Goal: Task Accomplishment & Management: Manage account settings

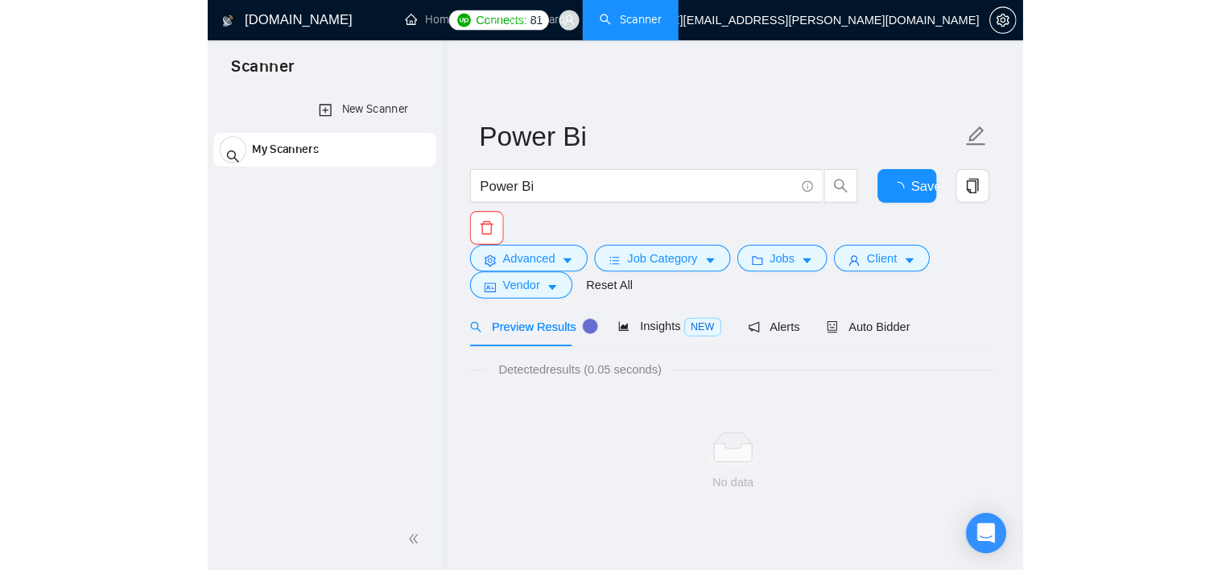
scroll to position [5, 0]
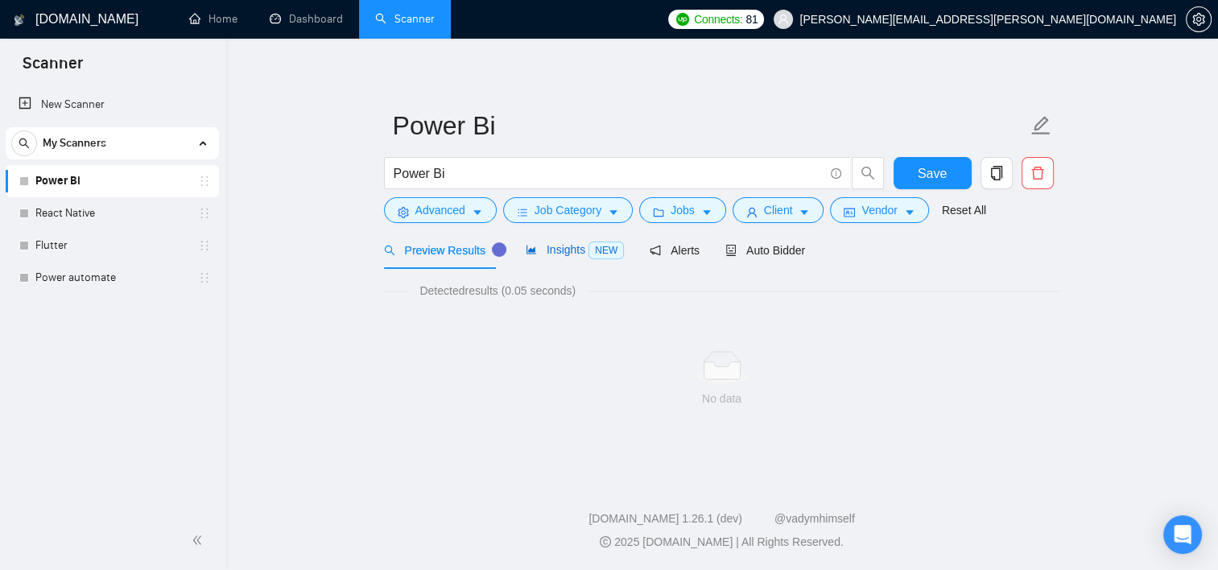
click at [544, 248] on span "Insights NEW" at bounding box center [575, 249] width 98 height 13
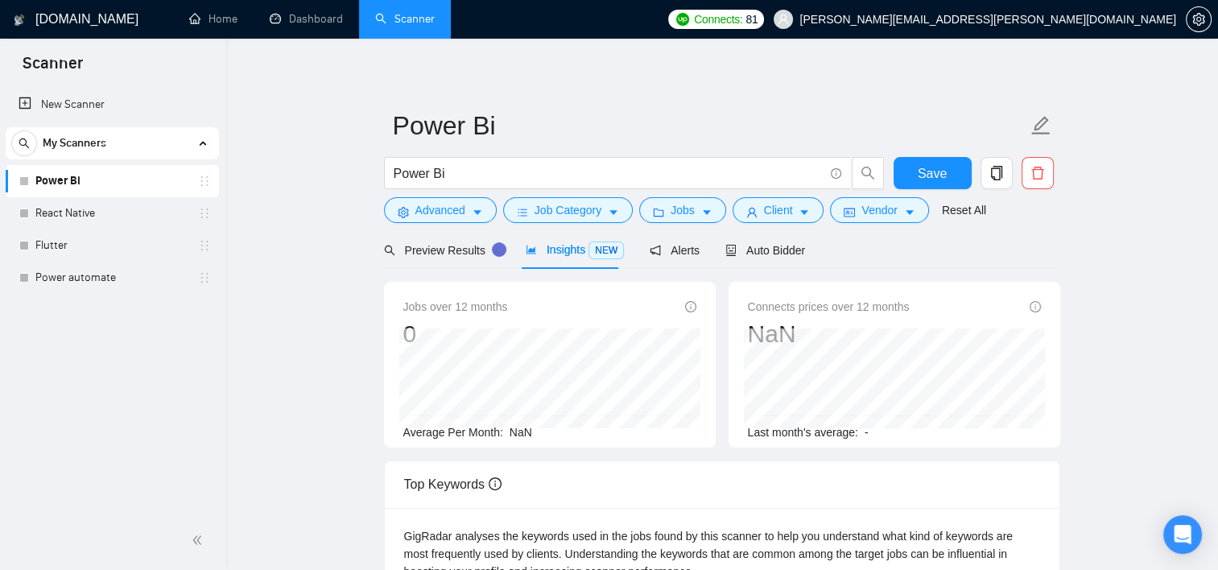
click at [780, 266] on main "Power Bi Power Bi Save Advanced Job Category Jobs Client Vendor Reset All Previ…" at bounding box center [721, 560] width 941 height 1000
click at [465, 206] on button "Advanced" at bounding box center [440, 210] width 113 height 26
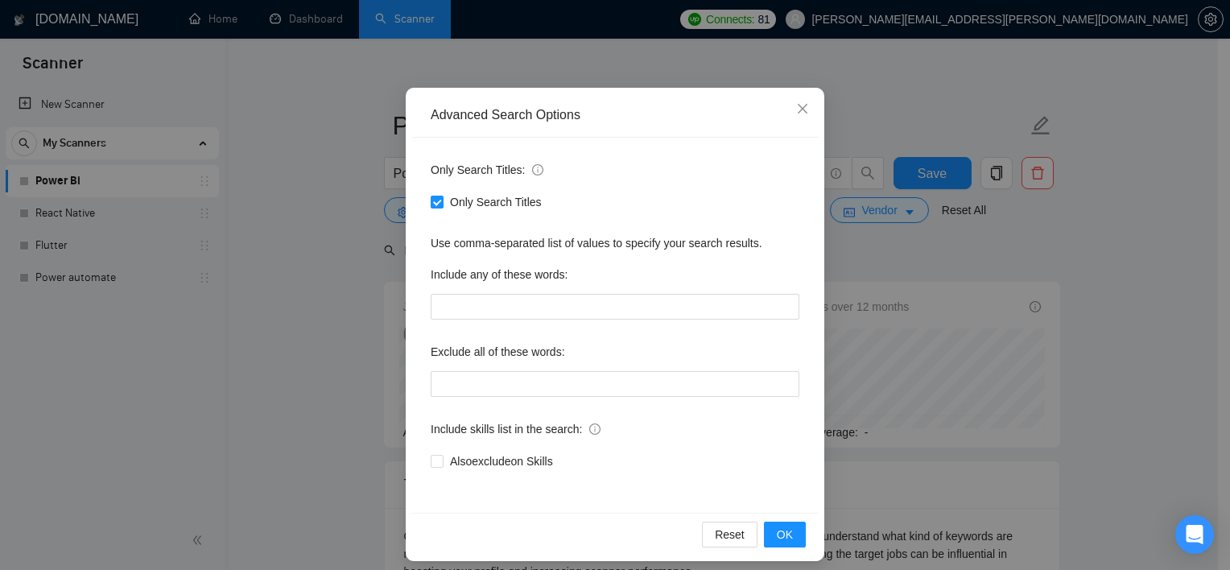
scroll to position [100, 0]
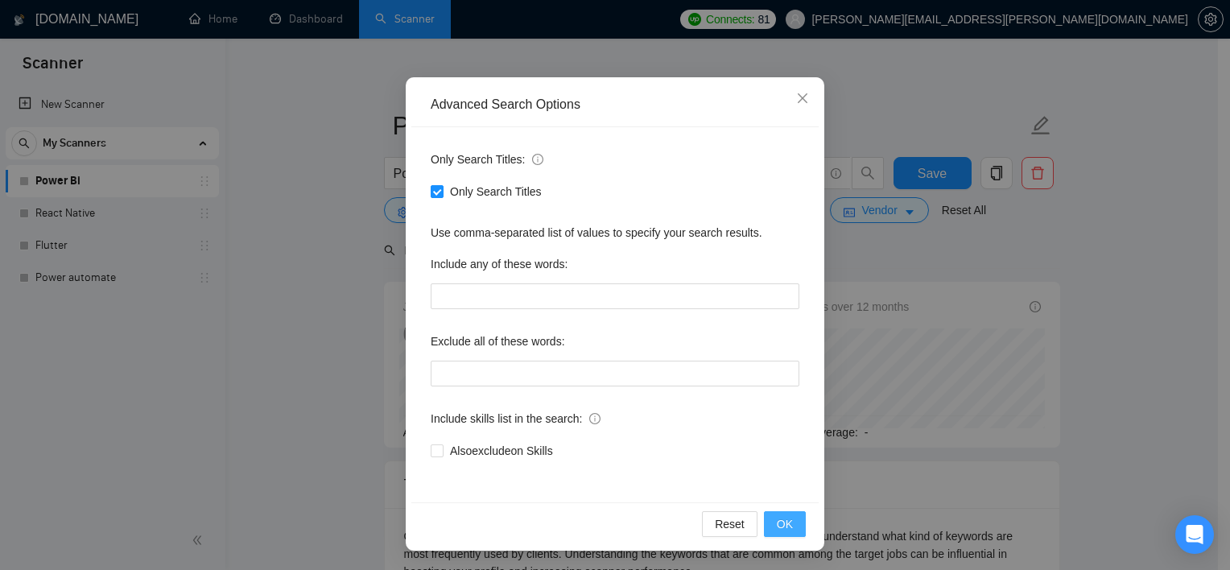
click at [766, 530] on button "OK" at bounding box center [785, 524] width 42 height 26
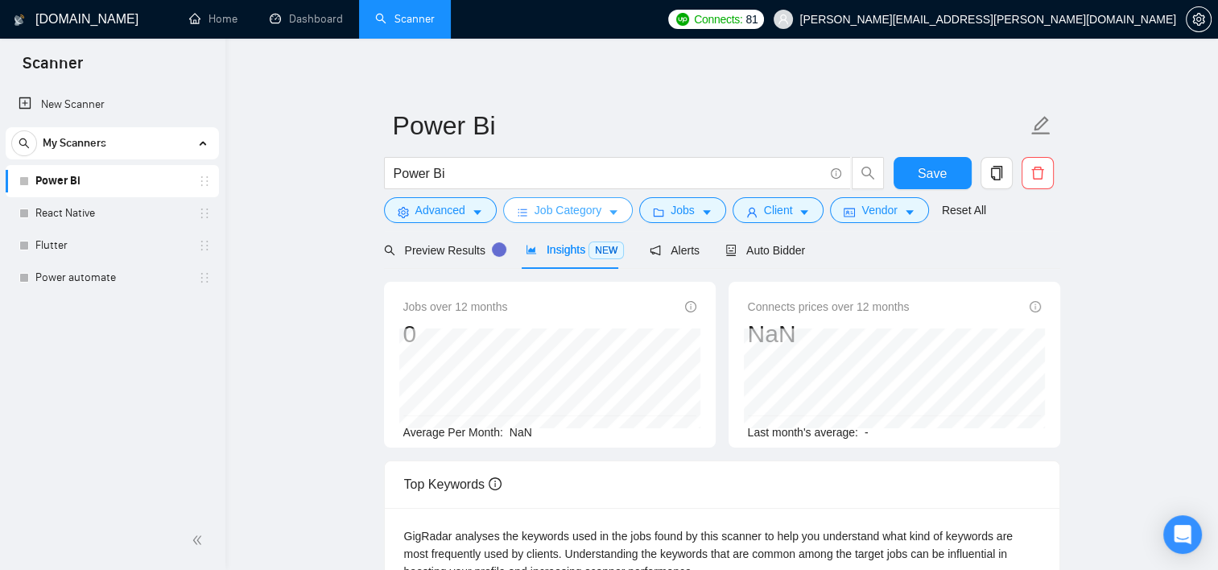
click at [592, 199] on button "Job Category" at bounding box center [568, 210] width 130 height 26
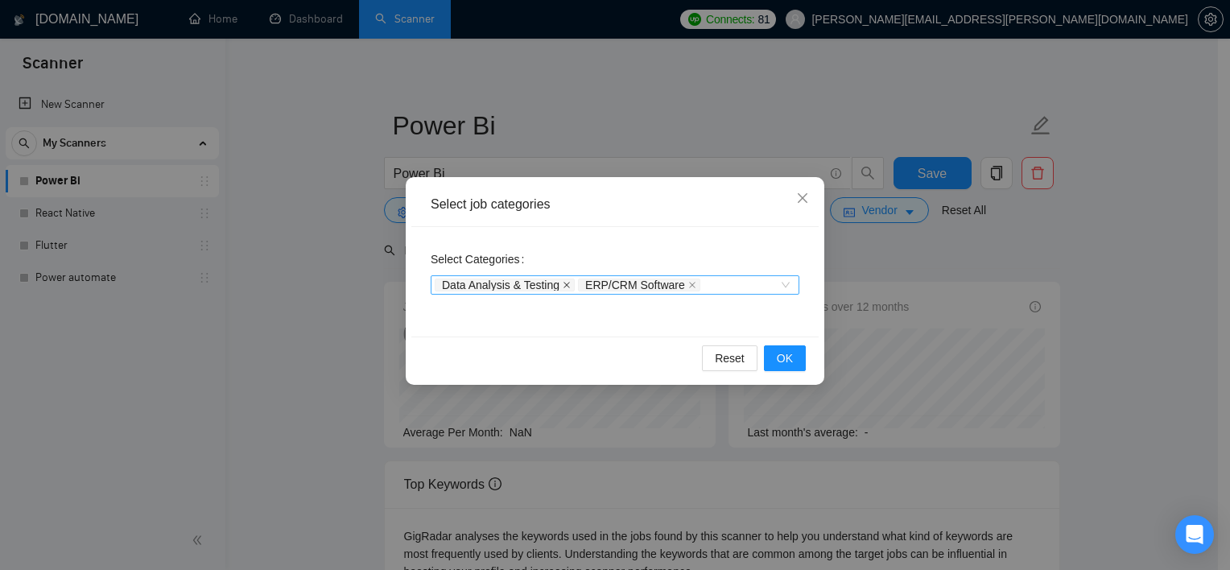
click at [563, 282] on icon "close" at bounding box center [567, 285] width 8 height 8
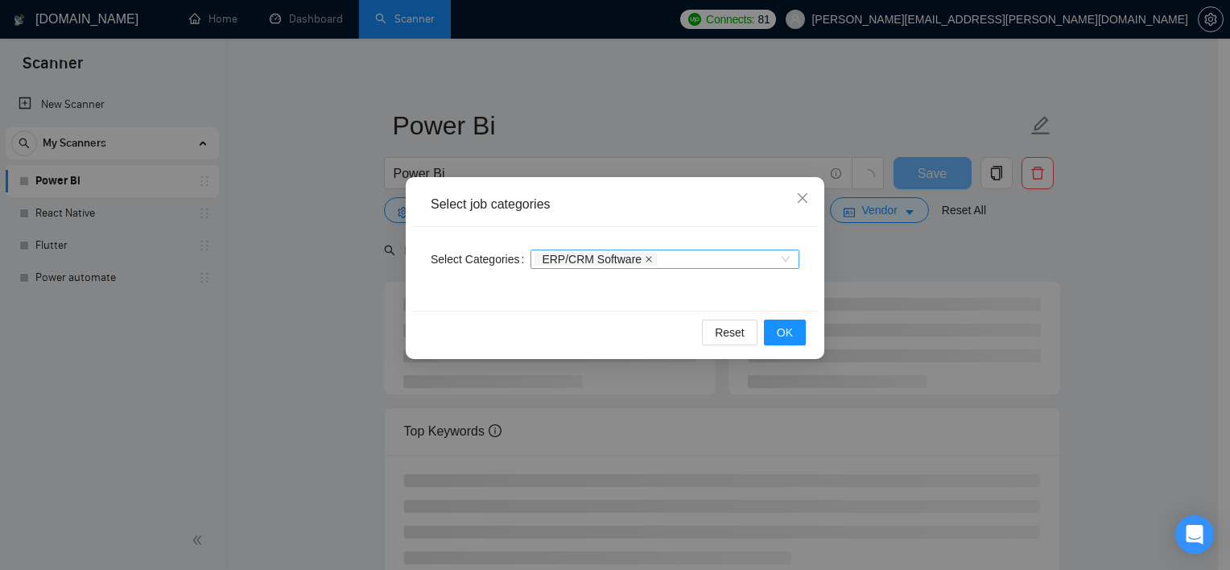
click at [645, 258] on icon "close" at bounding box center [649, 259] width 8 height 8
click at [780, 334] on span "OK" at bounding box center [785, 333] width 16 height 18
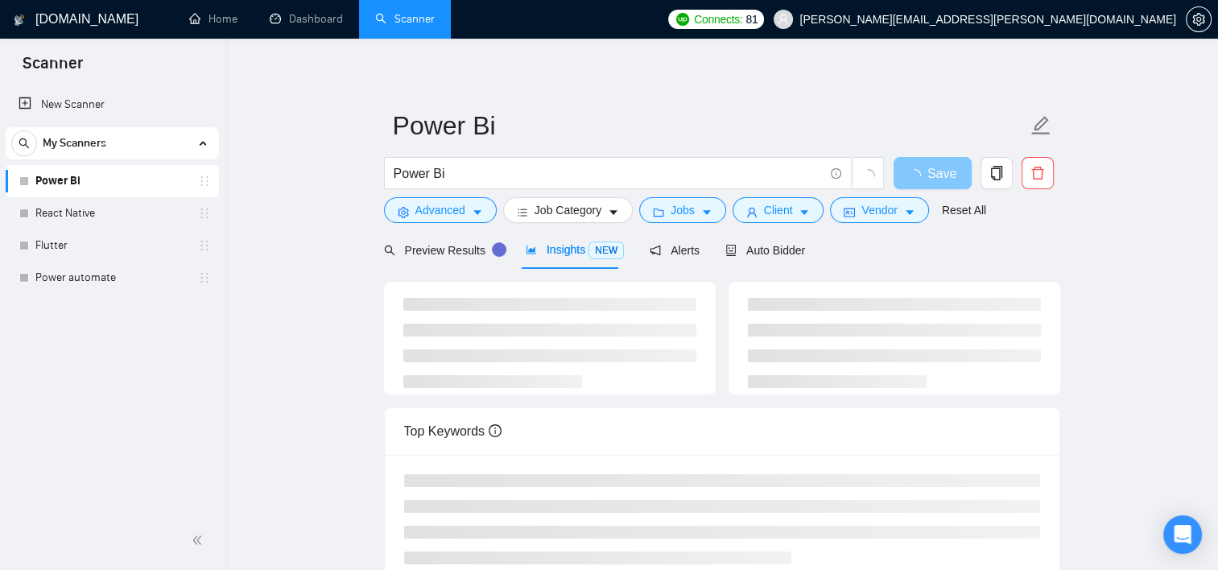
click at [780, 165] on span "Save" at bounding box center [941, 173] width 29 height 20
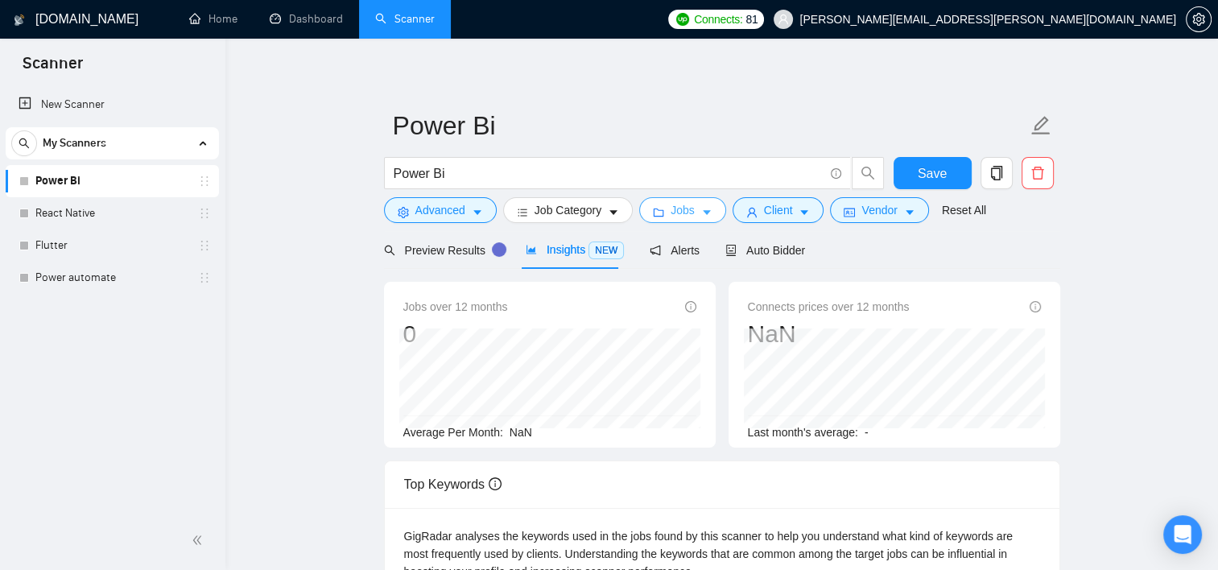
click at [701, 210] on icon "caret-down" at bounding box center [706, 212] width 11 height 11
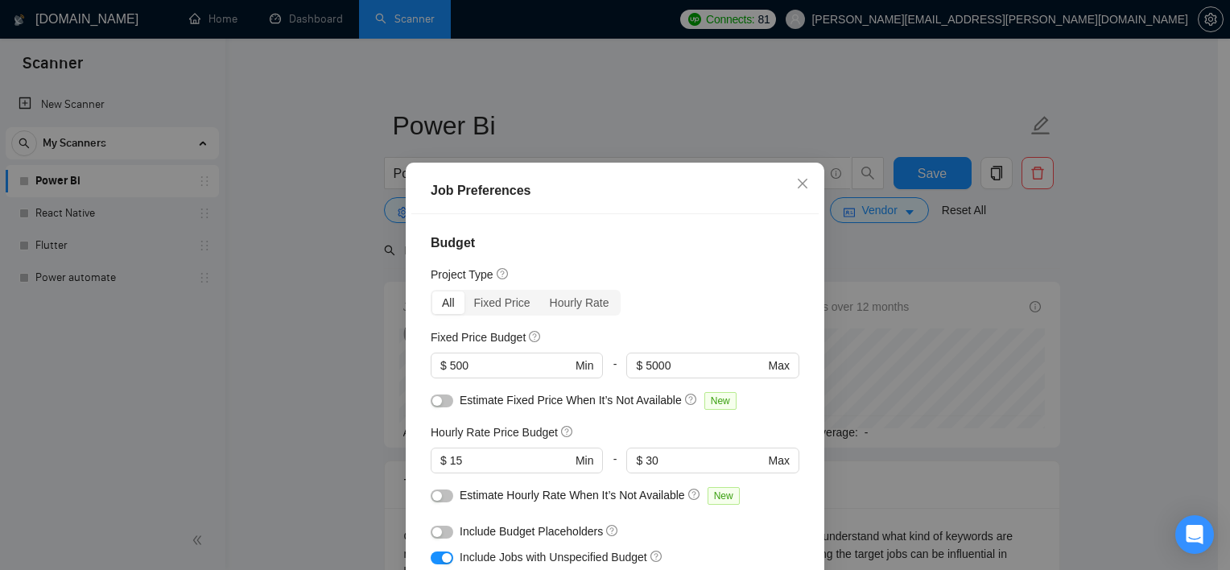
click at [689, 353] on div "$ 5000 Max" at bounding box center [712, 366] width 172 height 26
click at [687, 356] on span "$ 5000 Max" at bounding box center [711, 366] width 171 height 26
click at [687, 357] on input "5000" at bounding box center [705, 366] width 118 height 18
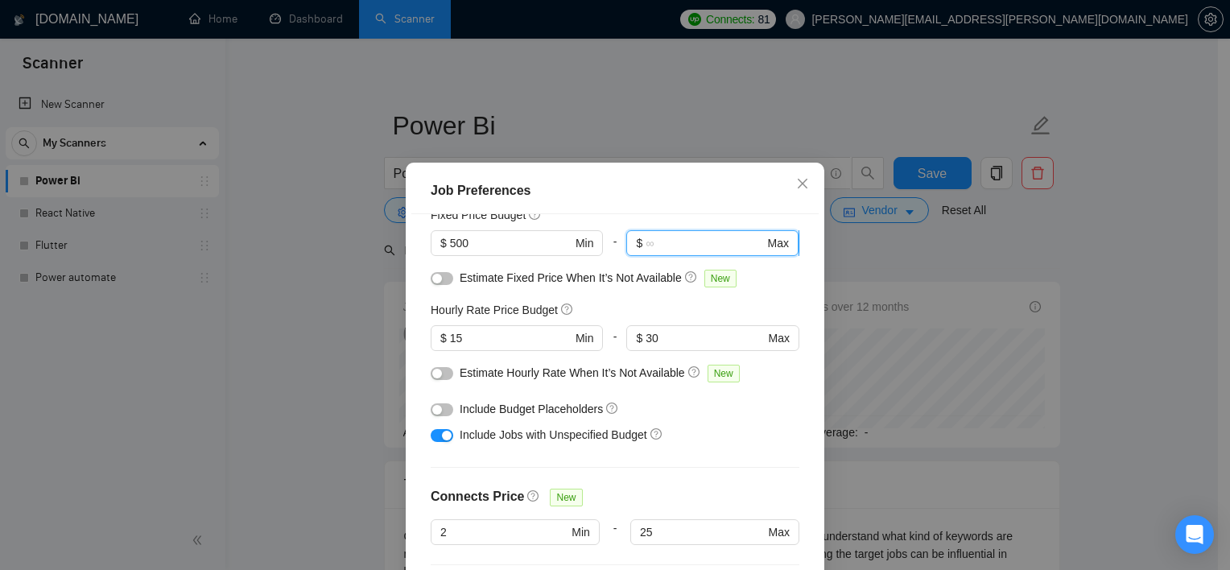
scroll to position [126, 0]
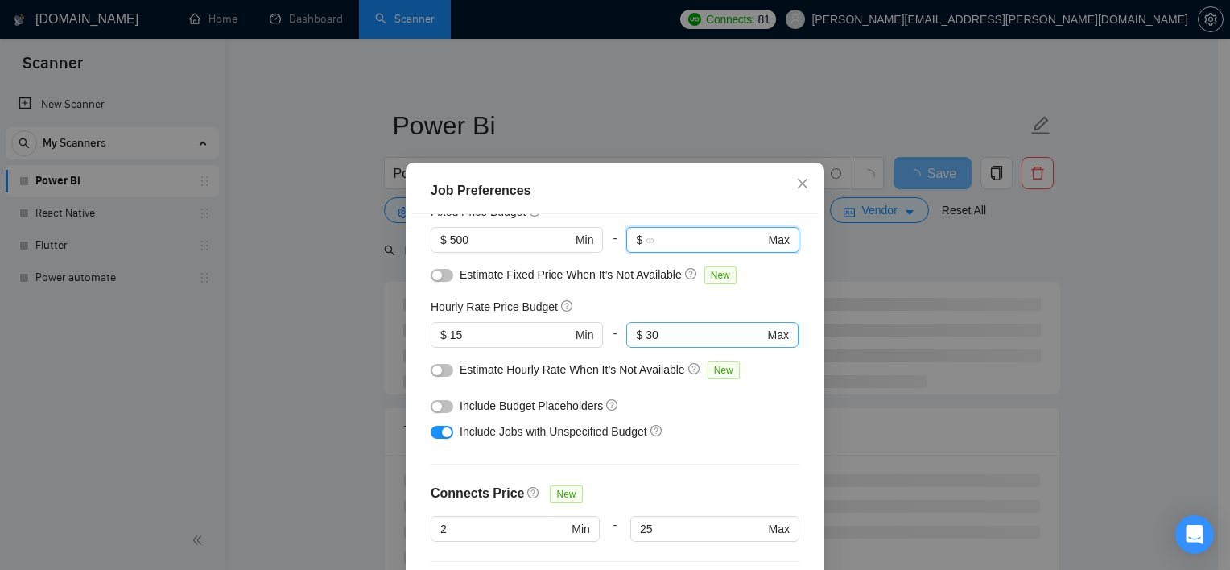
click at [655, 326] on input "30" at bounding box center [705, 335] width 118 height 18
type input "3"
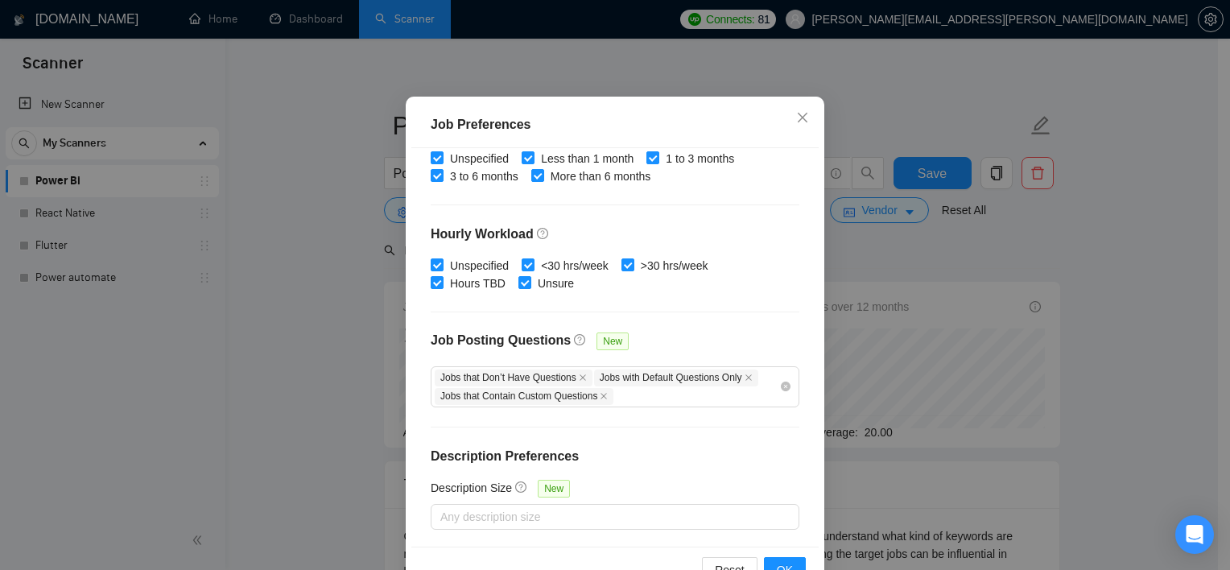
scroll to position [67, 0]
click at [579, 373] on icon "close" at bounding box center [583, 377] width 8 height 8
click at [585, 379] on icon "close" at bounding box center [589, 377] width 8 height 8
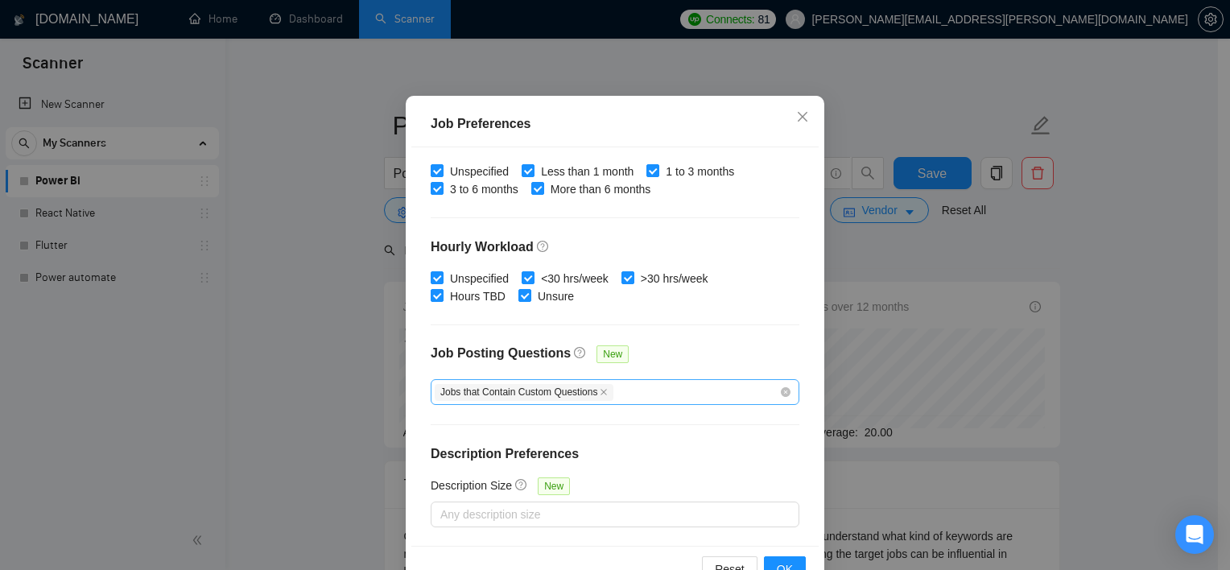
scroll to position [509, 0]
click at [600, 393] on icon "close" at bounding box center [604, 393] width 8 height 8
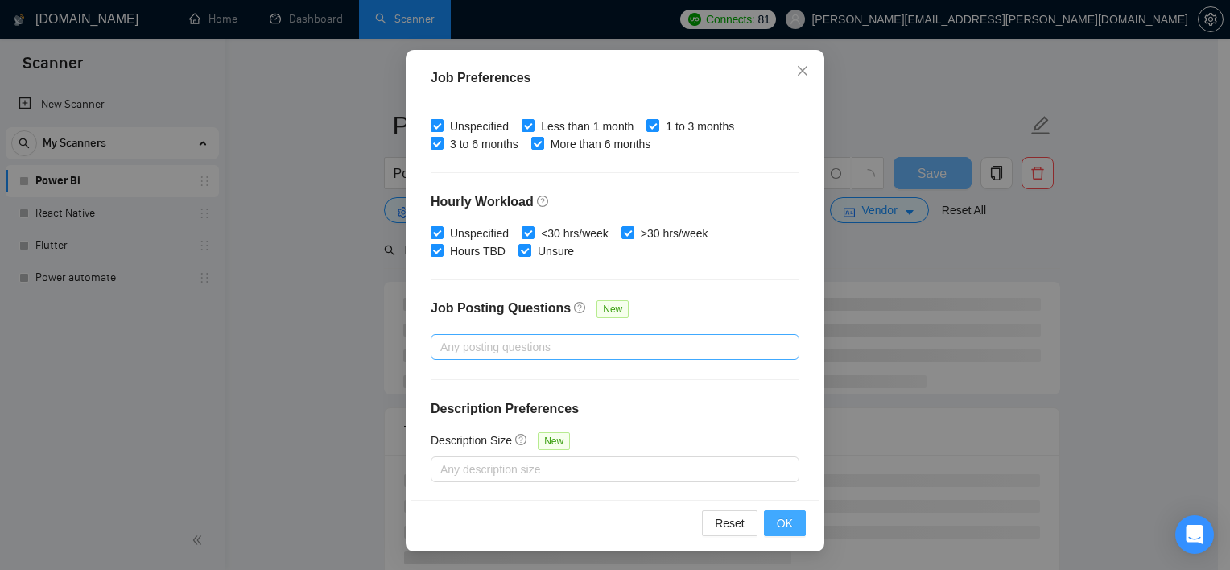
click at [780, 525] on span "OK" at bounding box center [785, 523] width 16 height 18
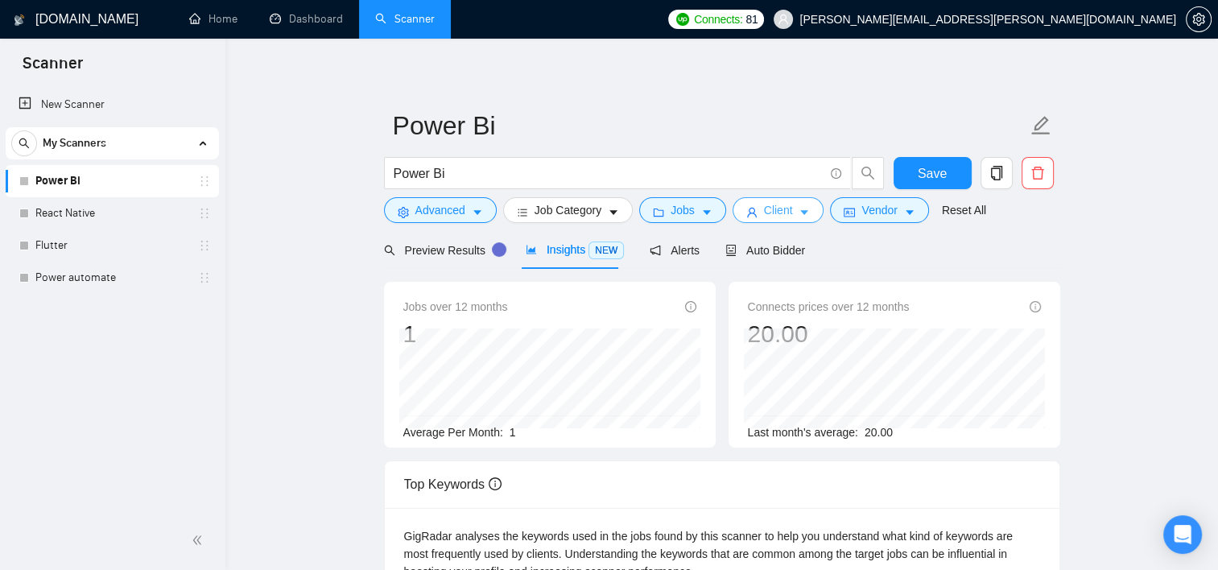
click at [780, 208] on icon "caret-down" at bounding box center [804, 212] width 11 height 11
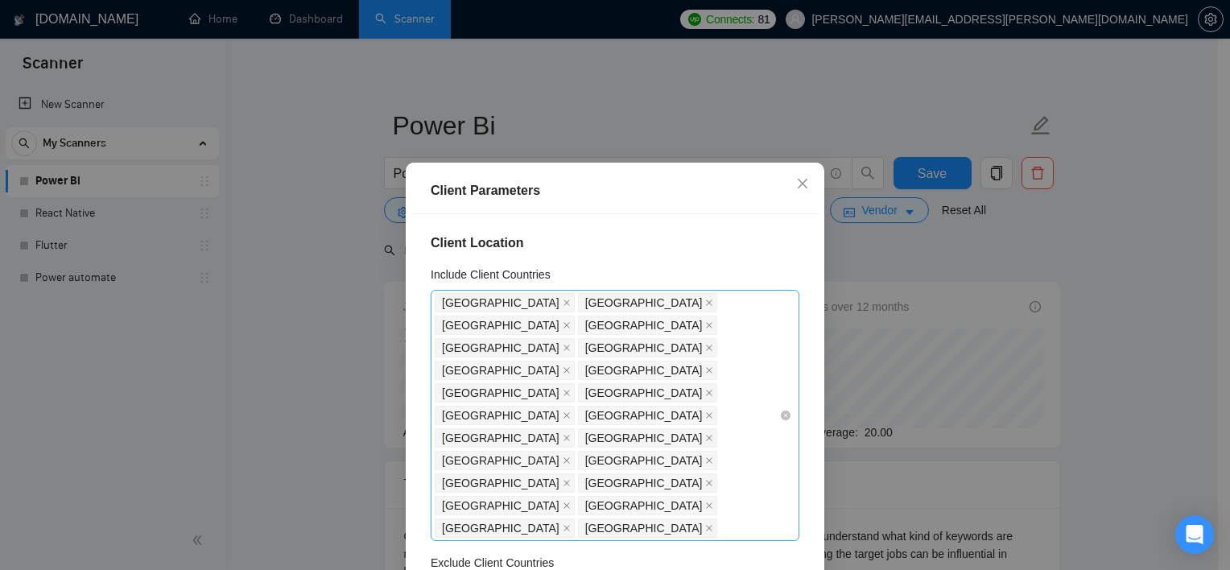
click at [502, 302] on span "[GEOGRAPHIC_DATA]" at bounding box center [505, 302] width 140 height 19
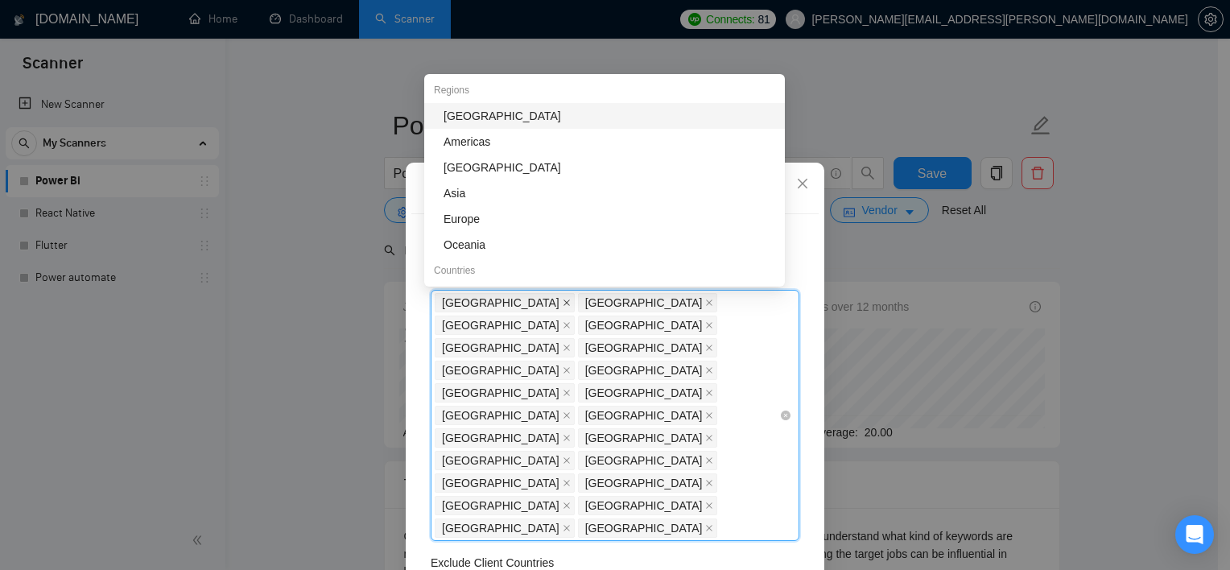
click at [563, 303] on icon "close" at bounding box center [567, 303] width 8 height 8
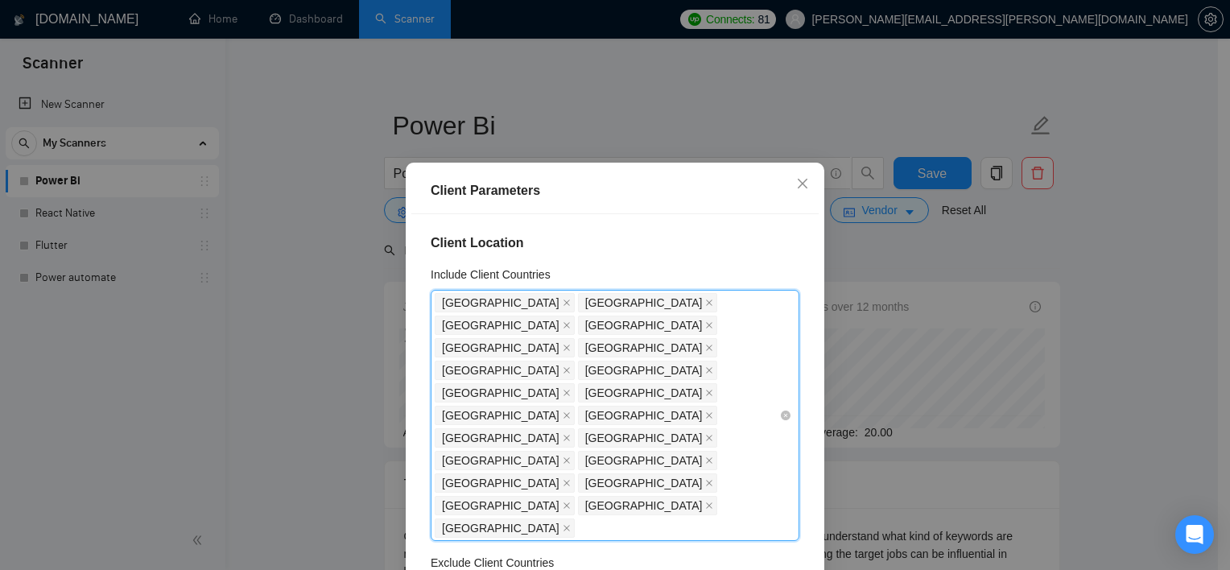
click at [510, 303] on span "[GEOGRAPHIC_DATA]" at bounding box center [501, 303] width 118 height 18
click at [563, 302] on icon "close" at bounding box center [567, 303] width 8 height 8
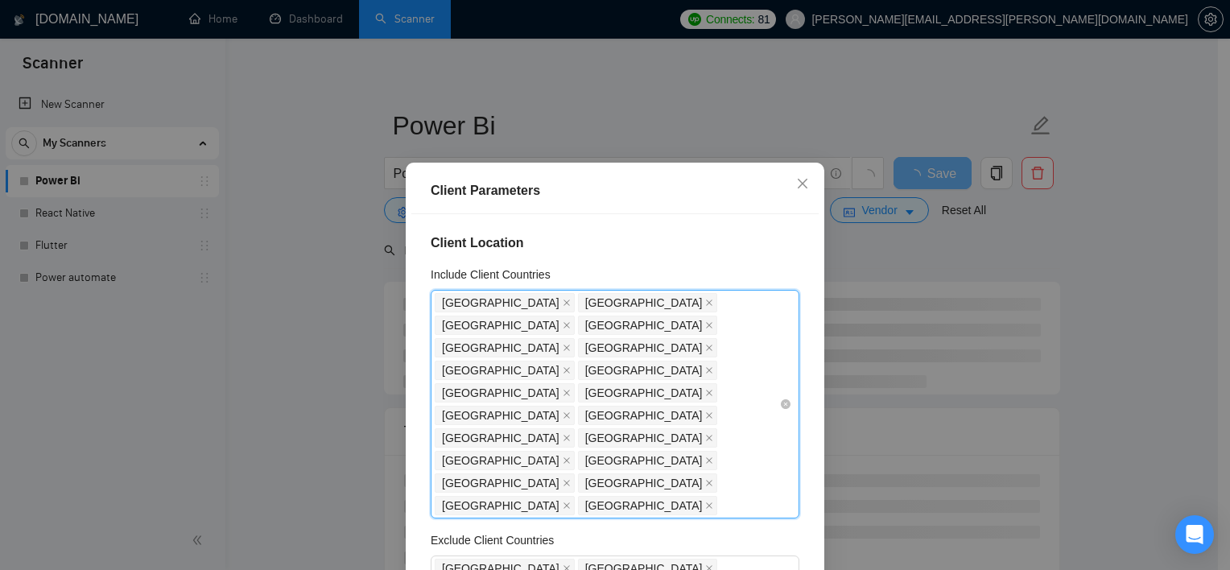
click at [585, 302] on span "[GEOGRAPHIC_DATA]" at bounding box center [644, 303] width 118 height 18
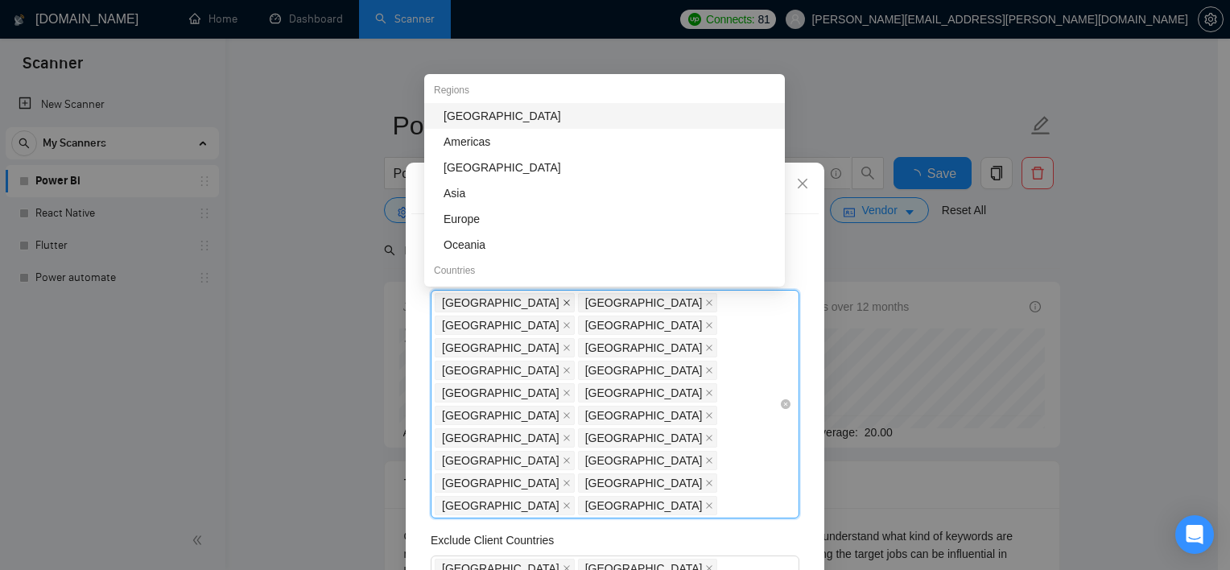
click at [563, 303] on icon "close" at bounding box center [567, 303] width 8 height 8
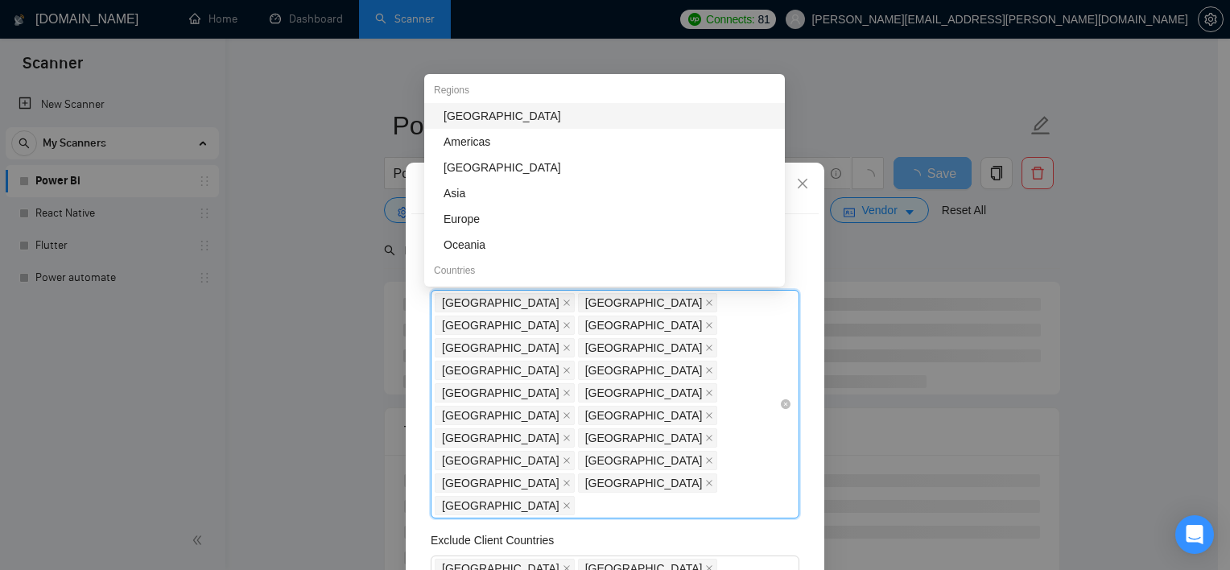
click at [563, 303] on icon "close" at bounding box center [567, 303] width 8 height 8
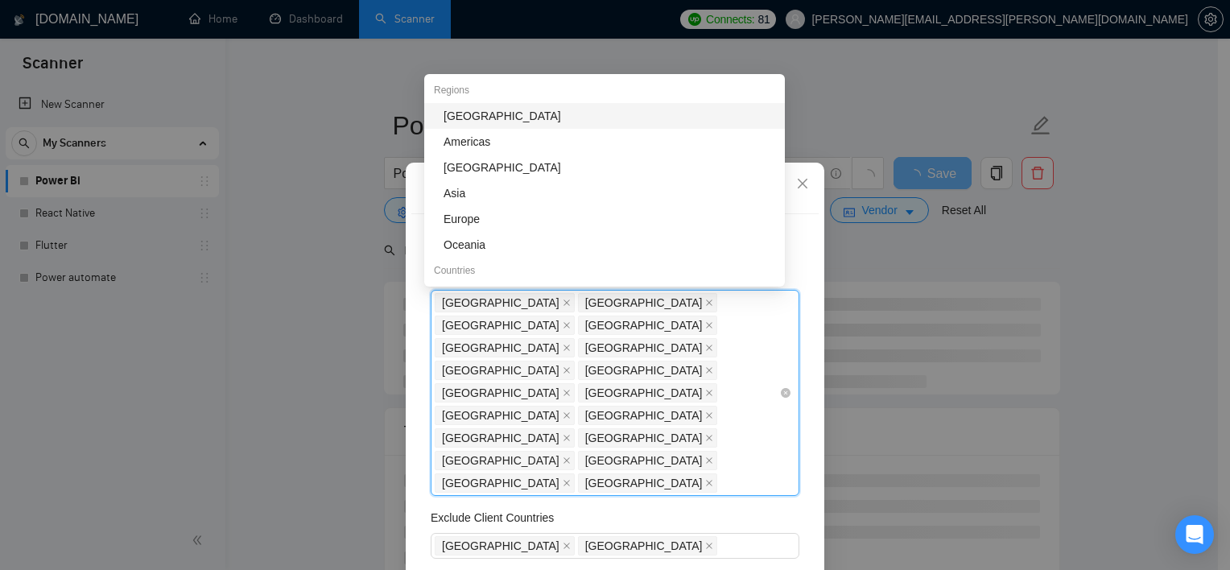
click at [563, 303] on icon "close" at bounding box center [567, 303] width 8 height 8
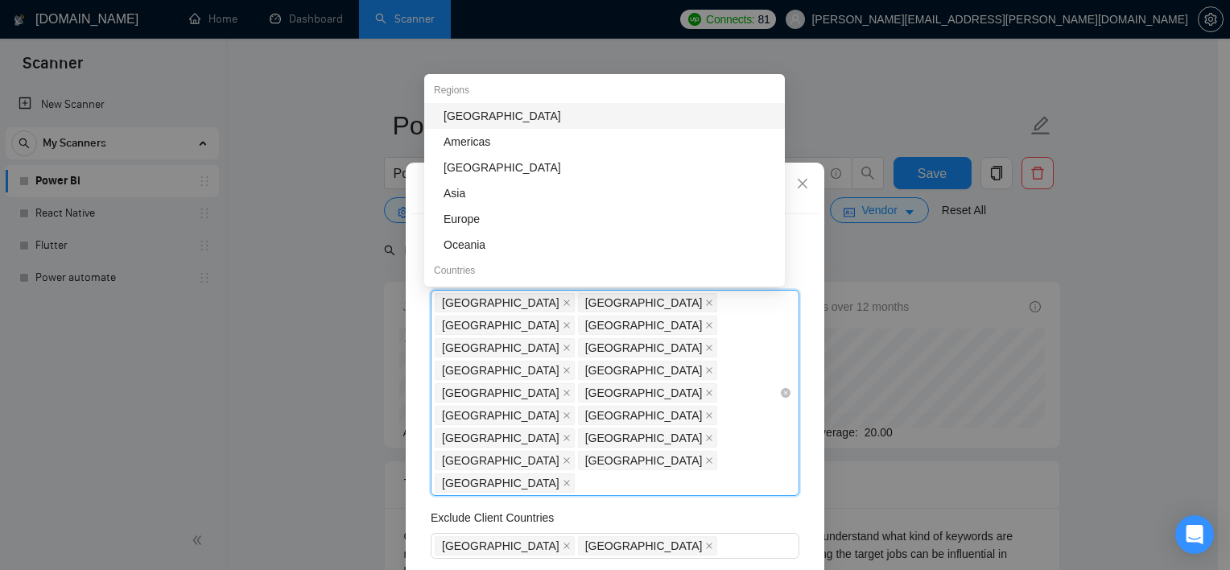
click at [483, 303] on span "[GEOGRAPHIC_DATA]" at bounding box center [501, 303] width 118 height 18
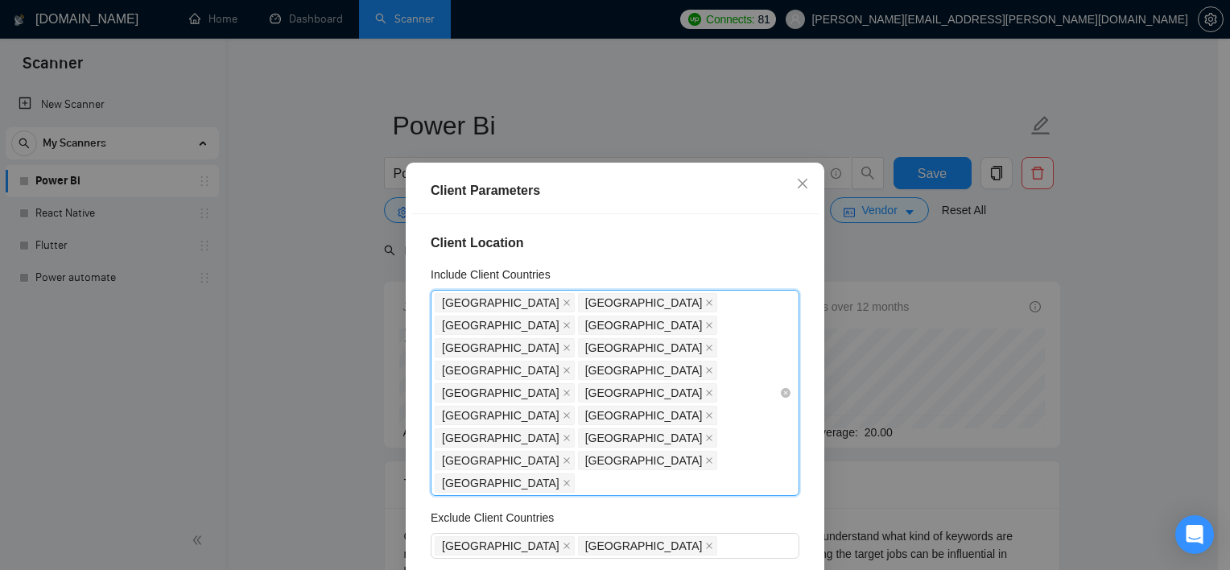
click at [483, 303] on span "[GEOGRAPHIC_DATA]" at bounding box center [501, 303] width 118 height 18
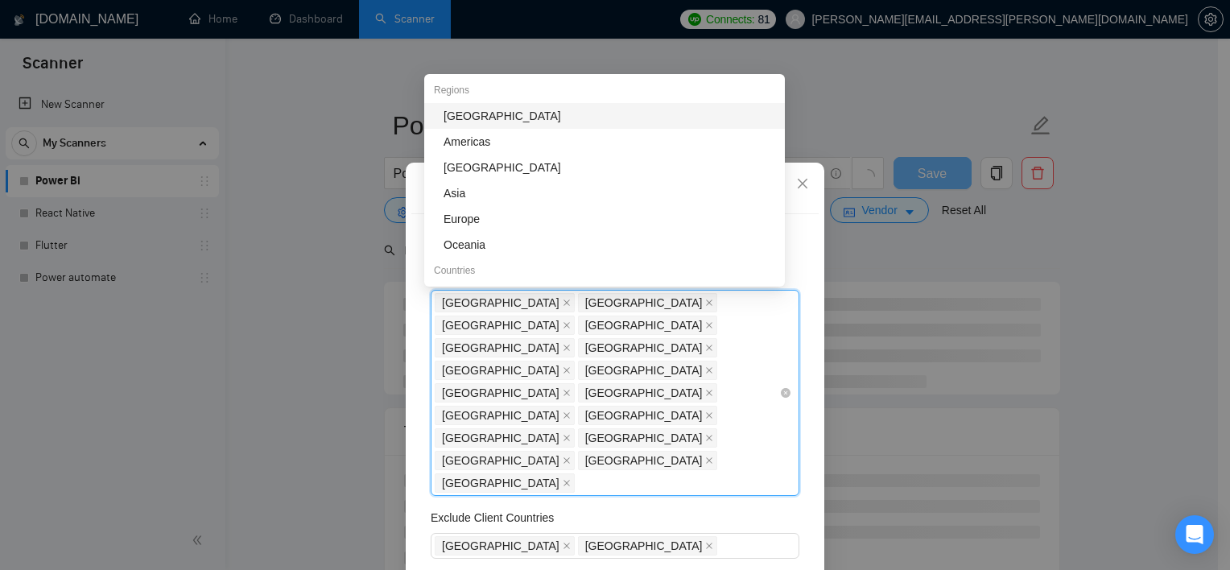
click at [540, 304] on span "[GEOGRAPHIC_DATA]" at bounding box center [501, 303] width 118 height 18
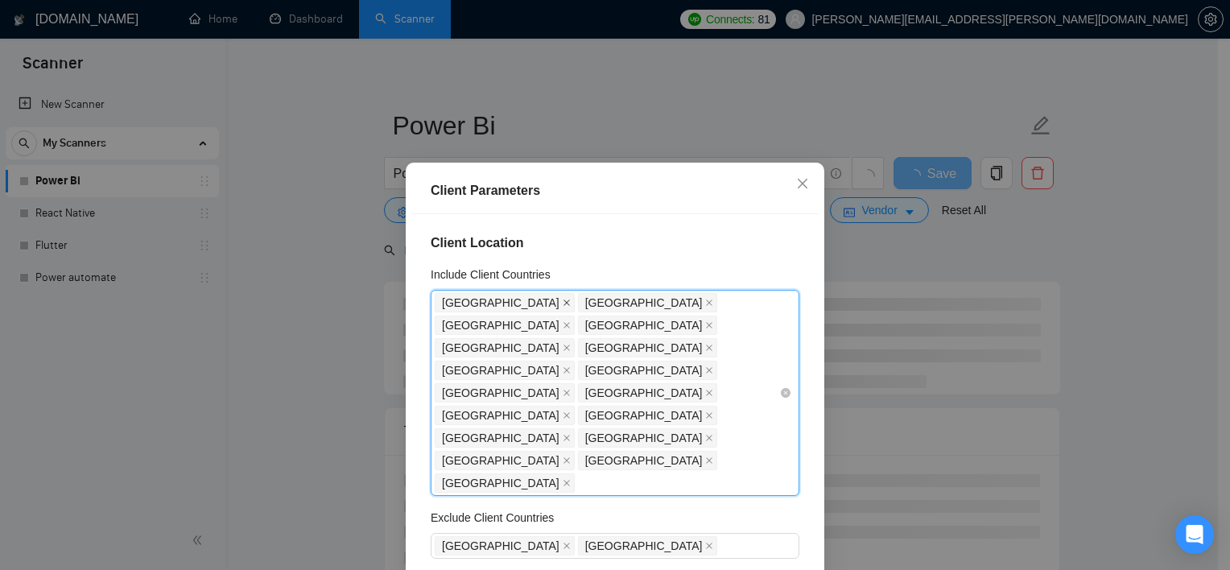
click at [563, 304] on icon "close" at bounding box center [567, 303] width 8 height 8
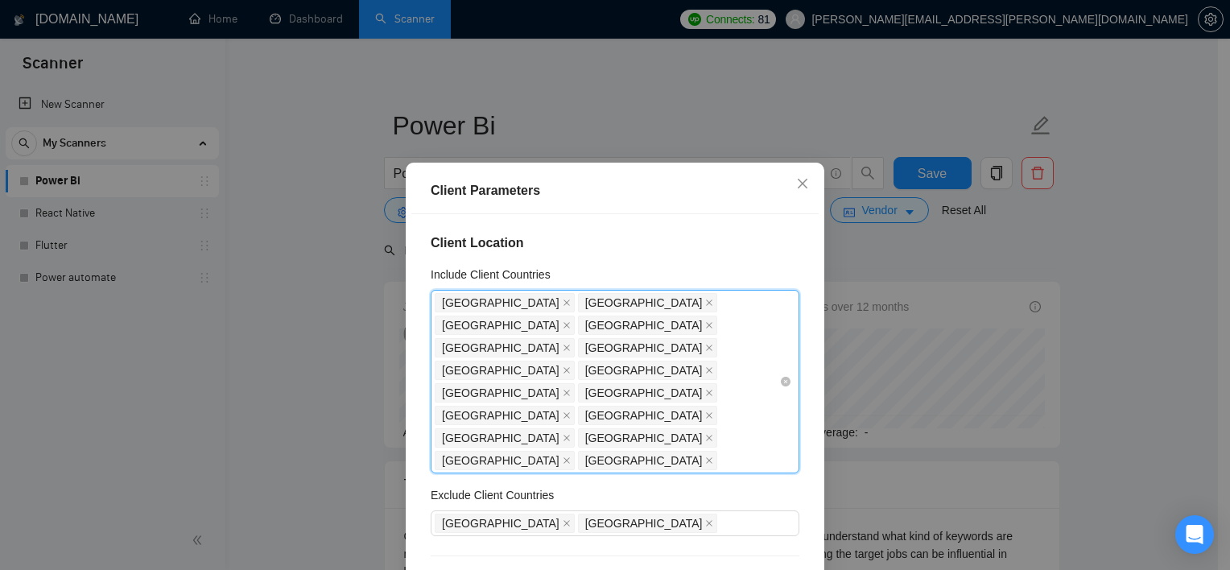
click at [705, 302] on icon "close" at bounding box center [709, 303] width 8 height 8
click at [705, 299] on icon "close" at bounding box center [709, 303] width 8 height 8
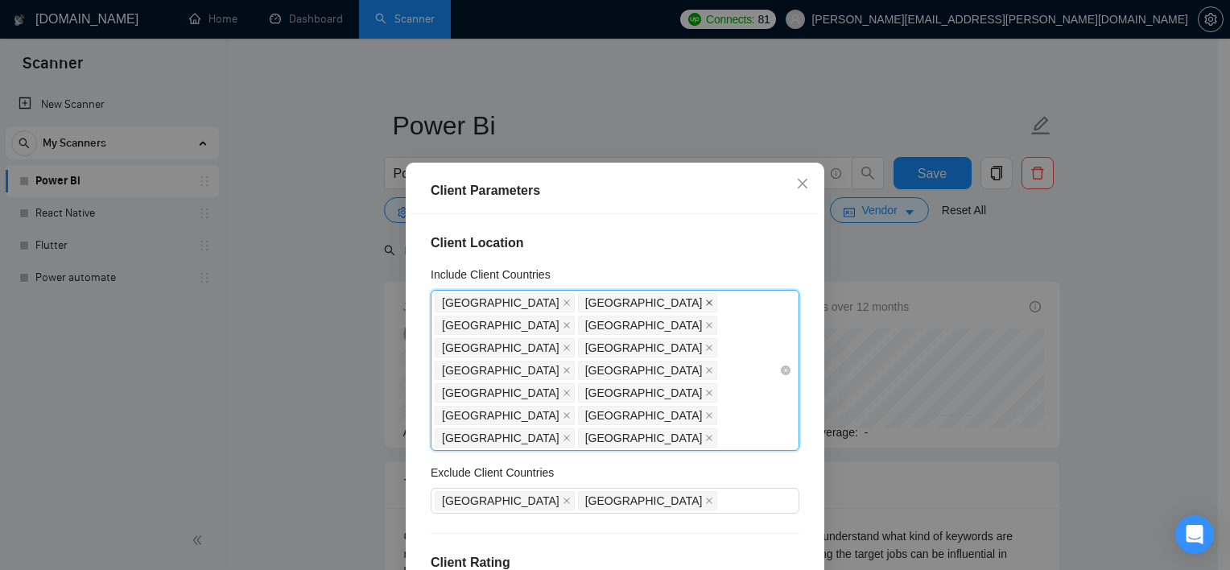
click at [705, 299] on icon "close" at bounding box center [709, 303] width 8 height 8
click at [563, 302] on icon "close" at bounding box center [567, 303] width 8 height 8
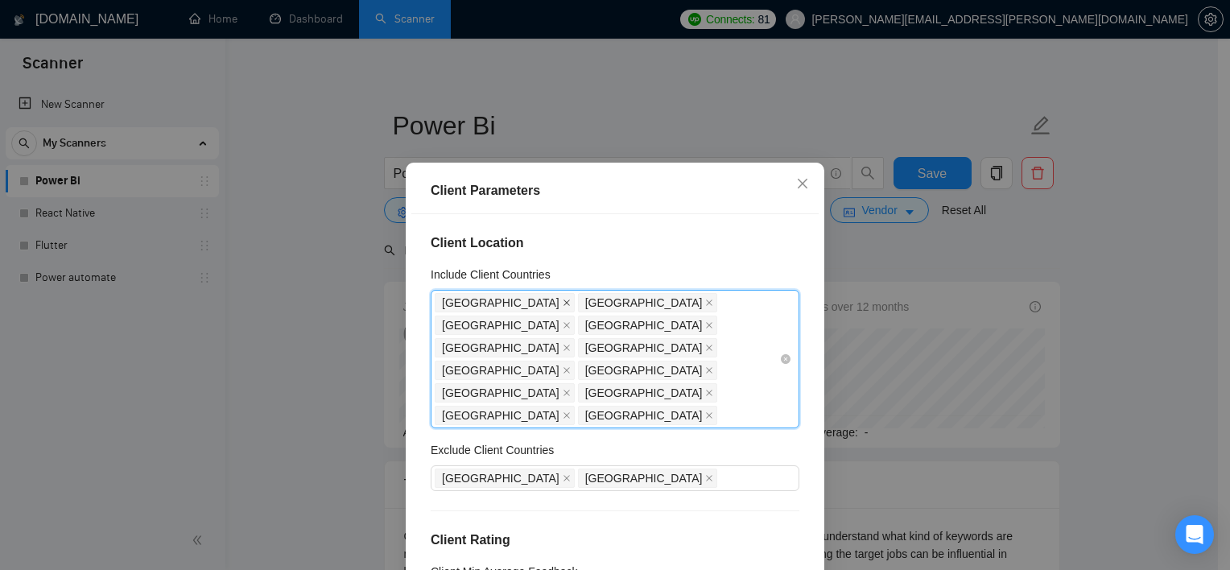
click at [564, 301] on icon "close" at bounding box center [567, 302] width 6 height 6
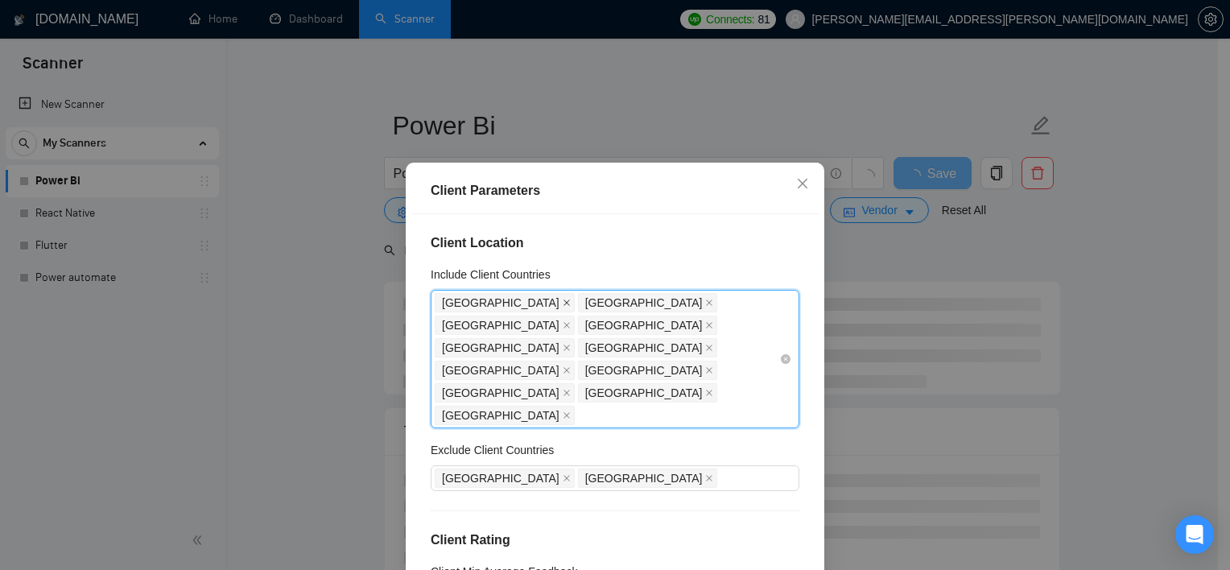
click at [563, 296] on span at bounding box center [567, 303] width 8 height 18
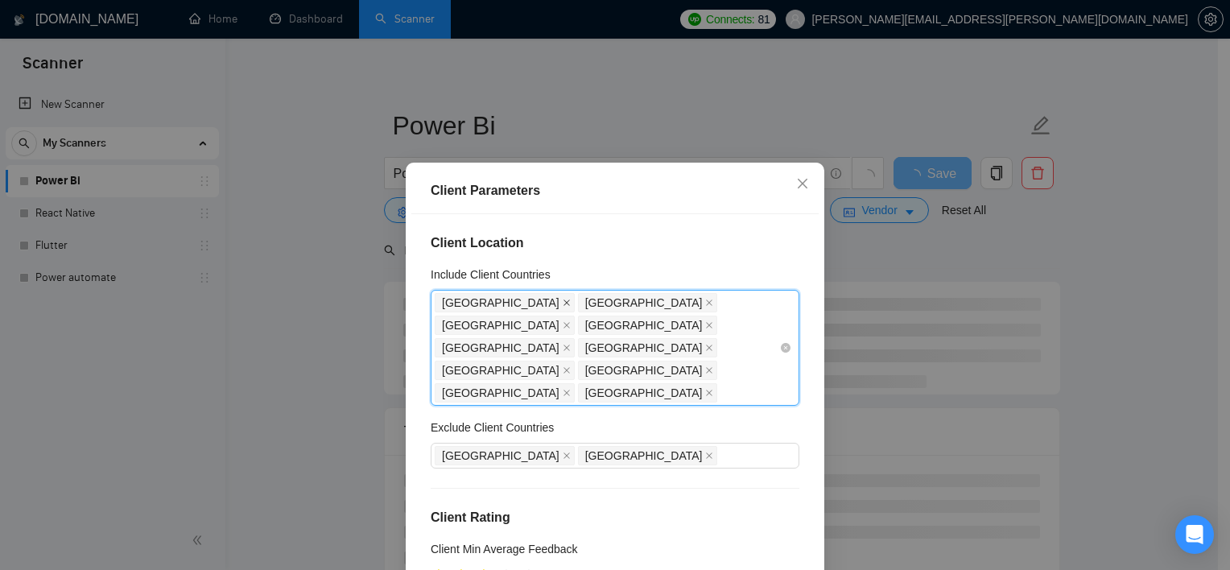
click at [563, 308] on span at bounding box center [567, 303] width 8 height 18
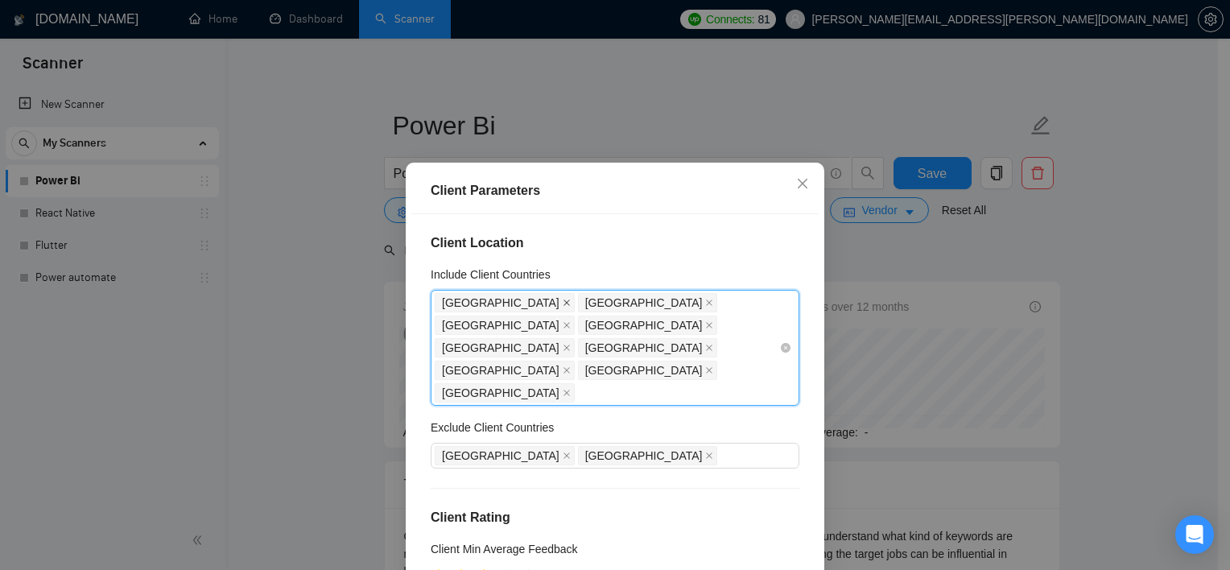
click at [563, 303] on icon "close" at bounding box center [567, 303] width 8 height 8
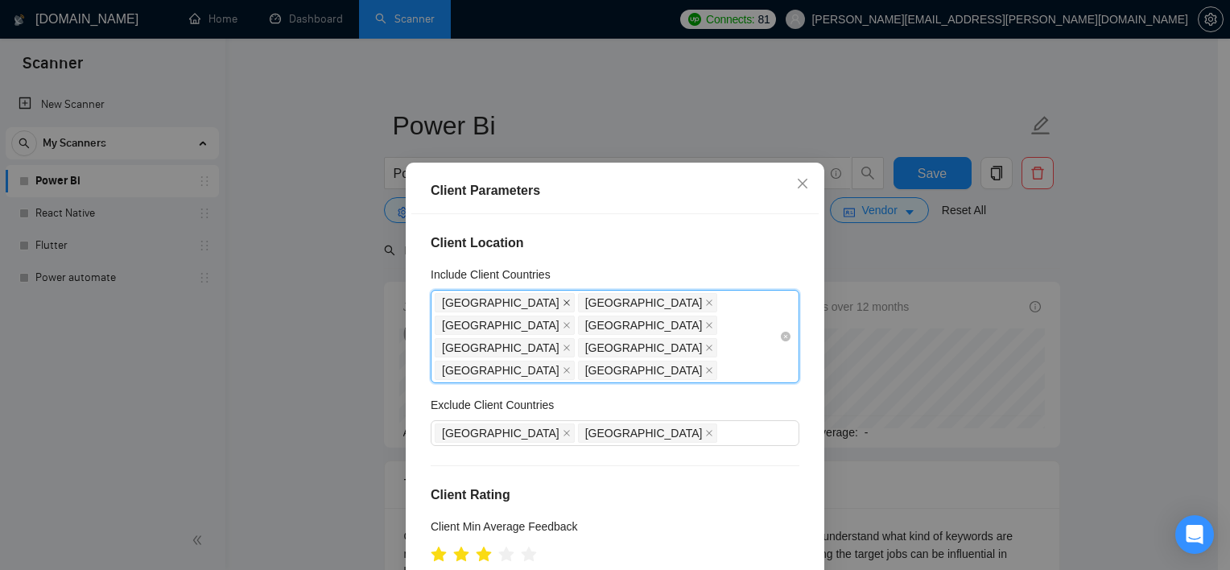
click at [563, 306] on icon "close" at bounding box center [567, 303] width 8 height 8
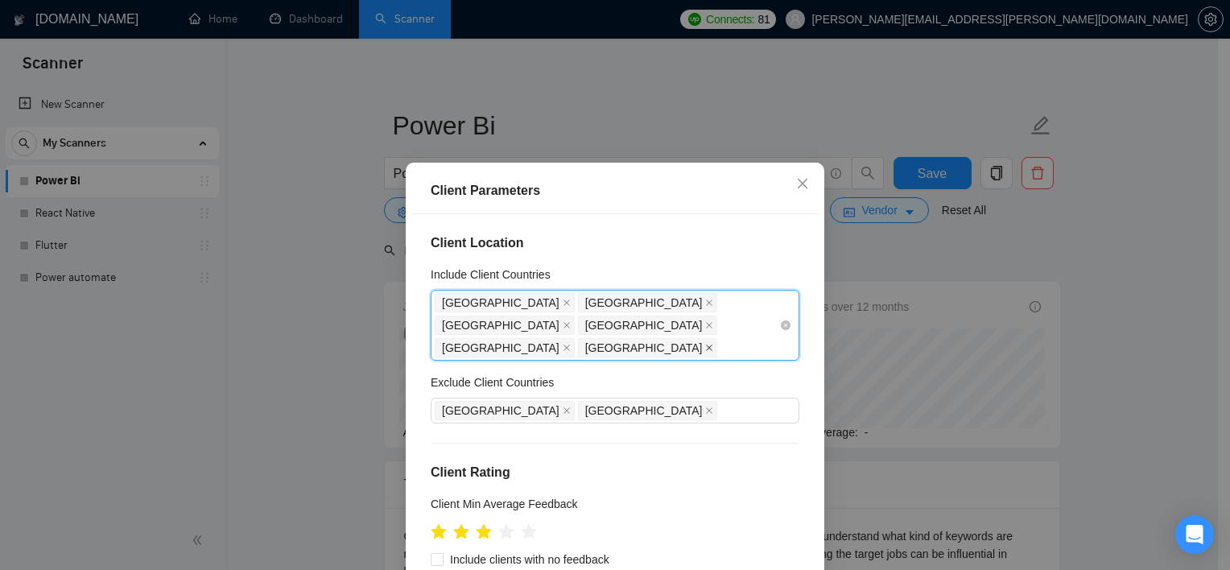
click at [705, 339] on span at bounding box center [709, 348] width 8 height 18
click at [481, 303] on span "[GEOGRAPHIC_DATA]" at bounding box center [505, 302] width 140 height 19
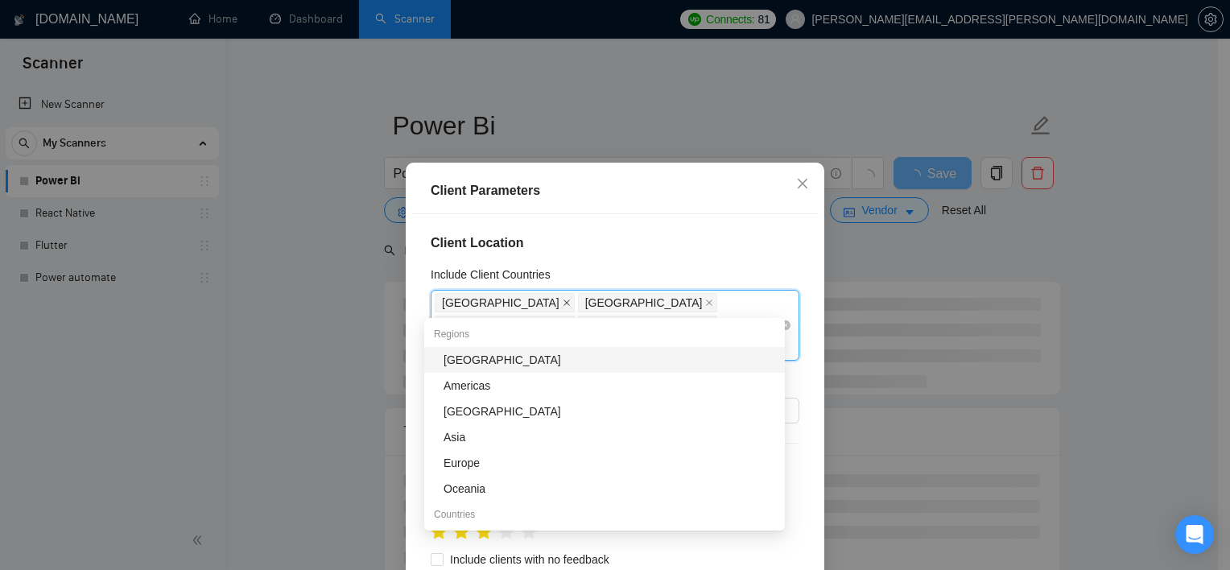
click at [564, 299] on icon "close" at bounding box center [567, 302] width 6 height 6
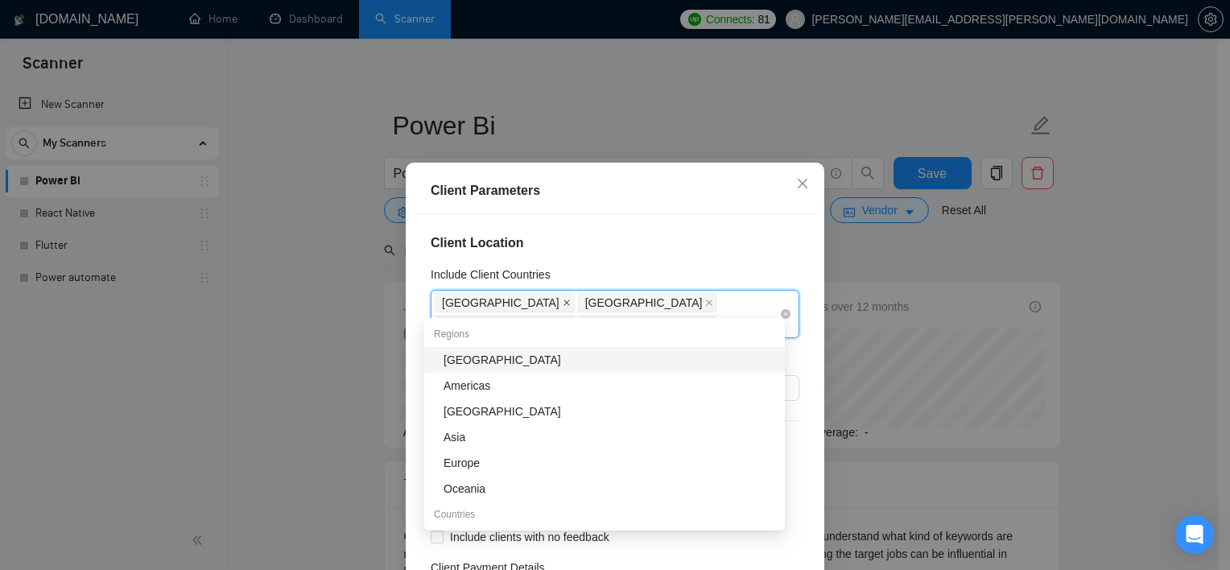
click at [563, 299] on icon "close" at bounding box center [567, 303] width 8 height 8
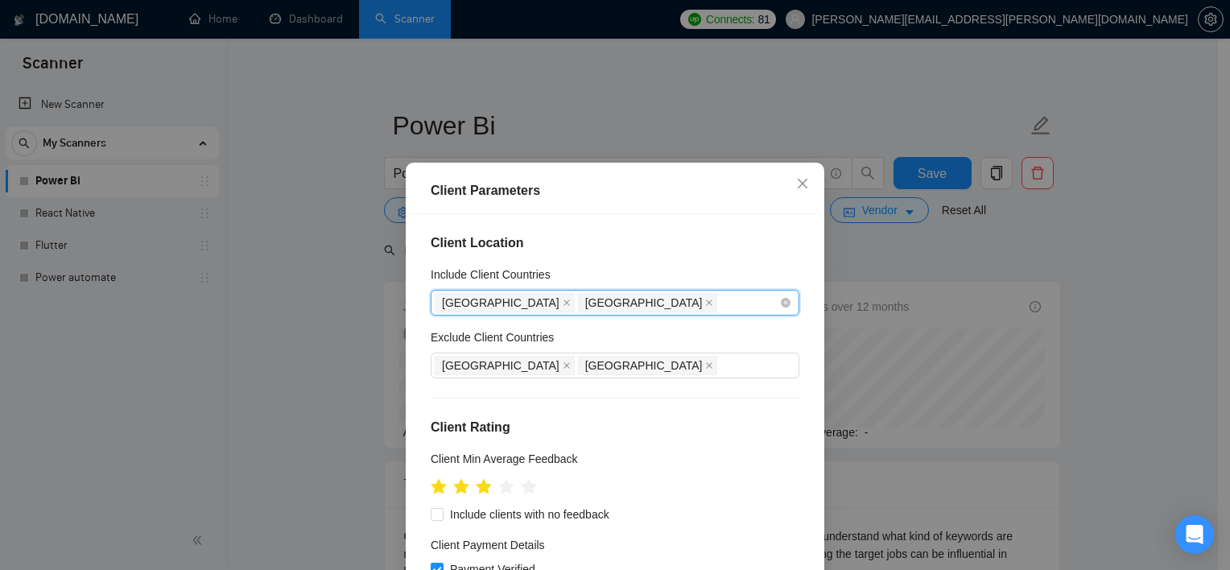
click at [490, 304] on span "[GEOGRAPHIC_DATA]" at bounding box center [505, 302] width 140 height 19
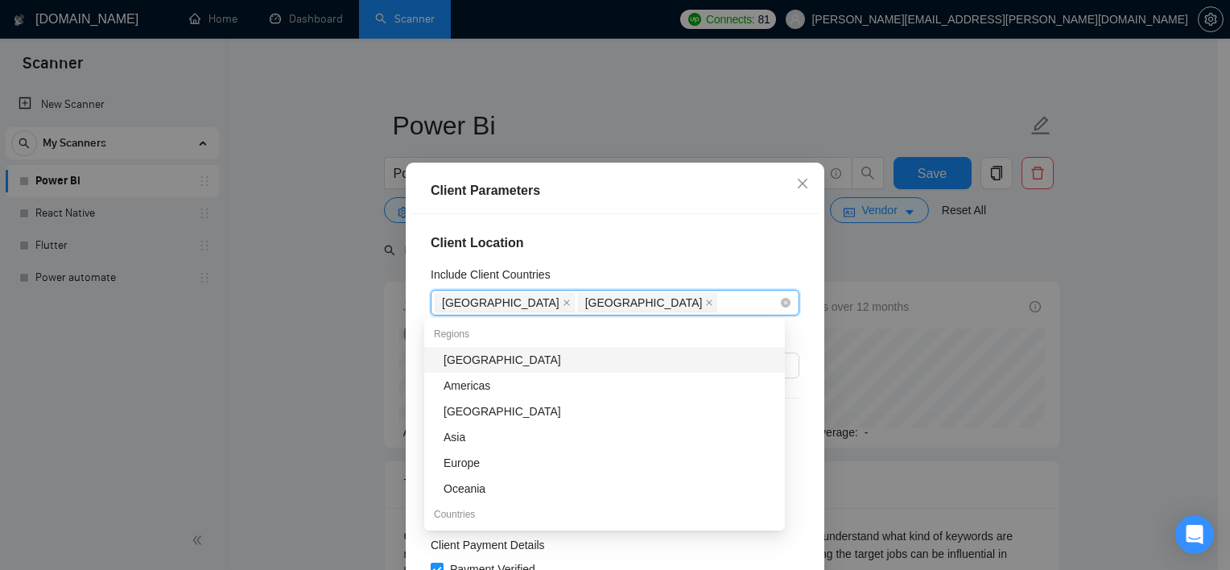
click at [490, 304] on span "[GEOGRAPHIC_DATA]" at bounding box center [505, 302] width 140 height 19
click at [563, 307] on span at bounding box center [567, 303] width 8 height 18
click at [563, 299] on icon "close" at bounding box center [567, 303] width 8 height 8
click at [679, 271] on div "Include Client Countries" at bounding box center [615, 278] width 369 height 24
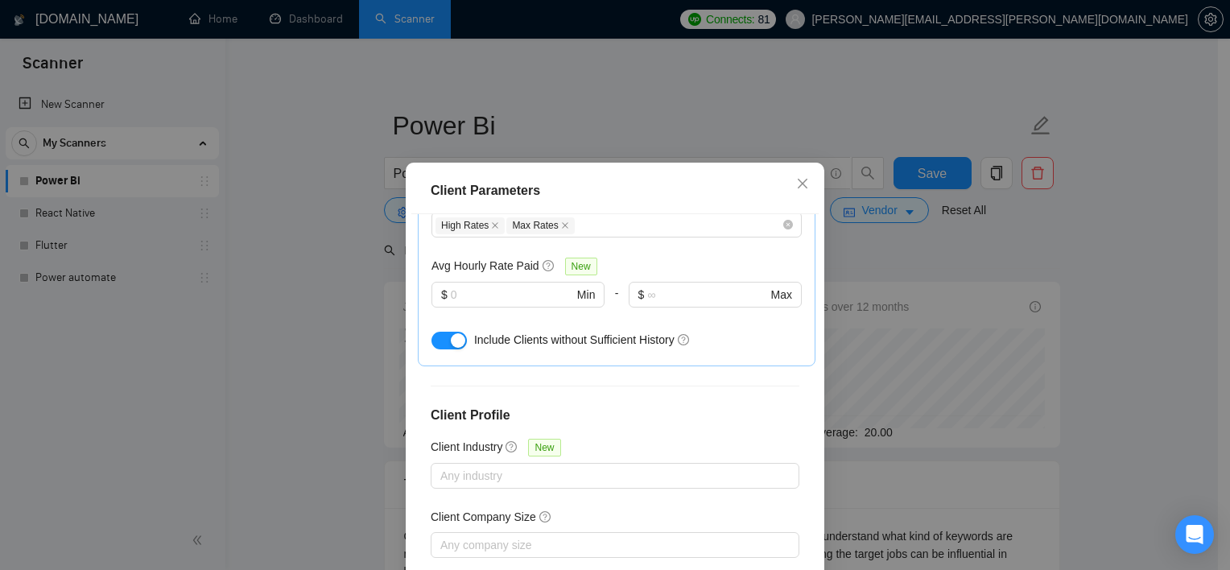
scroll to position [493, 0]
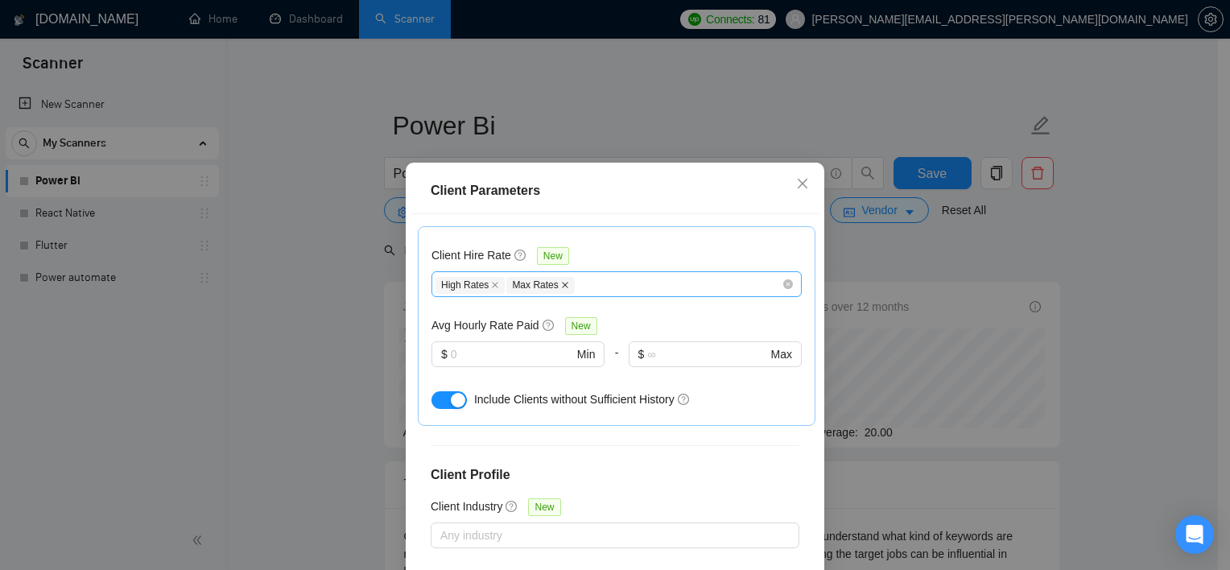
click at [561, 281] on span at bounding box center [565, 285] width 8 height 9
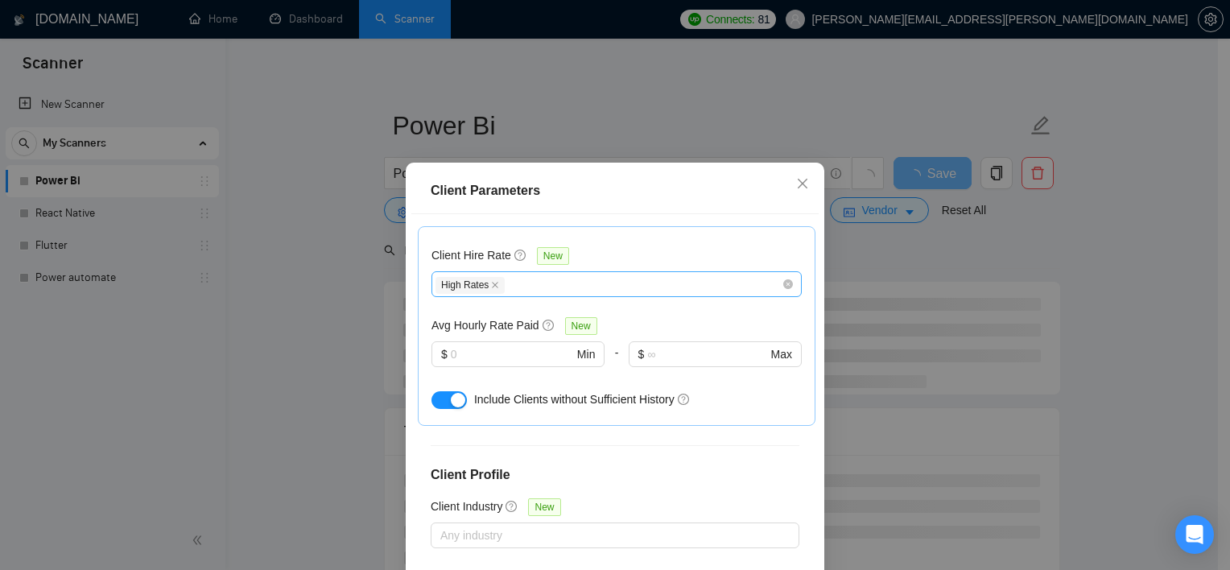
click at [588, 277] on div "High Rates" at bounding box center [609, 284] width 346 height 19
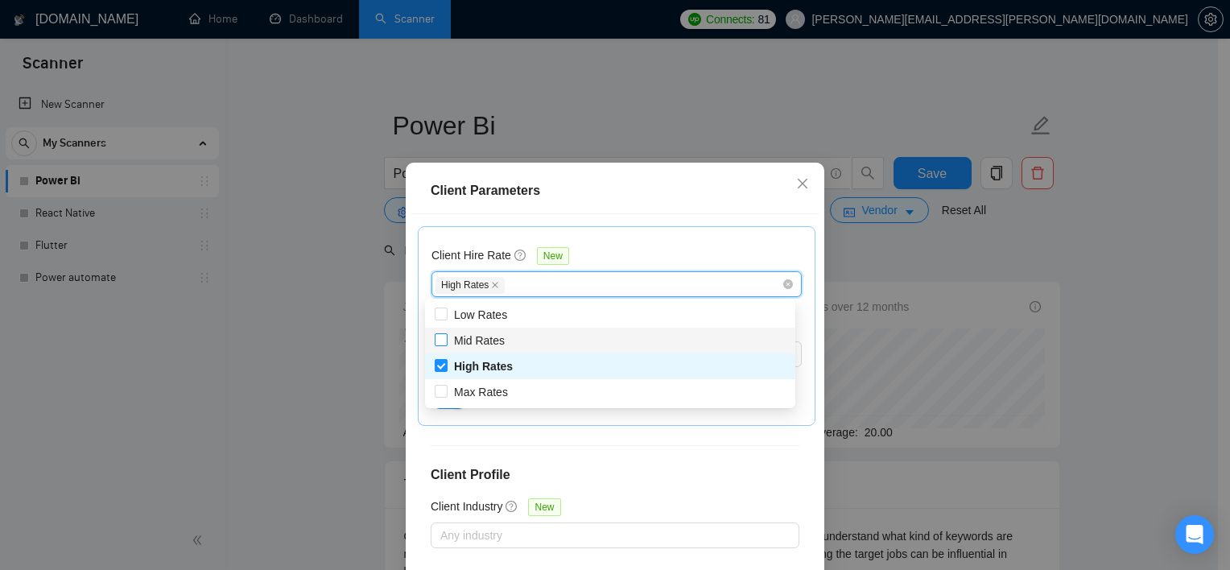
click at [451, 344] on span "Mid Rates" at bounding box center [480, 341] width 64 height 18
click at [446, 344] on input "Mid Rates" at bounding box center [440, 338] width 11 height 11
click at [441, 344] on input "Mid Rates" at bounding box center [440, 338] width 11 height 11
checkbox input "true"
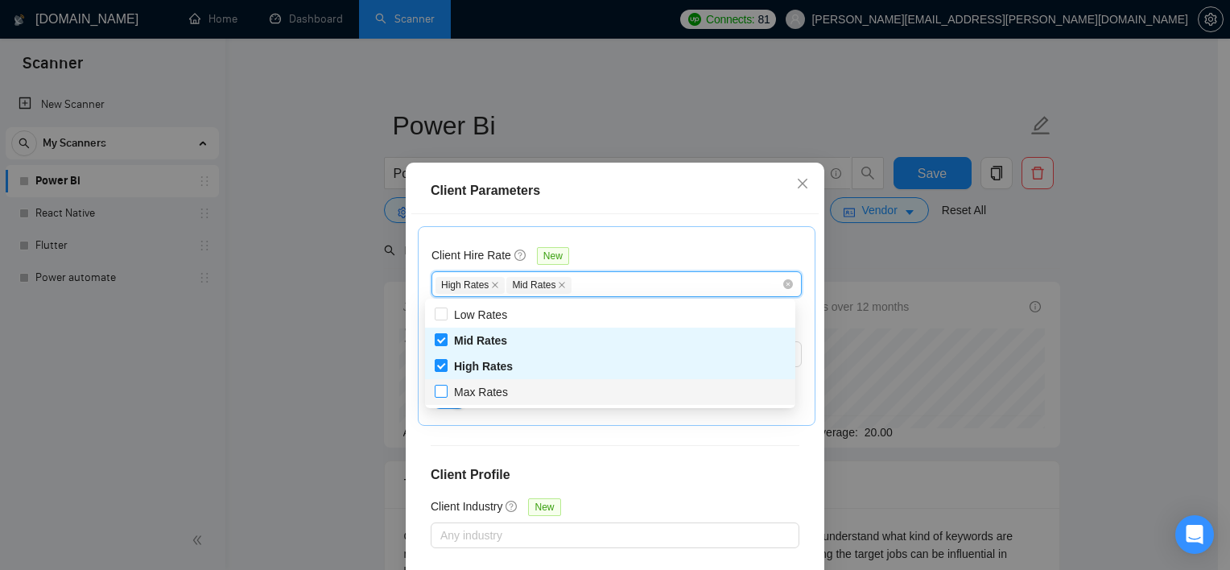
click at [435, 389] on input "Max Rates" at bounding box center [440, 390] width 11 height 11
checkbox input "true"
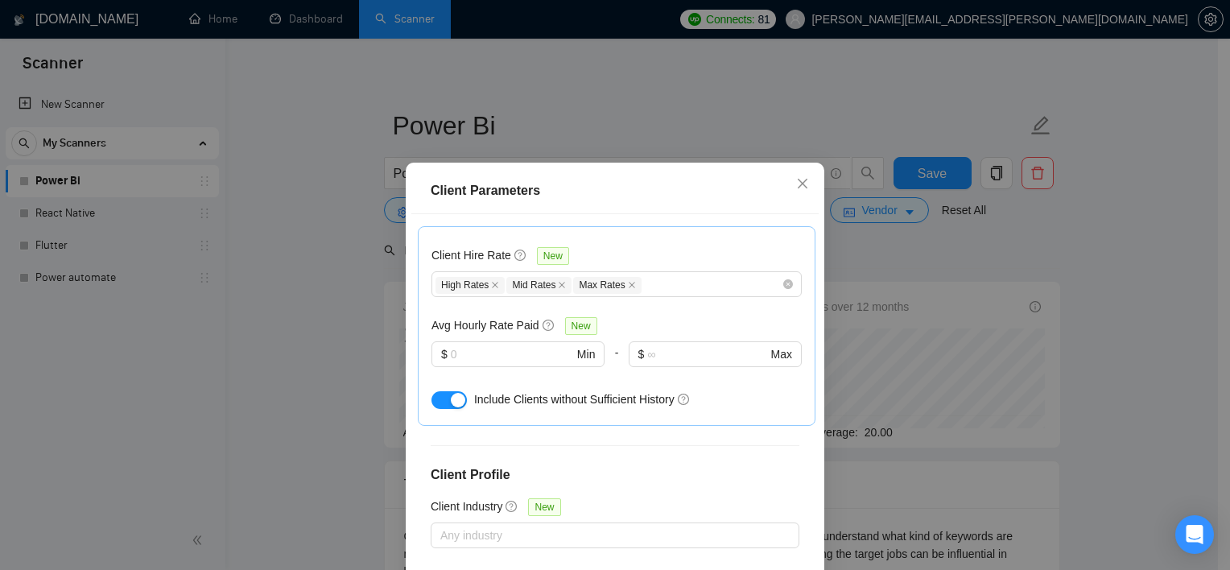
click at [617, 257] on div "Client Hire Rate New" at bounding box center [617, 258] width 370 height 25
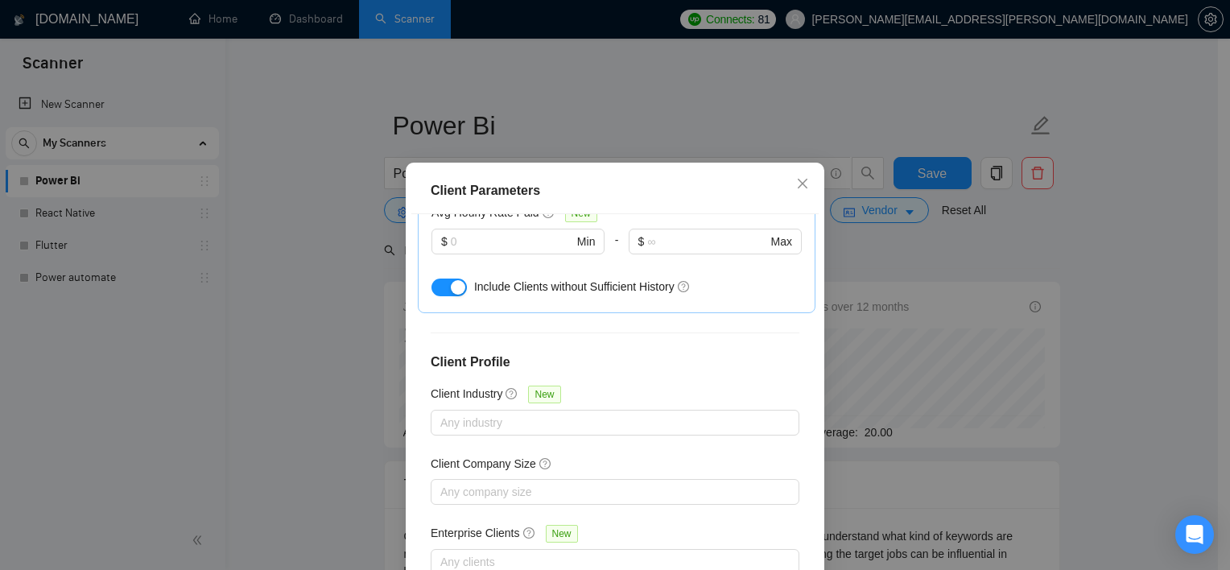
scroll to position [113, 0]
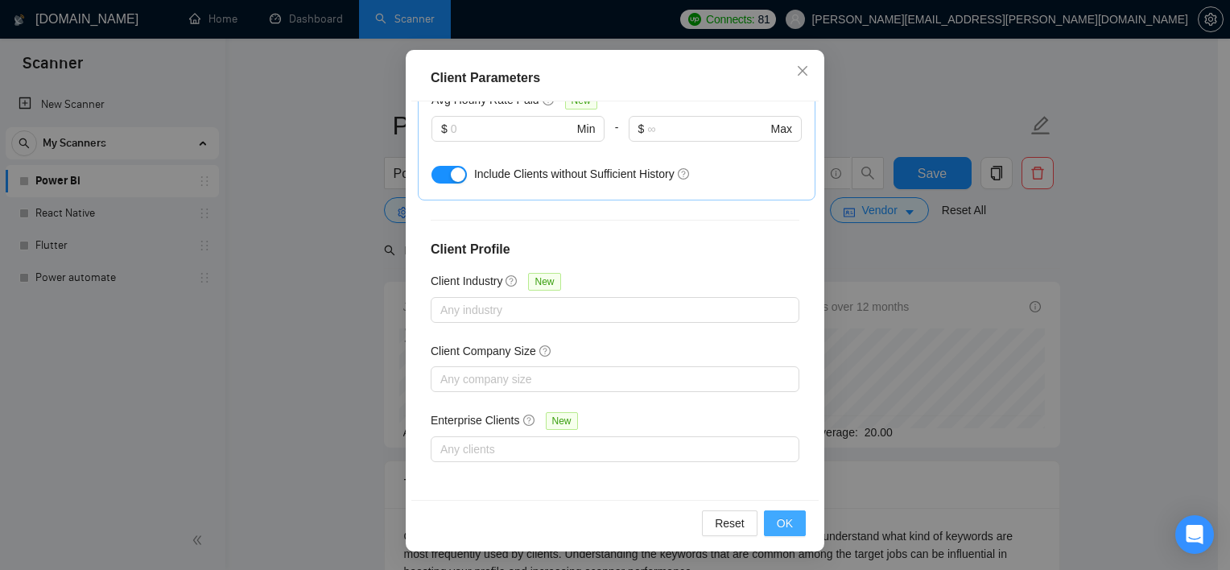
click at [780, 526] on span "OK" at bounding box center [785, 523] width 16 height 18
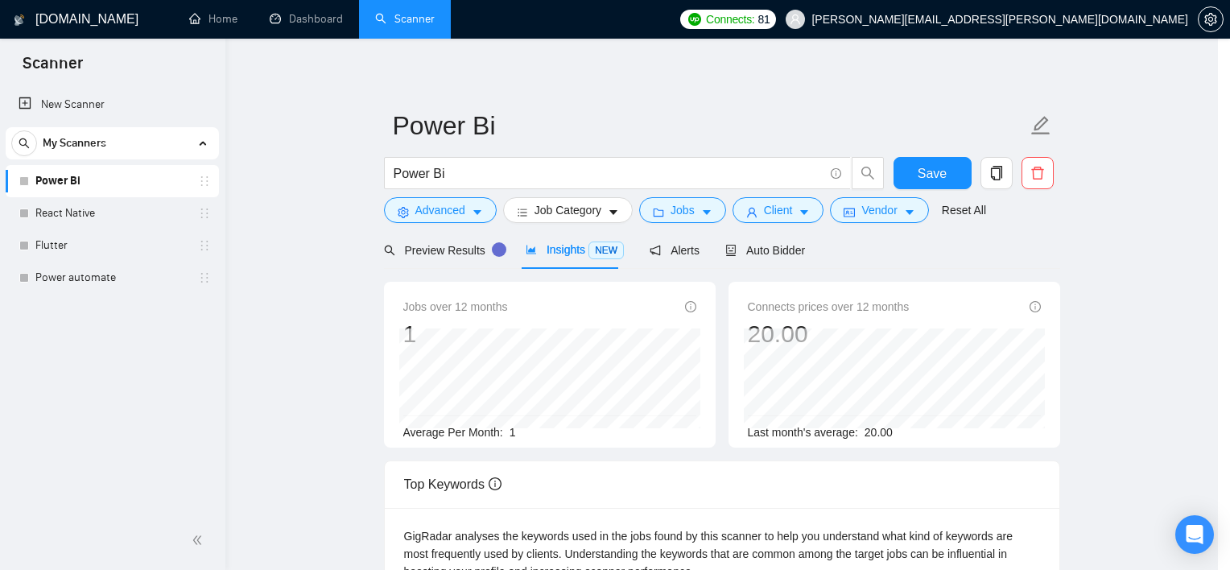
scroll to position [47, 0]
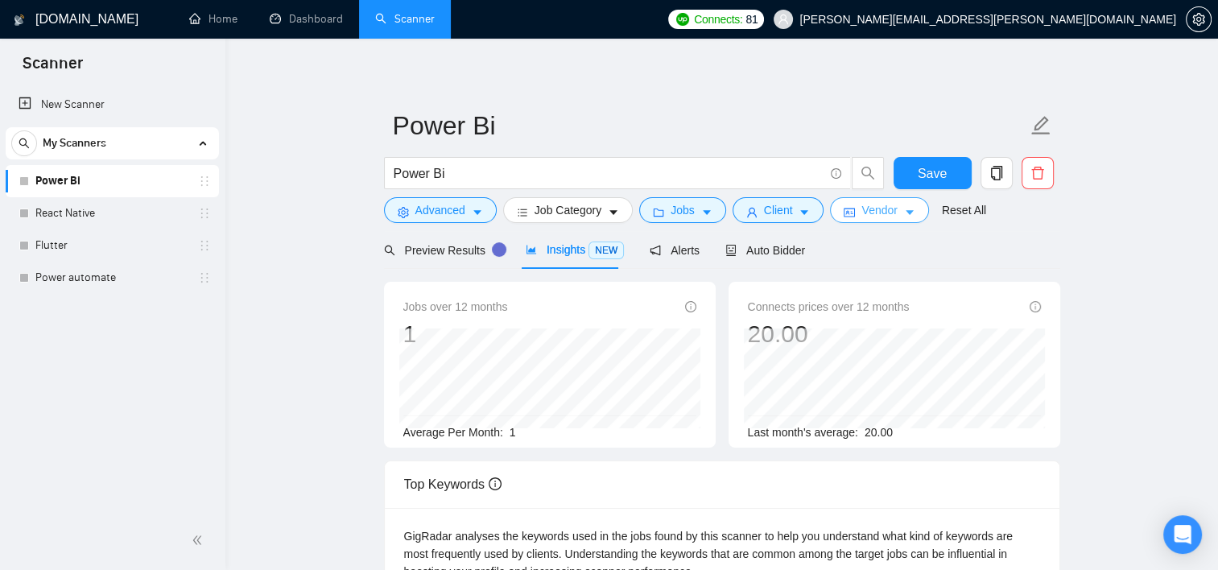
click at [780, 207] on span "Vendor" at bounding box center [878, 210] width 35 height 18
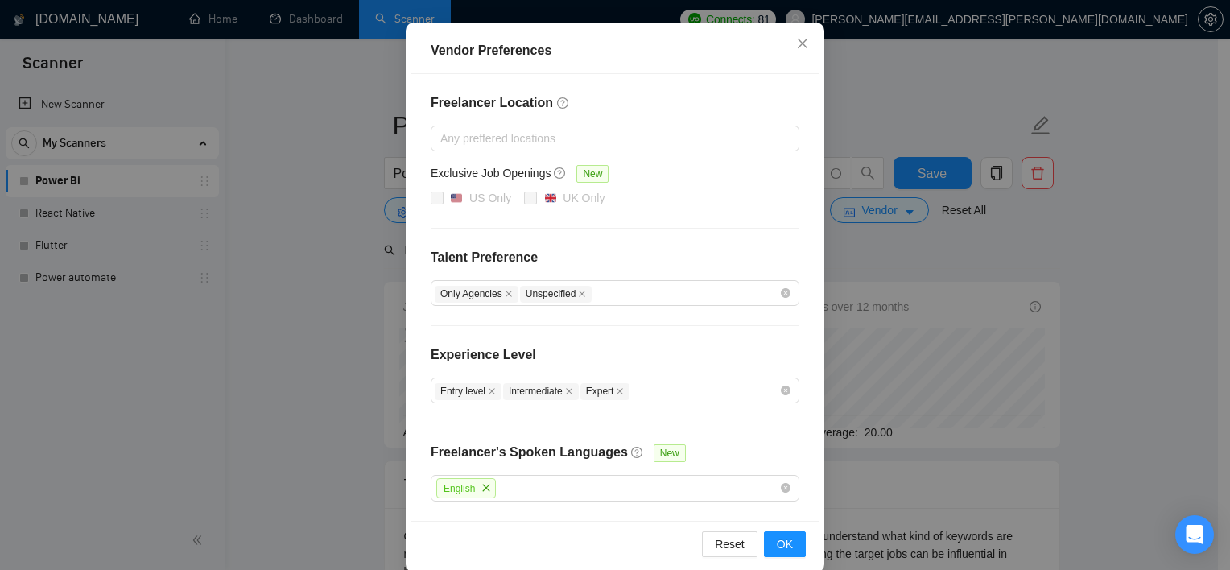
scroll to position [174, 0]
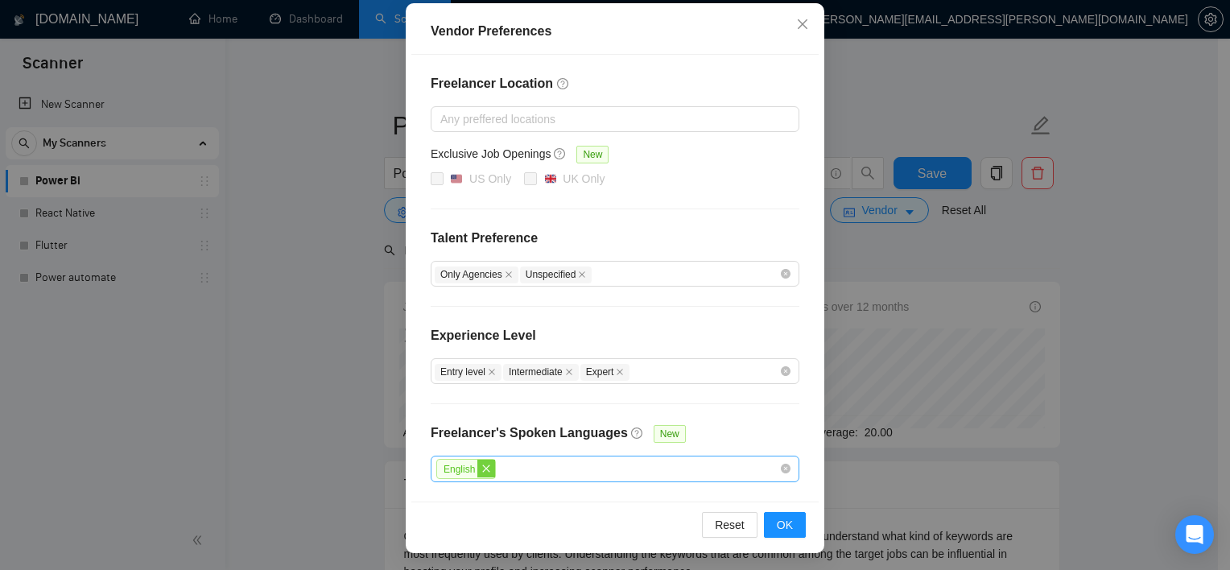
click at [477, 473] on span "close" at bounding box center [486, 469] width 18 height 18
click at [777, 518] on span "OK" at bounding box center [785, 524] width 16 height 18
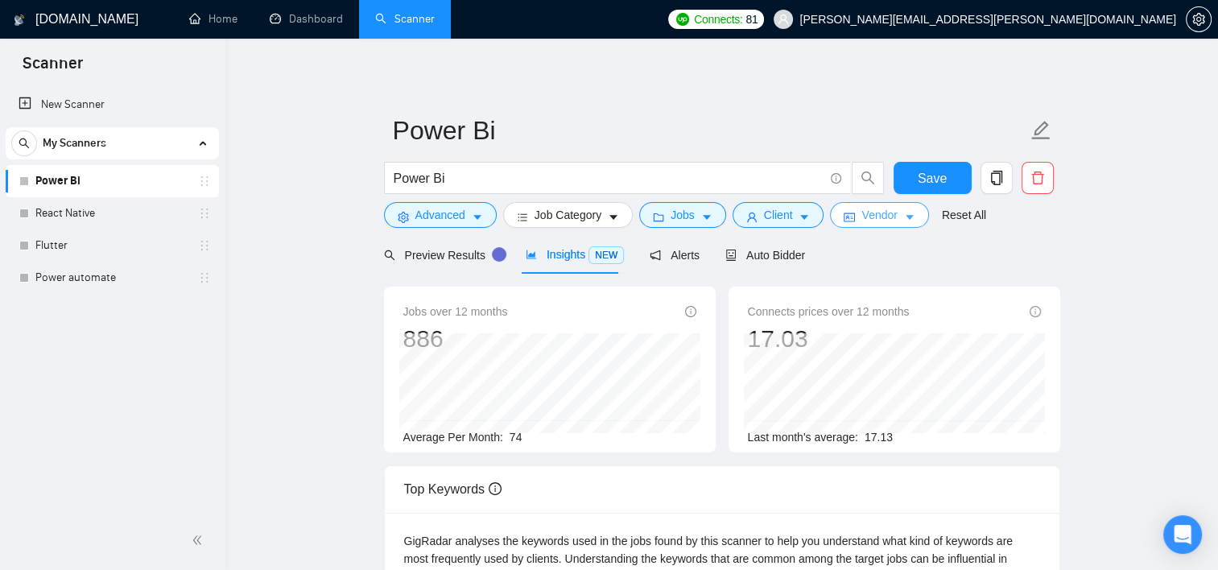
scroll to position [16, 0]
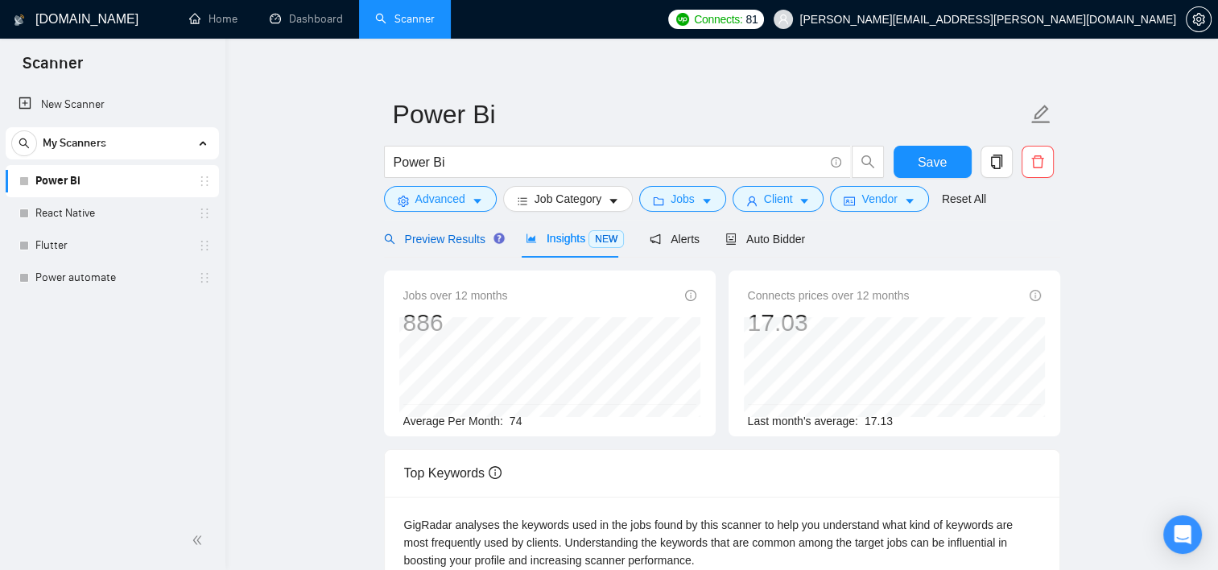
click at [429, 242] on span "Preview Results" at bounding box center [442, 239] width 116 height 13
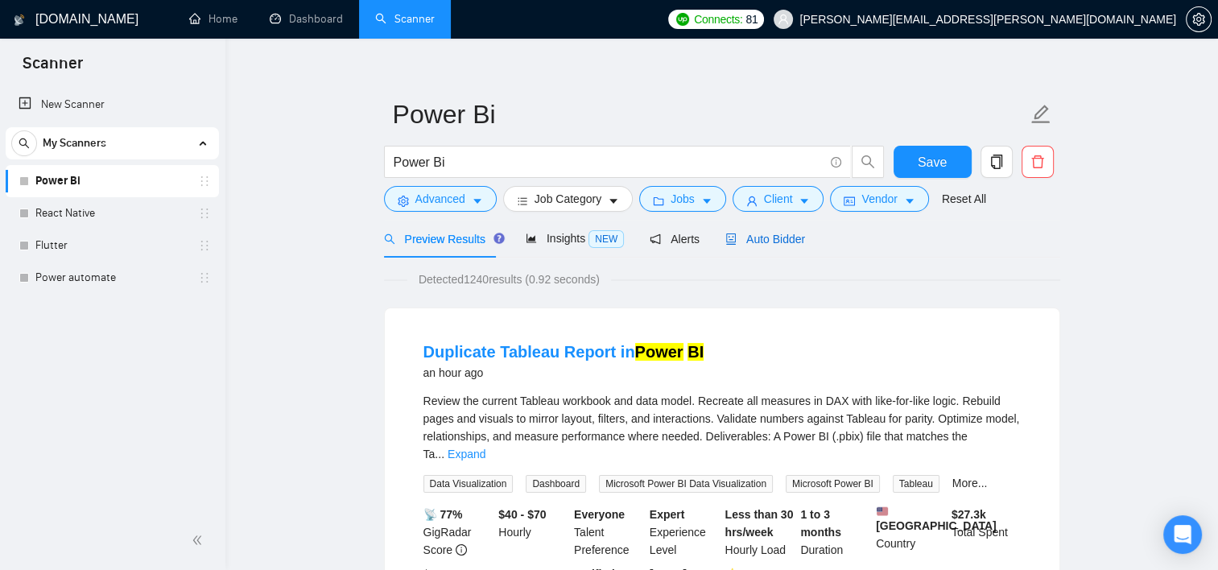
click at [758, 238] on span "Auto Bidder" at bounding box center [765, 239] width 80 height 13
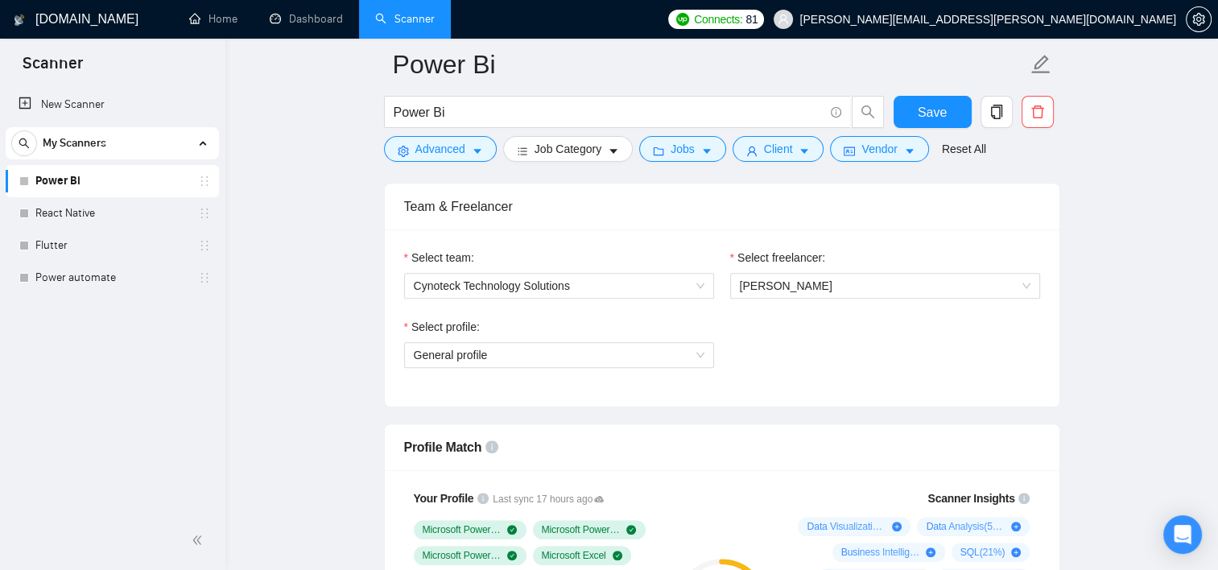
scroll to position [808, 0]
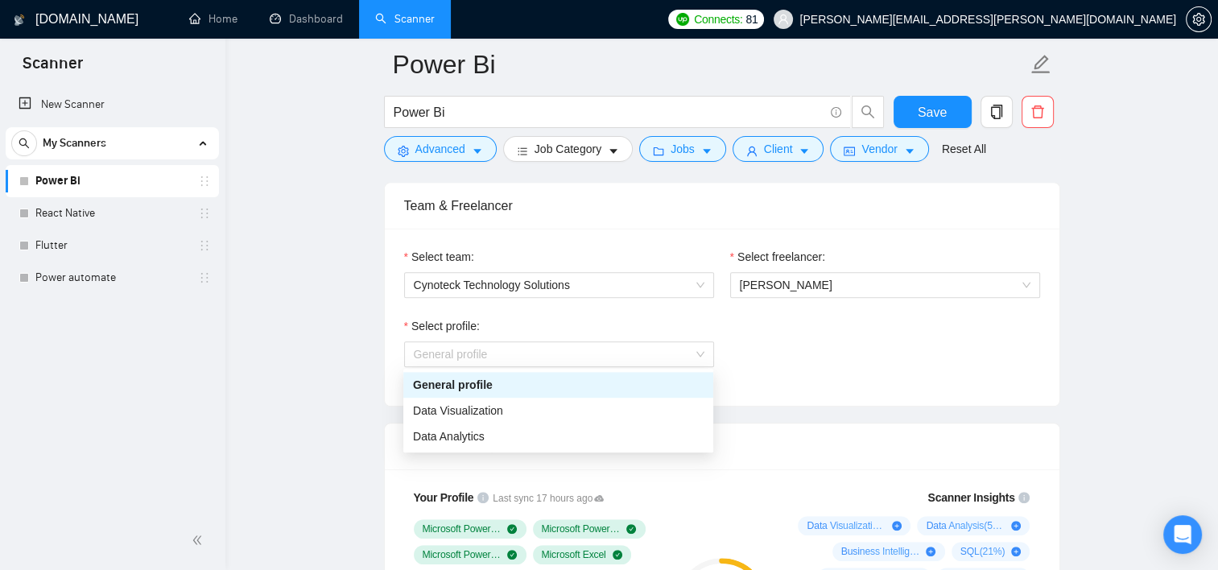
click at [704, 347] on div "General profile" at bounding box center [559, 354] width 310 height 26
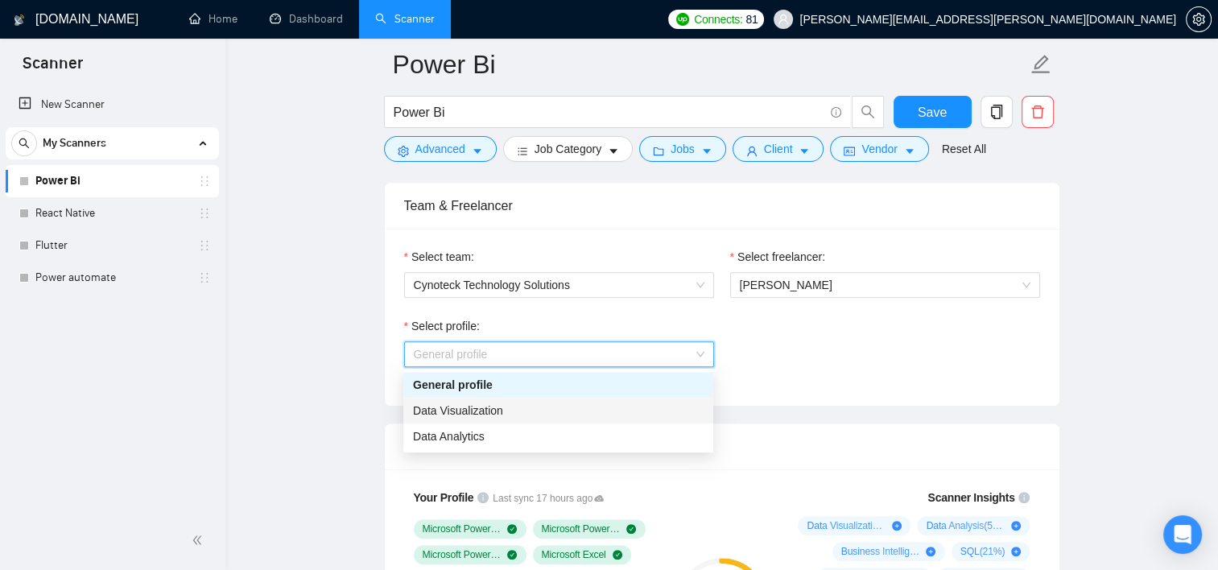
click at [556, 419] on div "Data Visualization" at bounding box center [558, 411] width 291 height 18
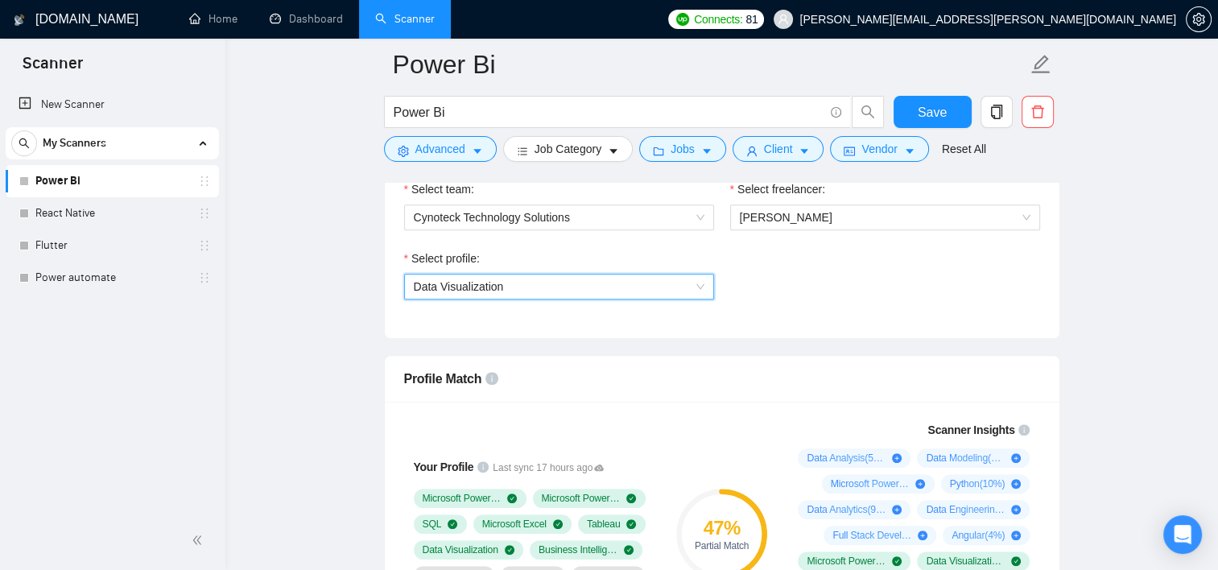
scroll to position [847, 0]
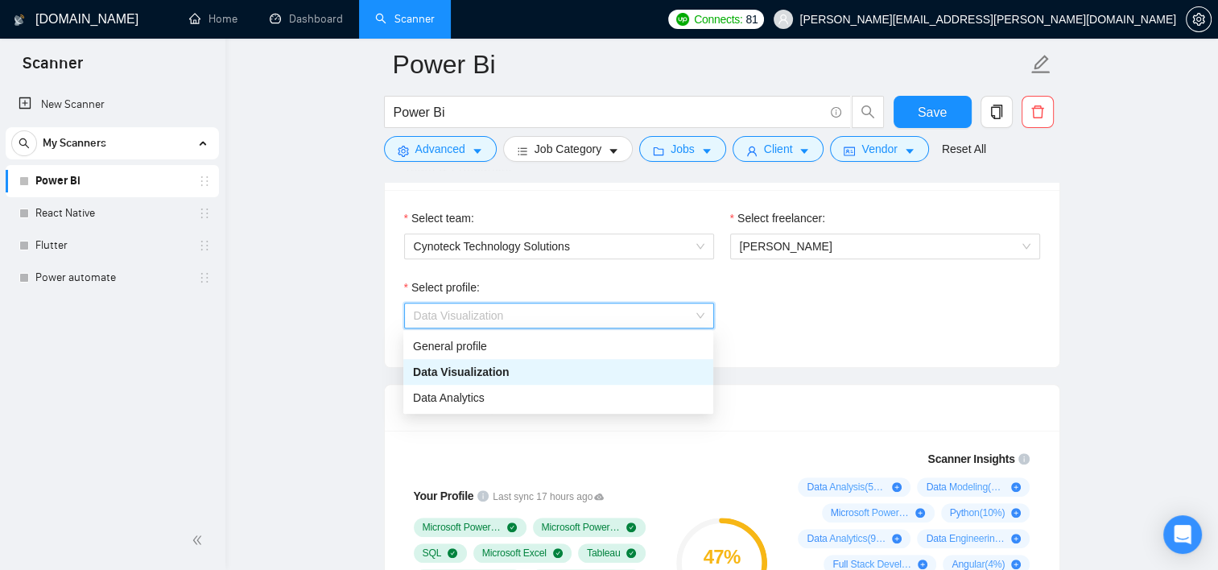
click at [608, 315] on span "Data Visualization" at bounding box center [559, 315] width 291 height 24
click at [526, 400] on div "Data Analytics" at bounding box center [558, 398] width 291 height 18
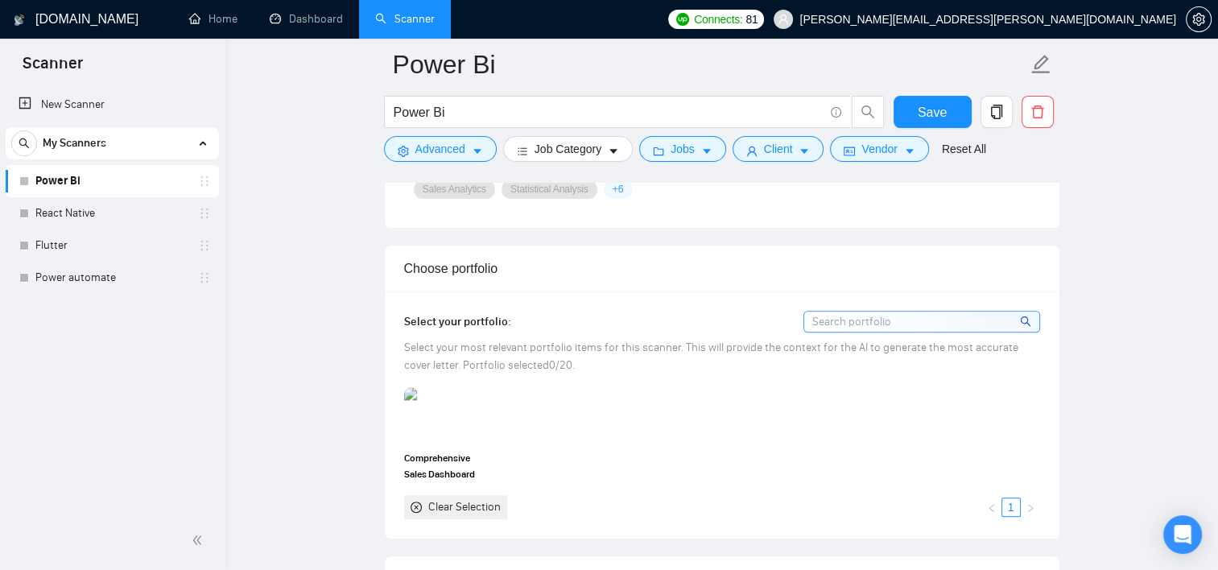
scroll to position [1381, 0]
click at [459, 421] on img at bounding box center [440, 413] width 68 height 53
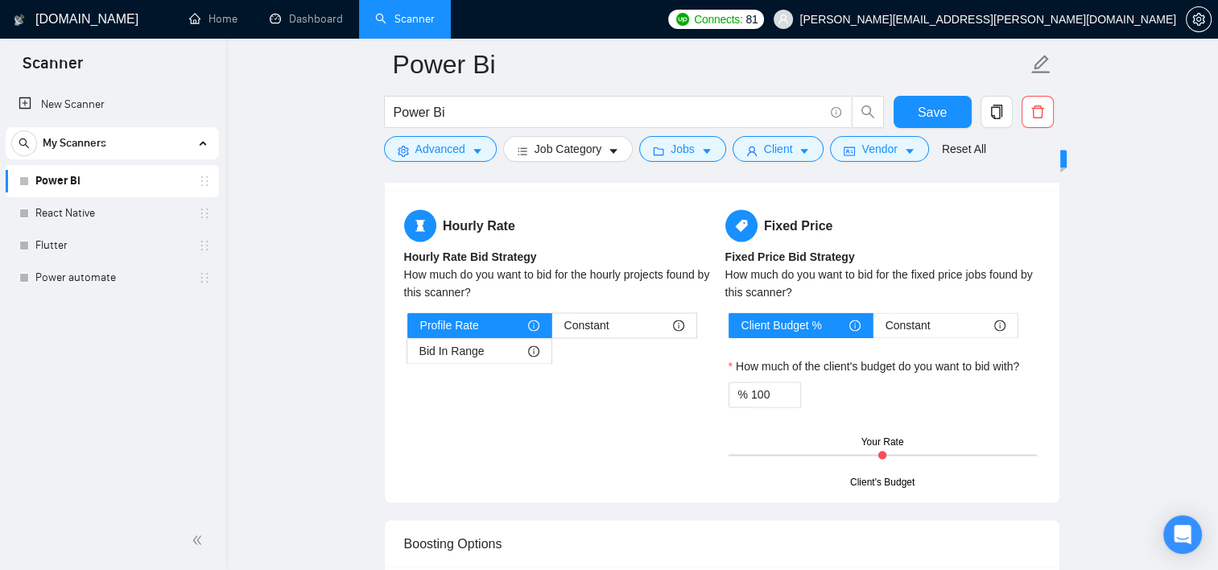
scroll to position [2544, 0]
click at [493, 350] on div "Bid In Range" at bounding box center [479, 351] width 120 height 24
click at [407, 355] on input "Bid In Range" at bounding box center [407, 355] width 0 height 0
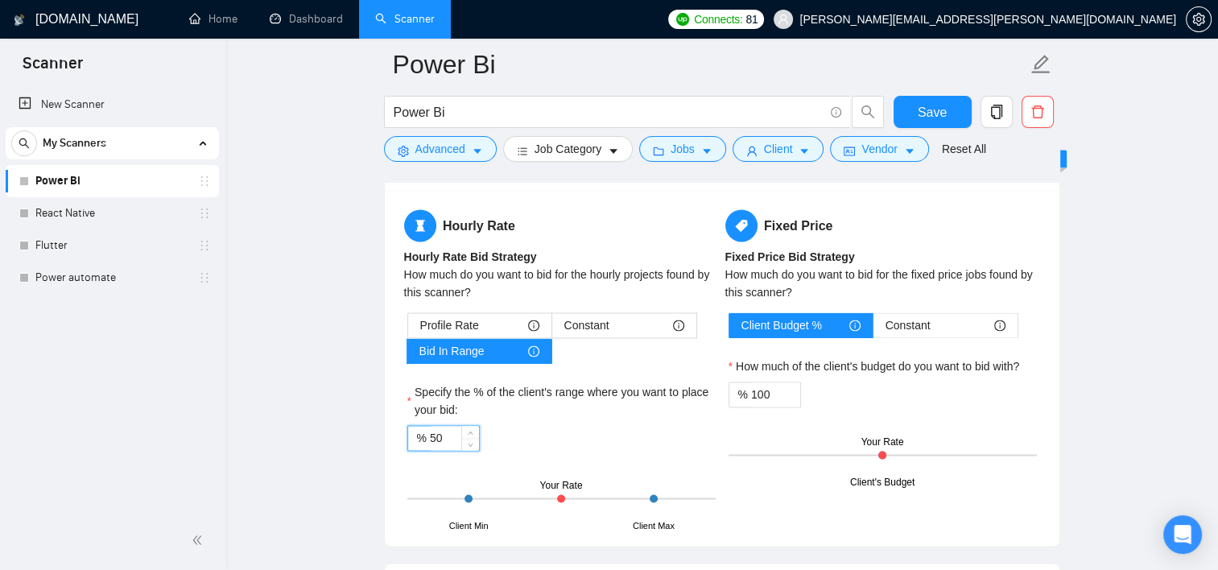
click at [454, 434] on input "50" at bounding box center [454, 438] width 49 height 24
type input "5"
type input "90"
click at [780, 109] on button "Save" at bounding box center [933, 112] width 78 height 32
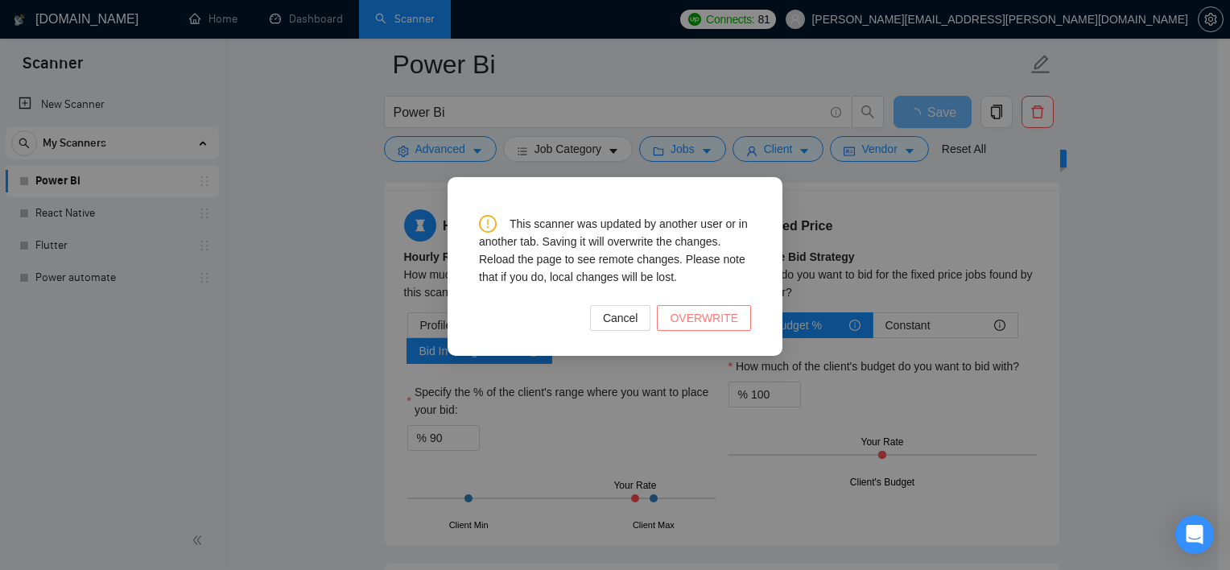
click at [721, 323] on span "OVERWRITE" at bounding box center [704, 318] width 68 height 18
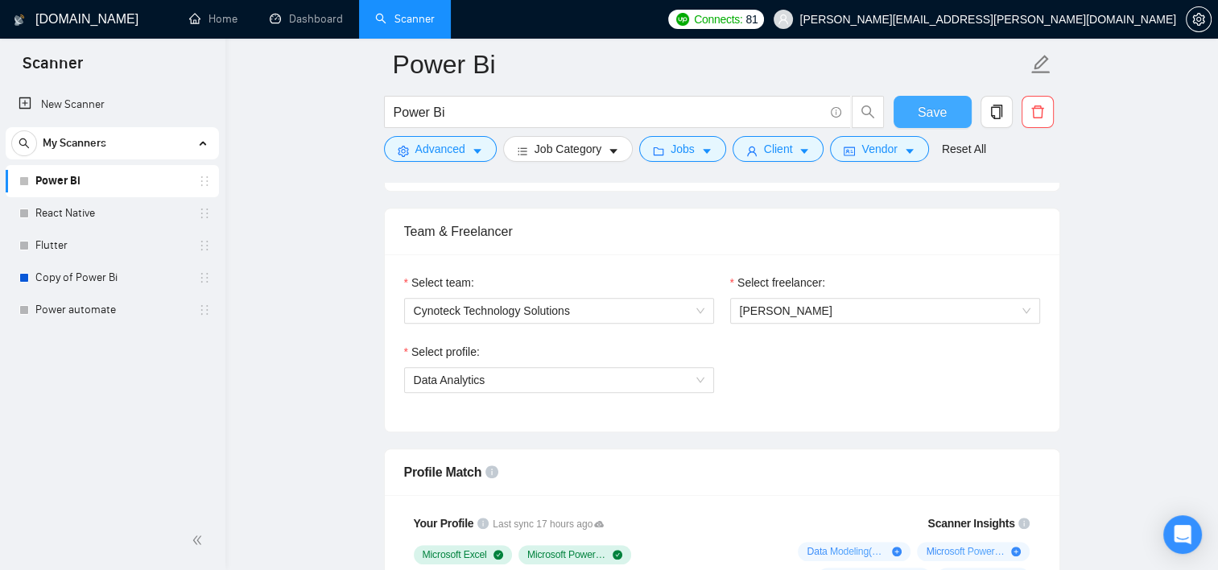
scroll to position [782, 0]
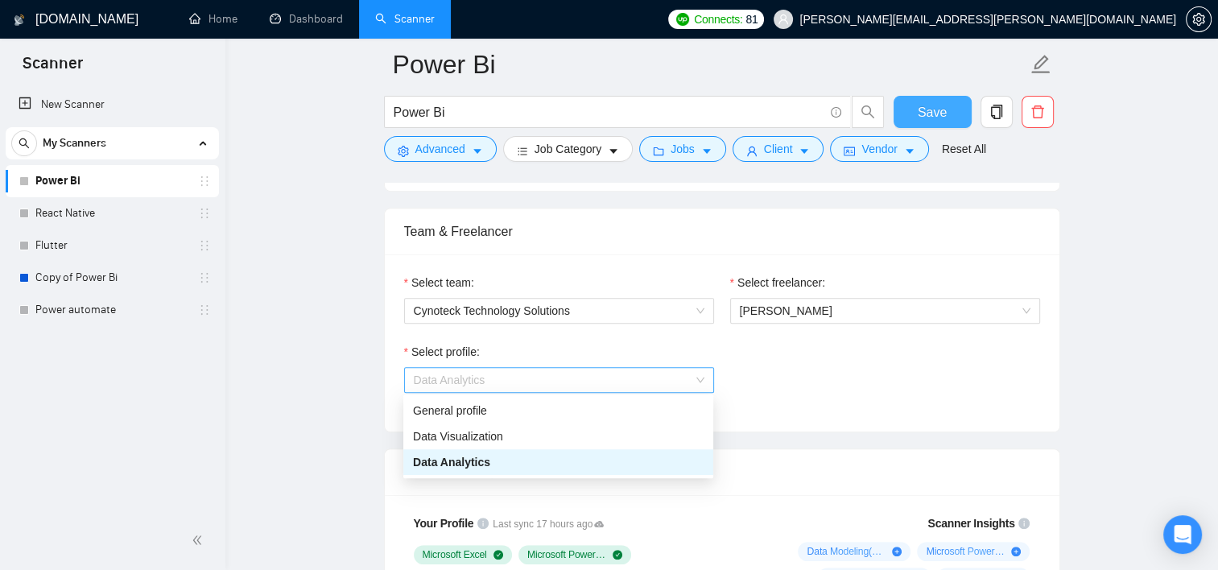
click at [610, 378] on span "Data Analytics" at bounding box center [559, 380] width 291 height 24
click at [542, 435] on div "Data Visualization" at bounding box center [558, 436] width 291 height 18
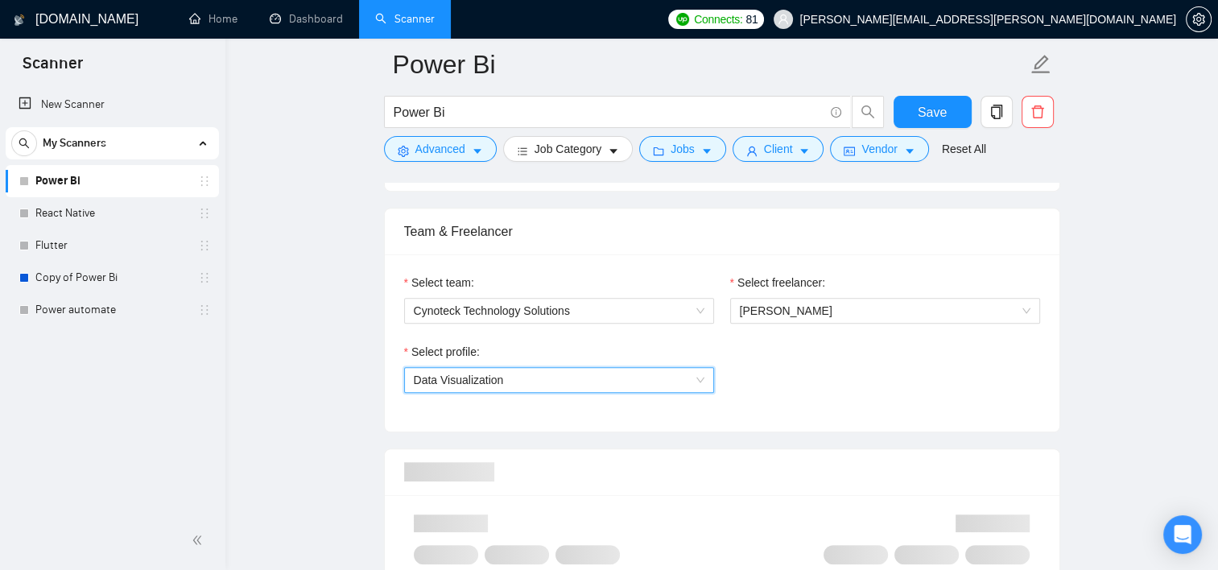
click at [780, 415] on div "Select team: Cynoteck Technology Solutions Select freelancer: [PERSON_NAME] Sel…" at bounding box center [722, 342] width 675 height 177
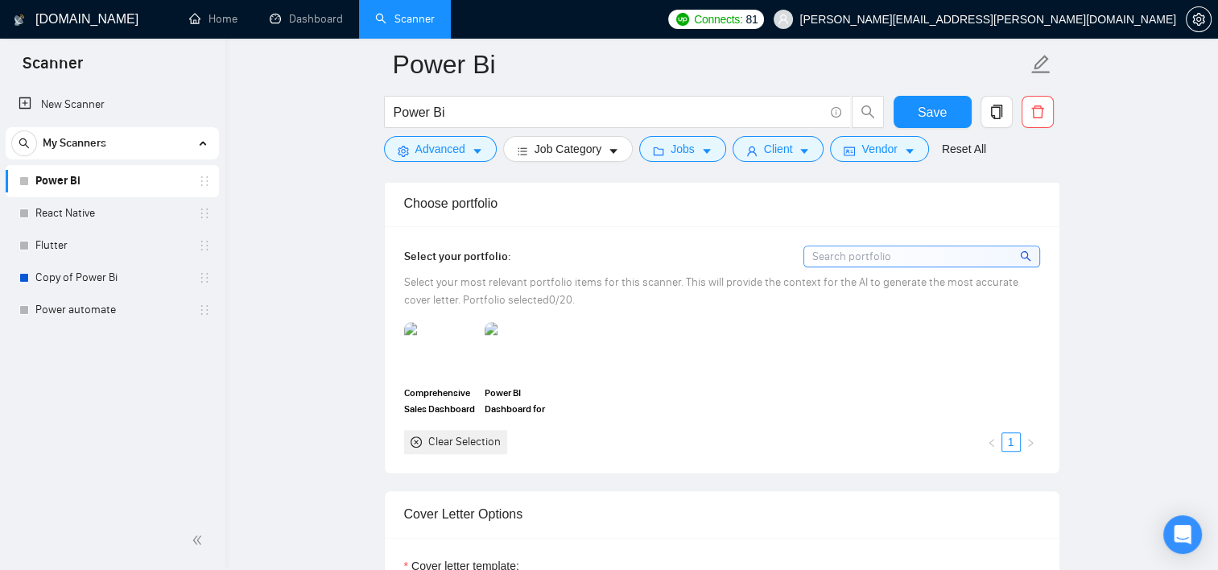
scroll to position [1396, 0]
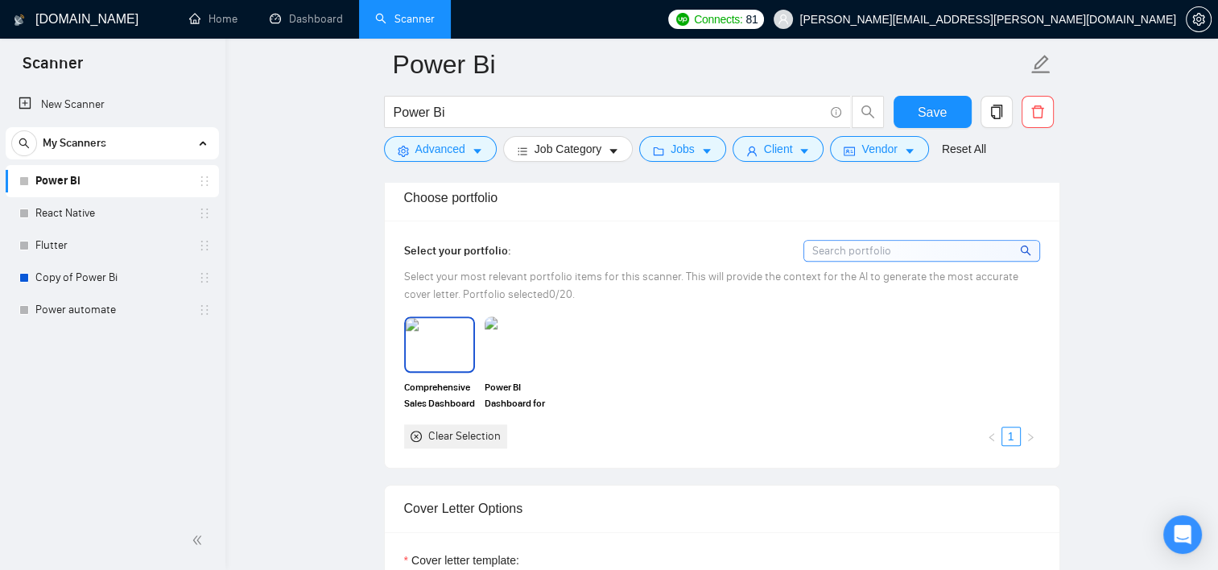
click at [428, 351] on img at bounding box center [440, 344] width 68 height 53
click at [512, 345] on img at bounding box center [520, 344] width 68 height 53
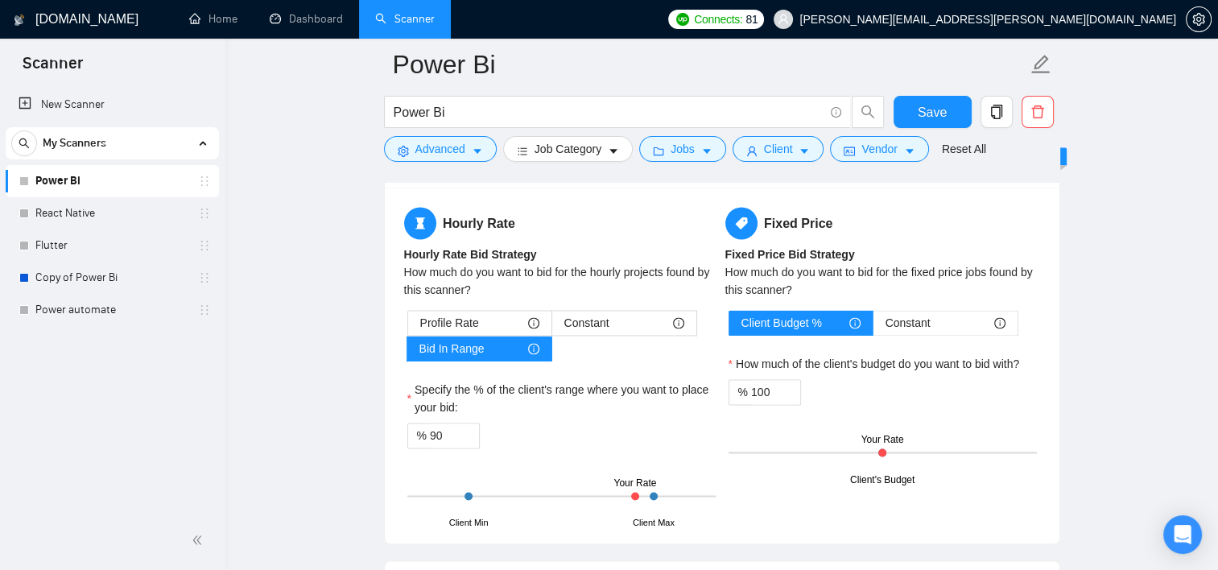
scroll to position [2492, 0]
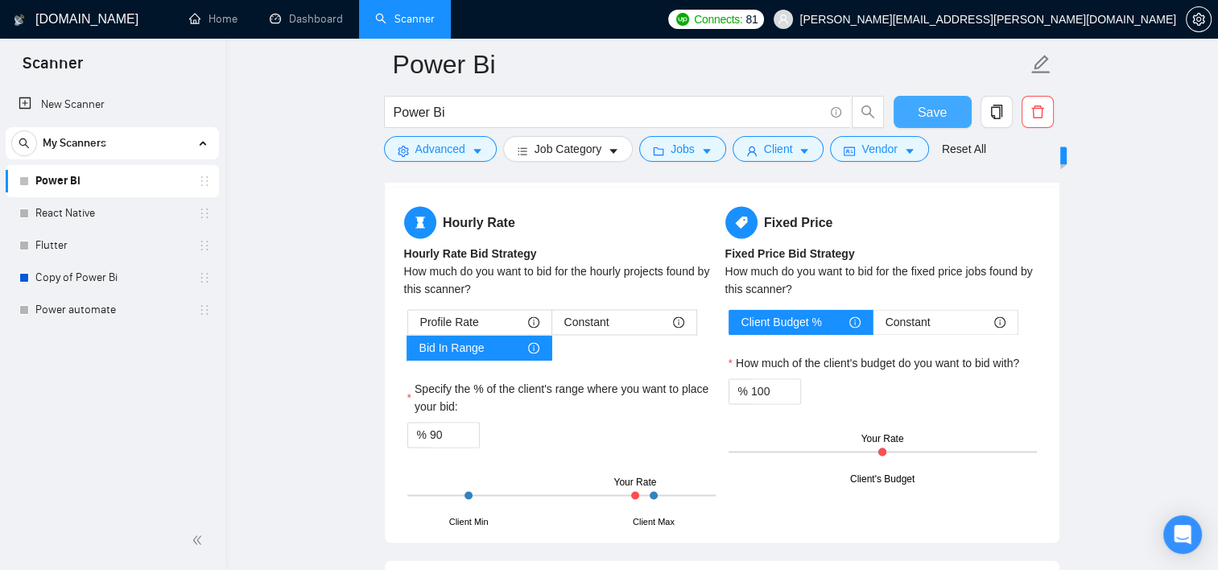
click at [780, 116] on span "Save" at bounding box center [932, 112] width 29 height 20
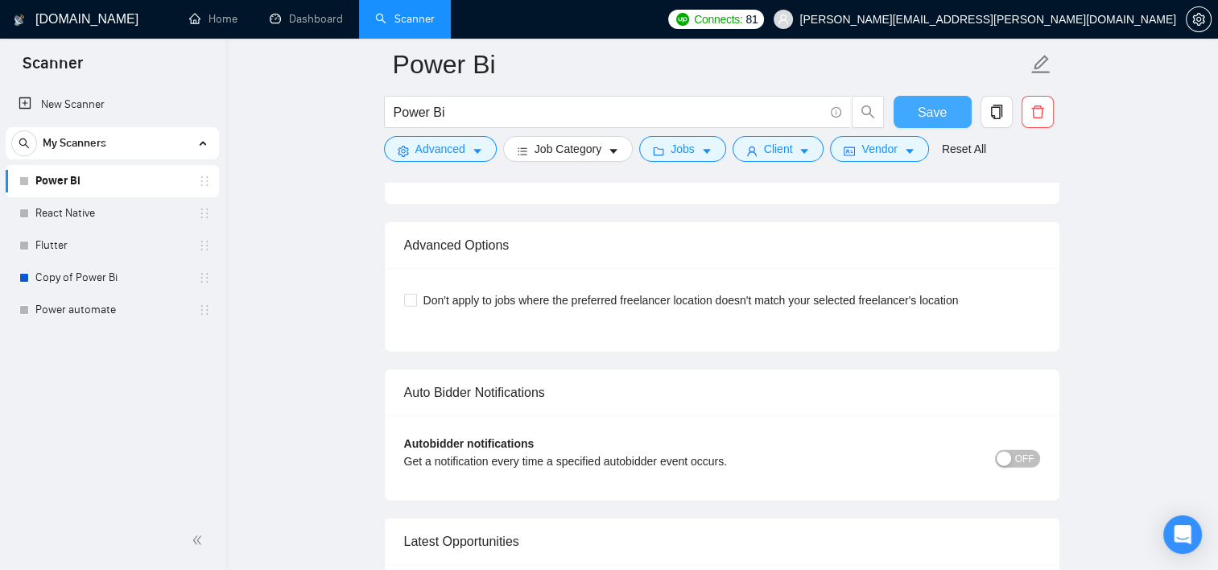
scroll to position [3607, 0]
click at [646, 296] on span "Don't apply to jobs where the preferred freelancer location doesn't match your …" at bounding box center [691, 300] width 548 height 18
click at [415, 296] on input "Don't apply to jobs where the preferred freelancer location doesn't match your …" at bounding box center [409, 298] width 11 height 11
checkbox input "true"
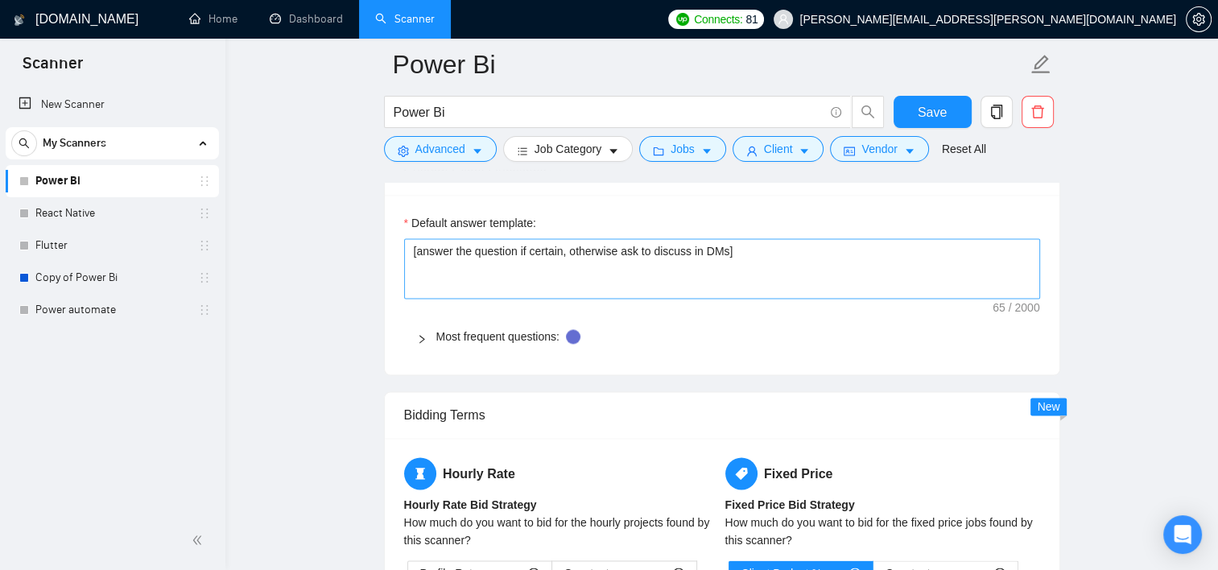
scroll to position [2237, 0]
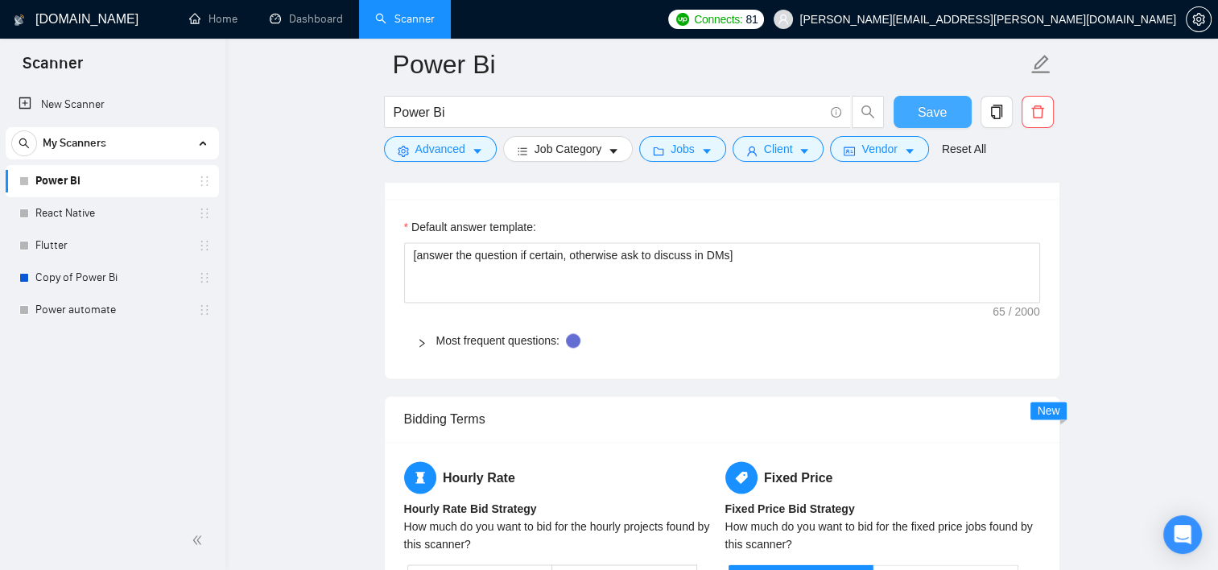
click at [780, 119] on span "Save" at bounding box center [932, 112] width 29 height 20
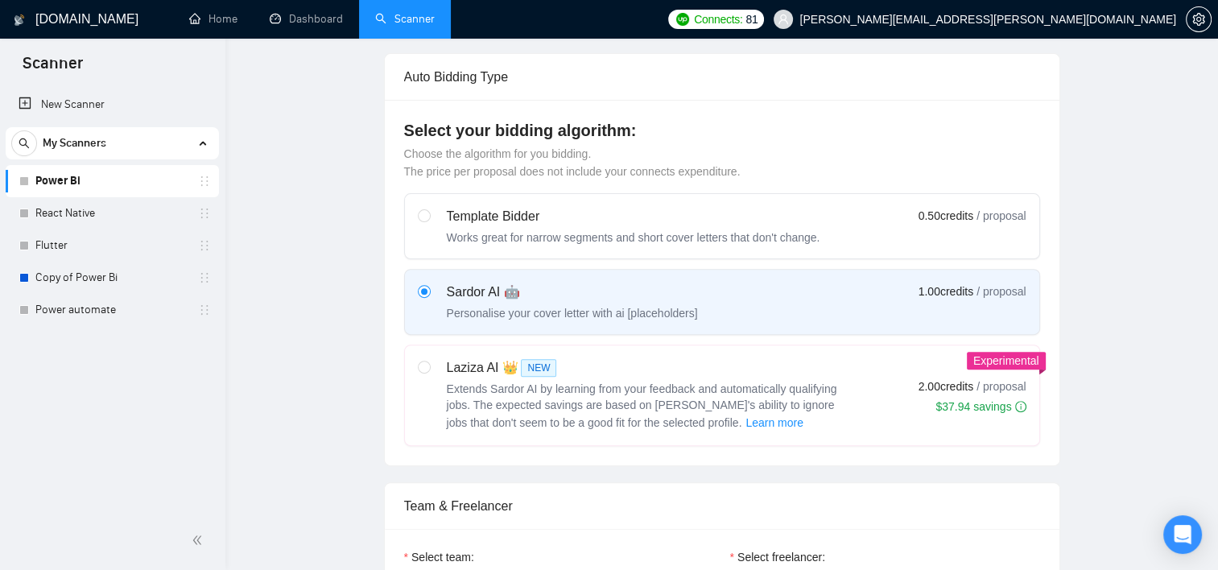
scroll to position [0, 0]
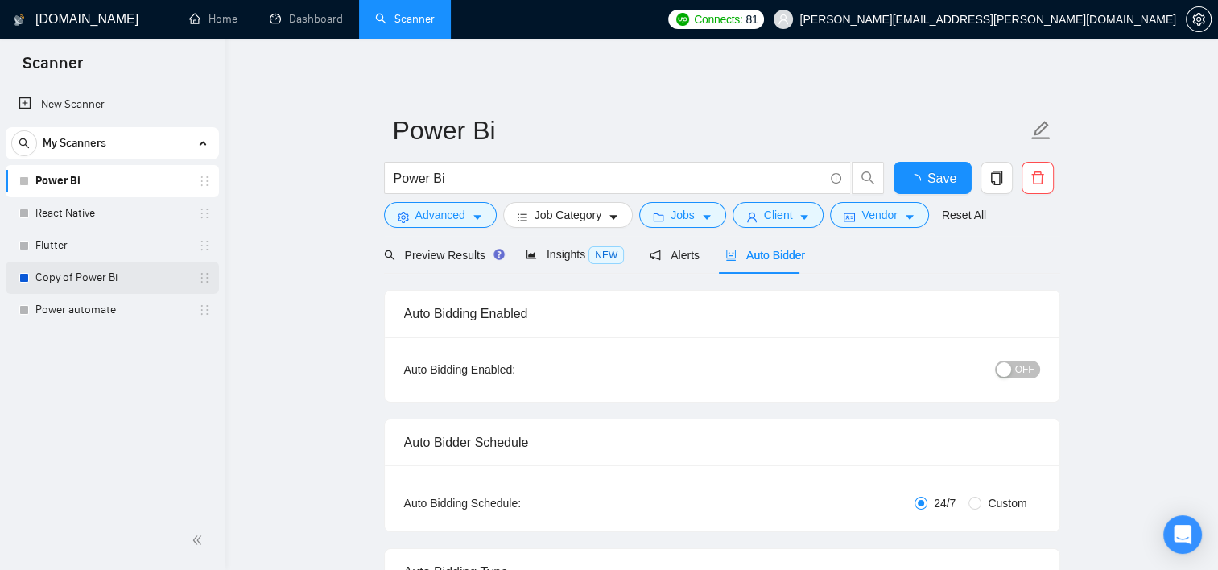
click at [110, 279] on link "Copy of Power Bi" at bounding box center [111, 278] width 153 height 32
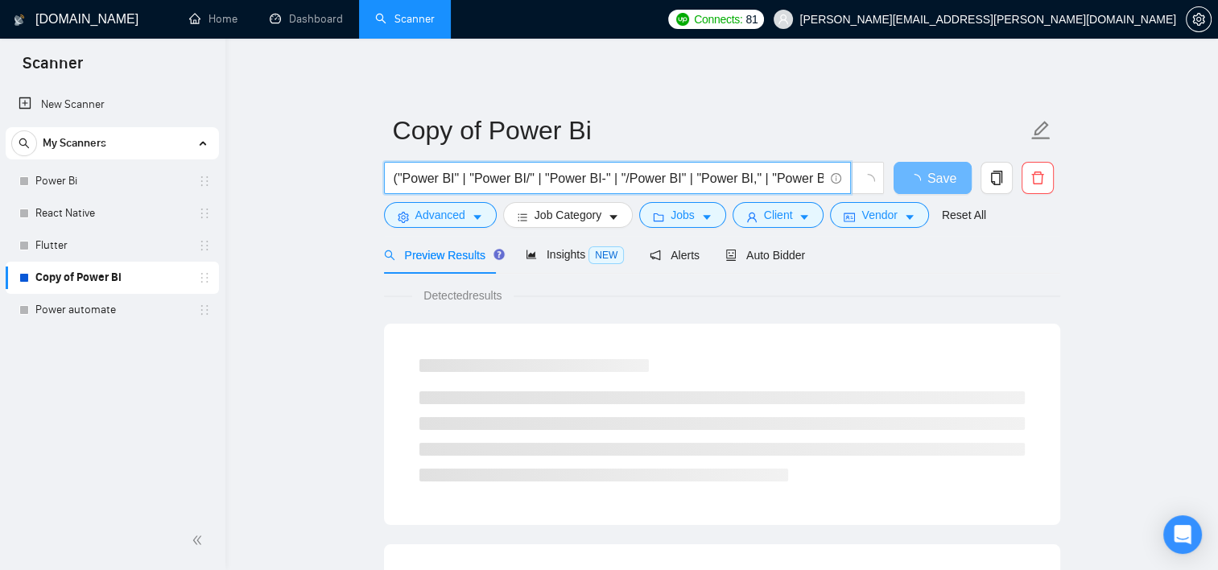
click at [598, 180] on input "("Power BI" | "Power BI/" | "Power BI-" | "/Power BI" | "Power BI," | "Power BI…" at bounding box center [609, 178] width 430 height 20
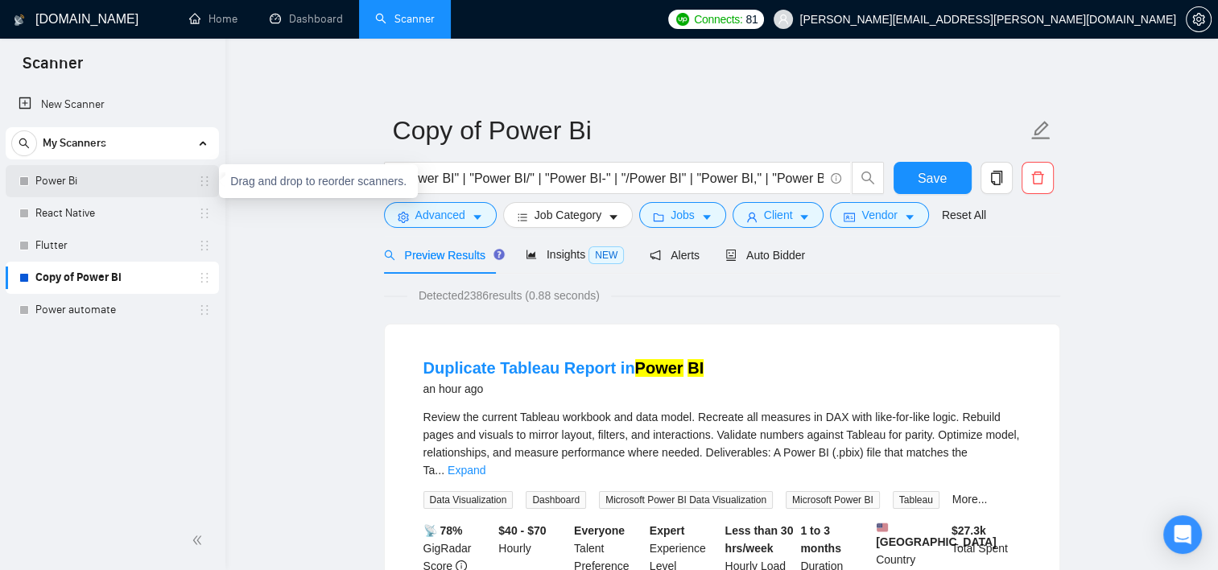
click at [201, 184] on icon "holder" at bounding box center [204, 181] width 13 height 13
click at [204, 184] on icon "holder" at bounding box center [204, 181] width 13 height 13
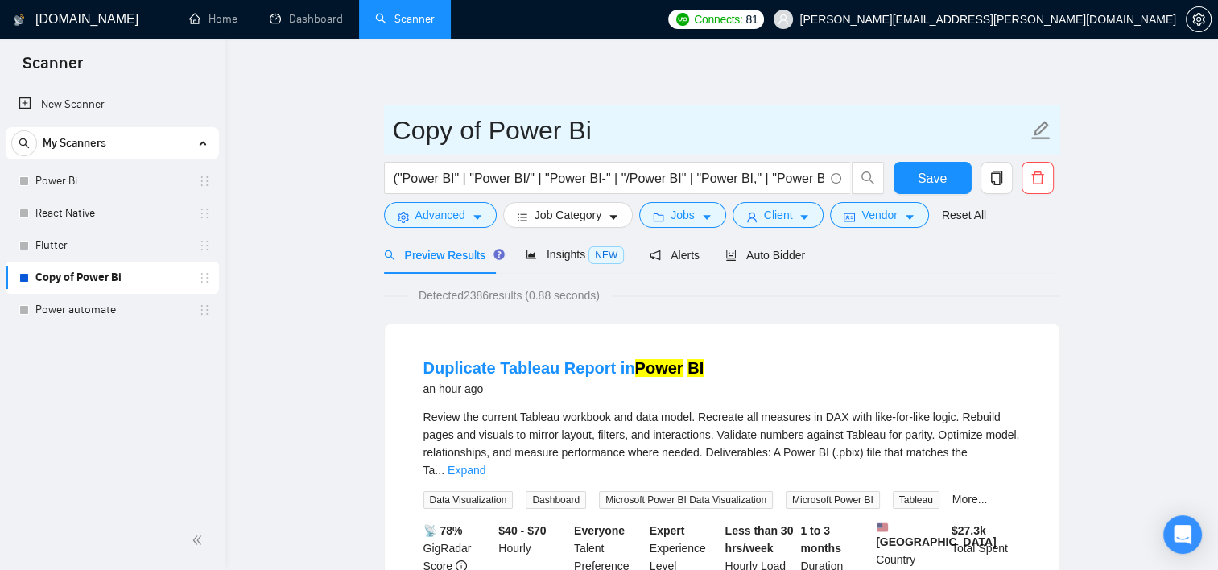
click at [467, 126] on input "Copy of Power Bi" at bounding box center [710, 130] width 634 height 40
click at [484, 132] on input "Copy of Power Bi" at bounding box center [710, 130] width 634 height 40
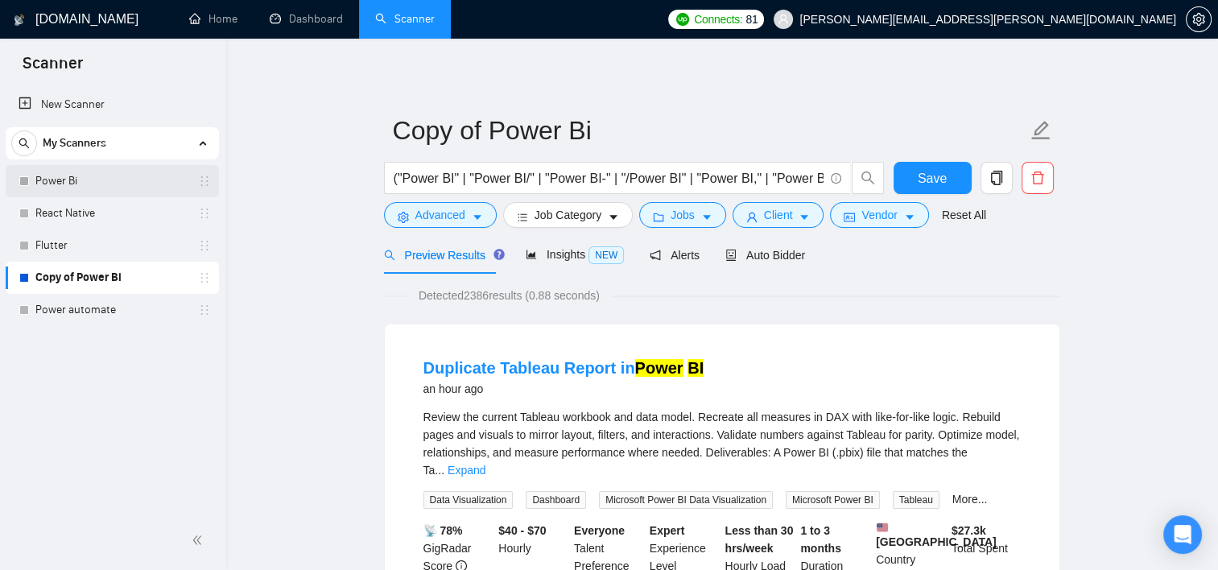
click at [200, 178] on icon "holder" at bounding box center [204, 181] width 13 height 13
click at [208, 186] on icon "holder" at bounding box center [204, 181] width 13 height 13
click at [205, 185] on icon "holder" at bounding box center [204, 181] width 13 height 13
click at [200, 180] on icon "holder" at bounding box center [204, 181] width 13 height 13
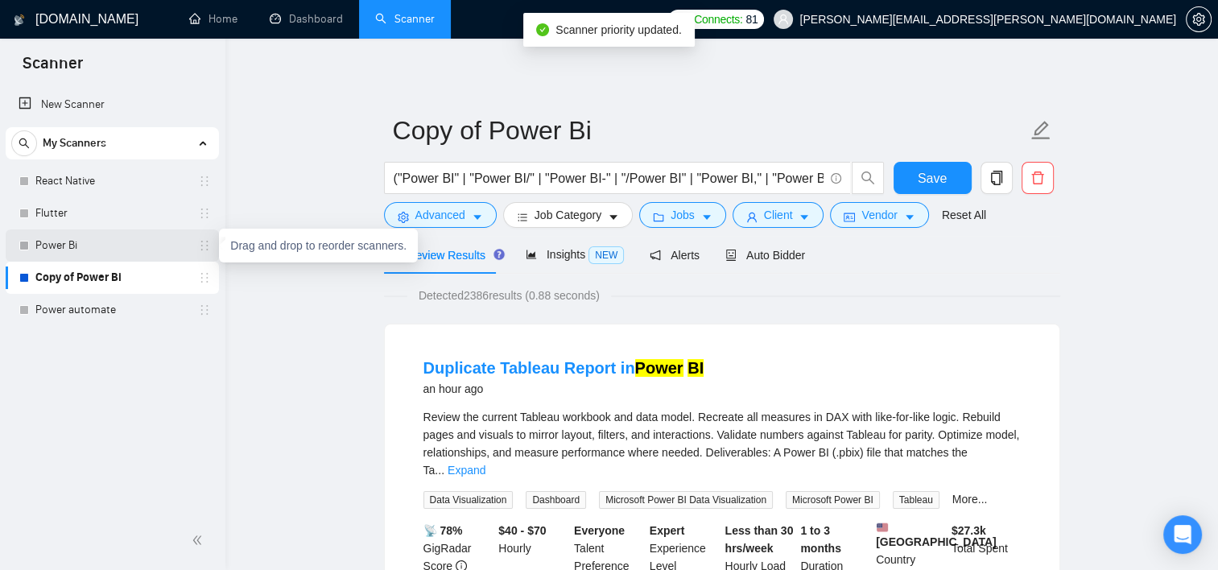
click at [203, 246] on icon "holder" at bounding box center [204, 245] width 13 height 13
click at [206, 250] on icon "holder" at bounding box center [204, 245] width 13 height 13
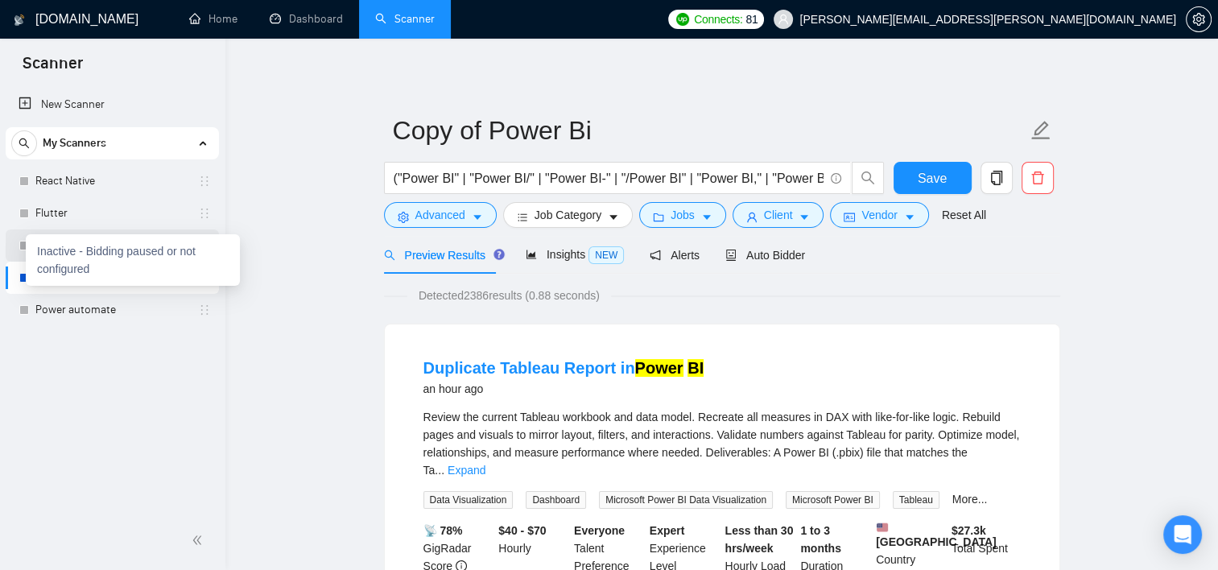
click at [27, 246] on div "Inactive - Bidding paused or not configured" at bounding box center [133, 260] width 214 height 52
click at [79, 411] on div "New Scanner My Scanners React Native Flutter Power Bi Copy of Power Bi Power au…" at bounding box center [112, 298] width 225 height 426
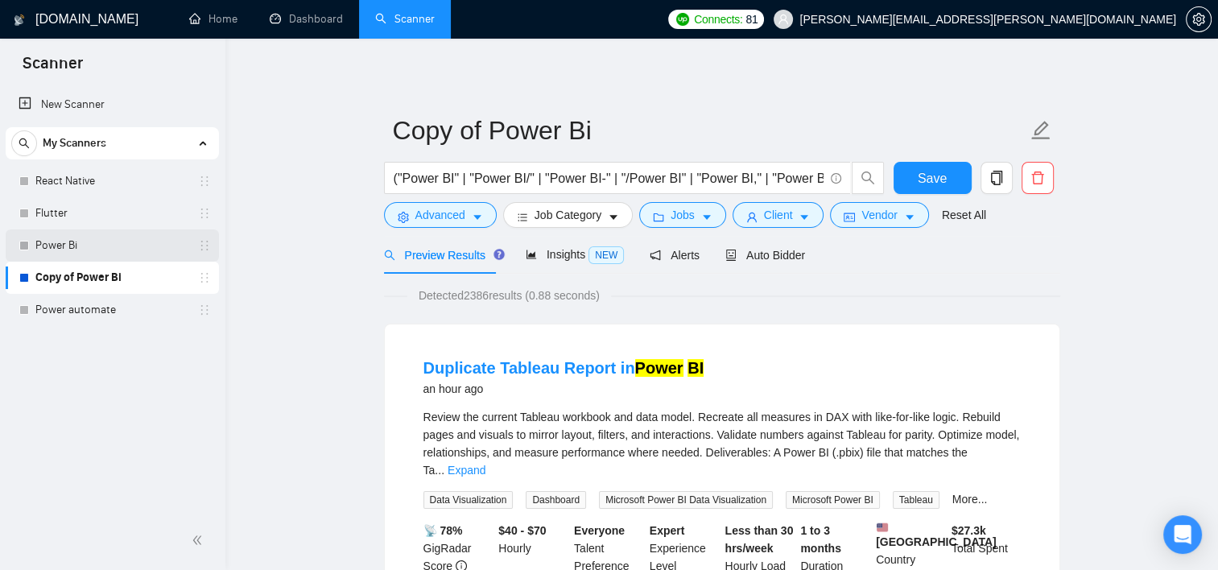
click at [44, 245] on link "Power Bi" at bounding box center [111, 245] width 153 height 32
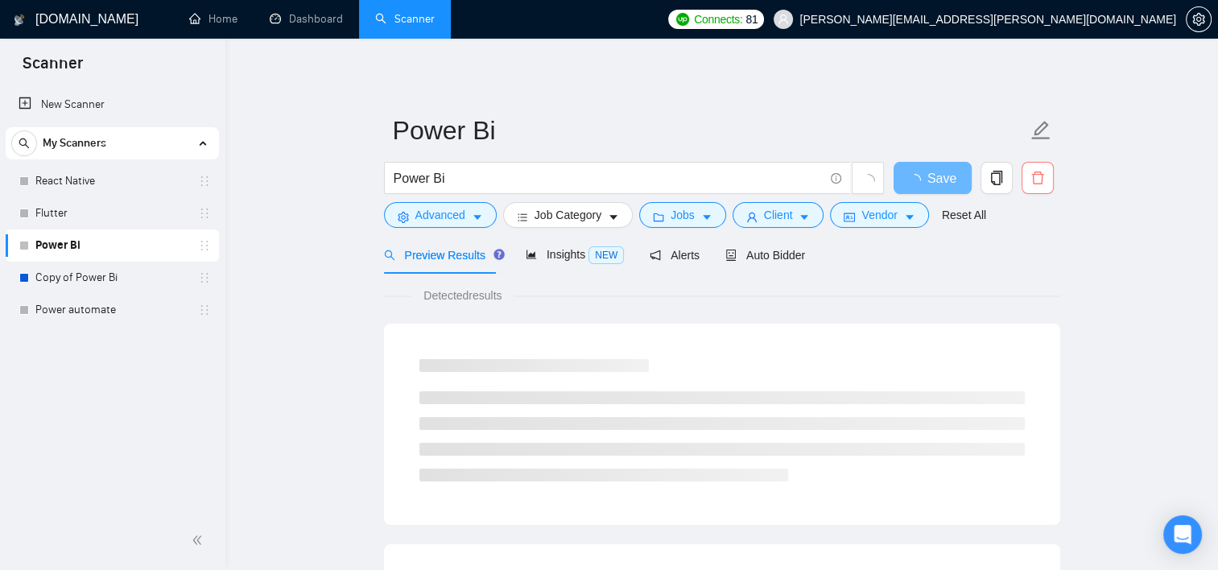
click at [780, 177] on icon "delete" at bounding box center [1037, 178] width 14 height 14
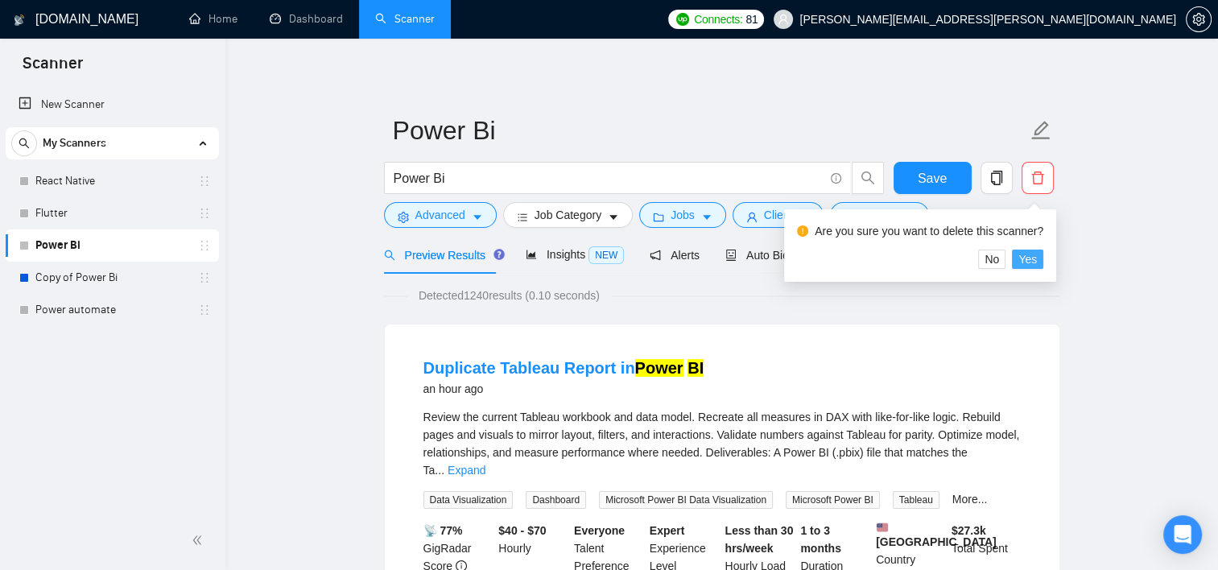
click at [780, 251] on span "Yes" at bounding box center [1027, 259] width 19 height 18
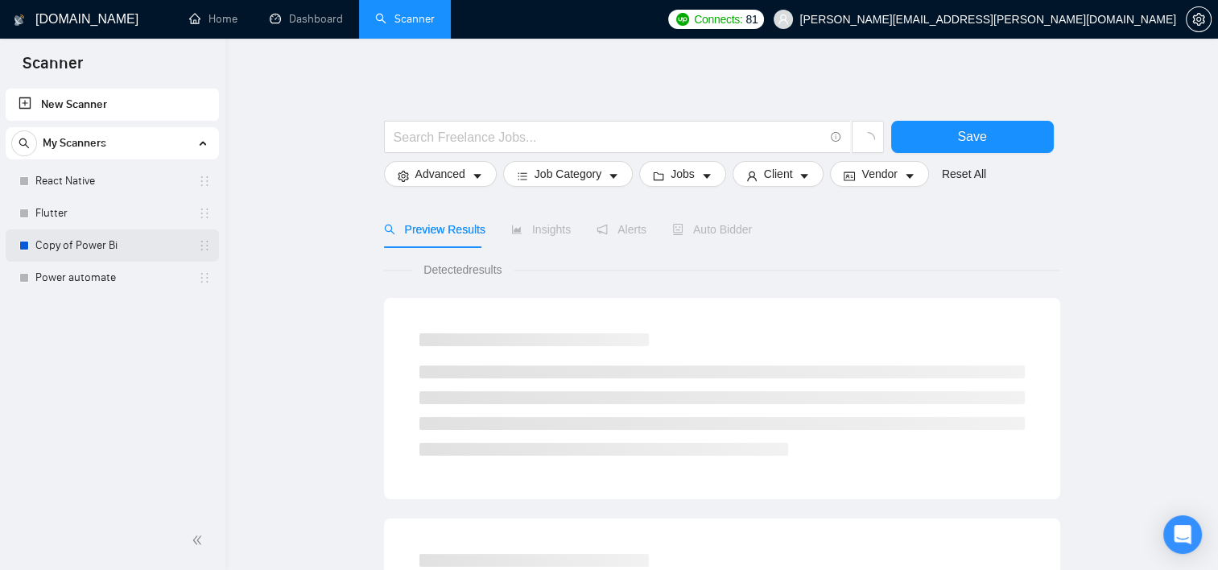
click at [160, 251] on link "Copy of Power Bi" at bounding box center [111, 245] width 153 height 32
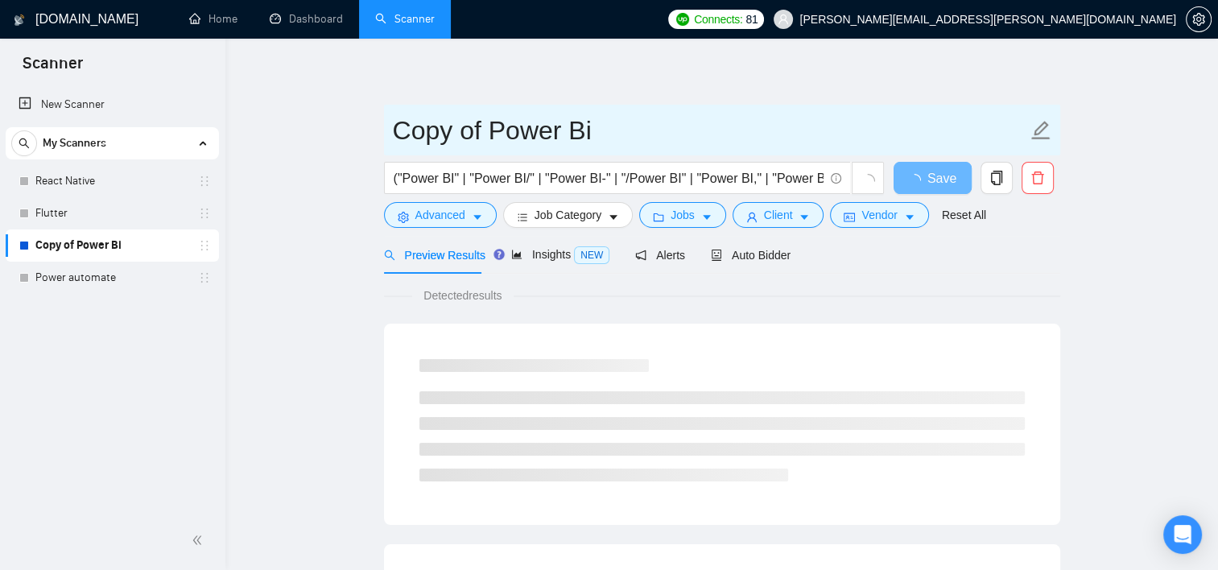
click at [780, 134] on icon "edit" at bounding box center [1040, 130] width 21 height 21
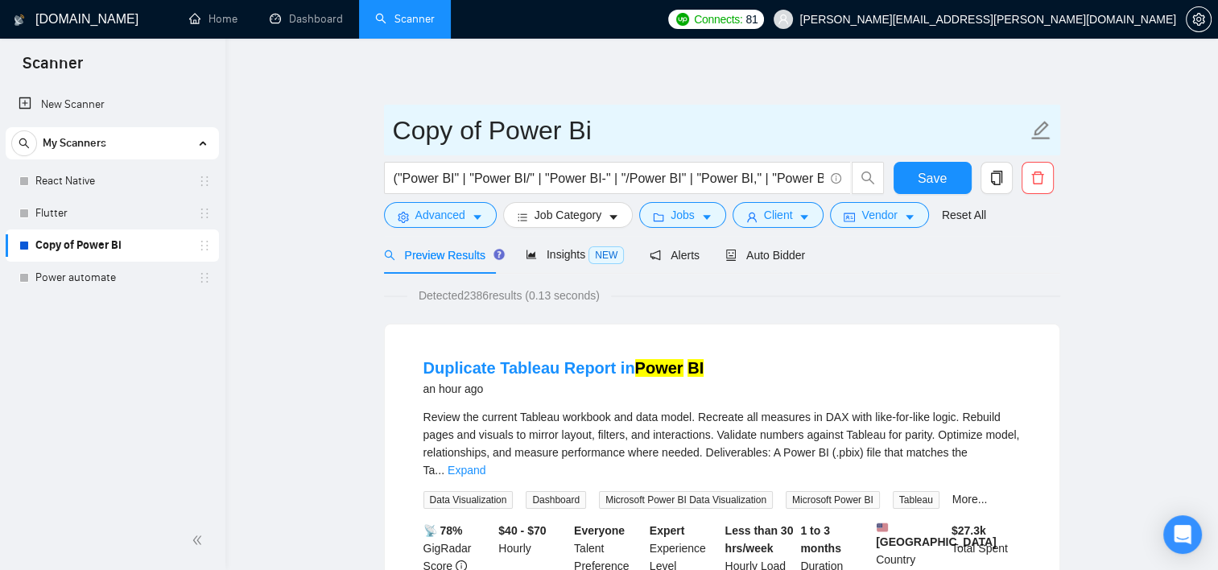
click at [491, 144] on input "Copy of Power Bi" at bounding box center [710, 130] width 634 height 40
type input "Power Bi"
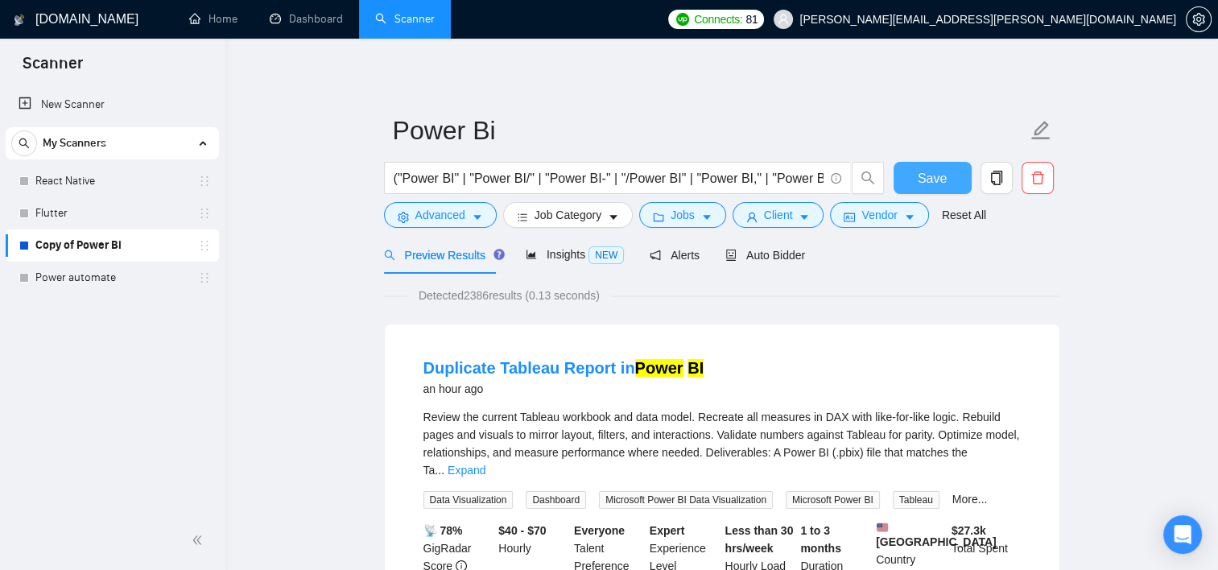
click at [780, 177] on span "Save" at bounding box center [932, 178] width 29 height 20
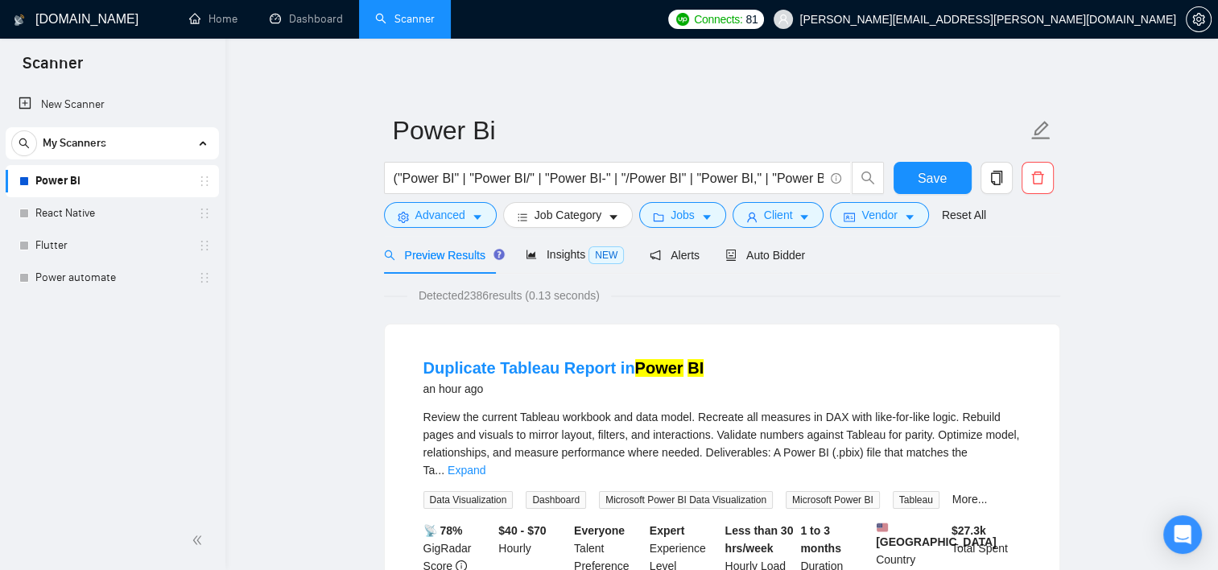
click at [553, 252] on span "Insights NEW" at bounding box center [575, 254] width 98 height 13
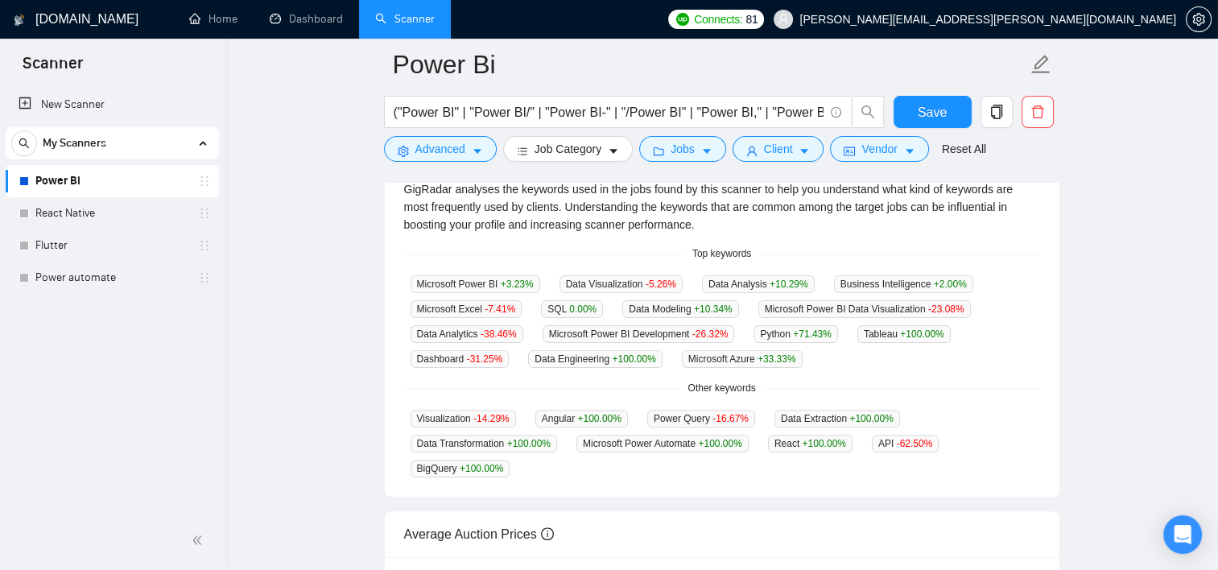
scroll to position [377, 0]
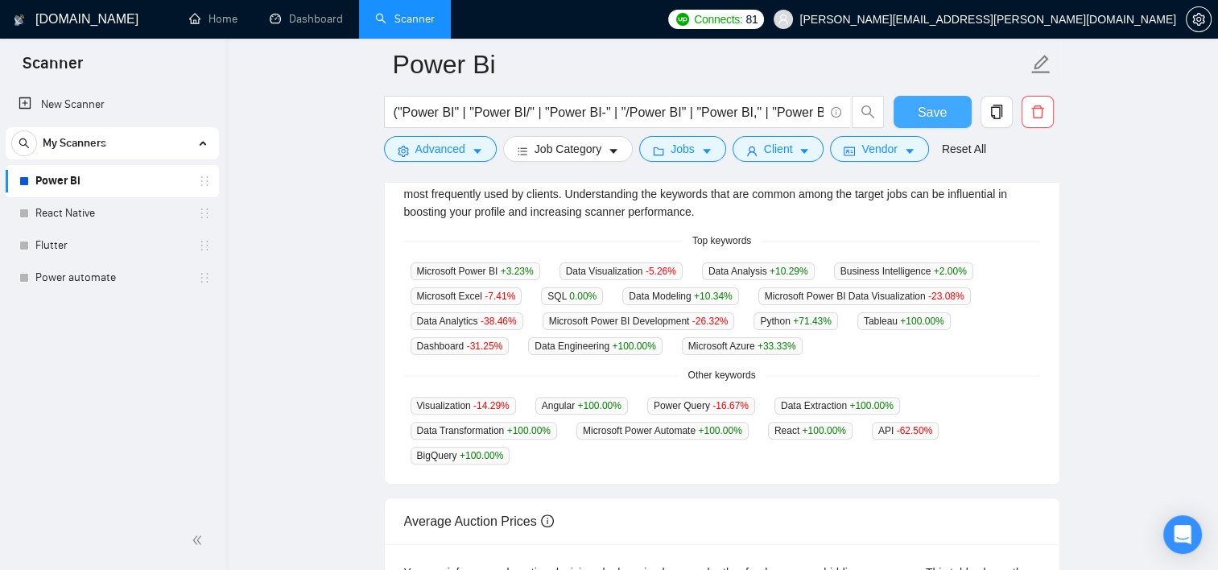
click at [780, 115] on span "Save" at bounding box center [932, 112] width 29 height 20
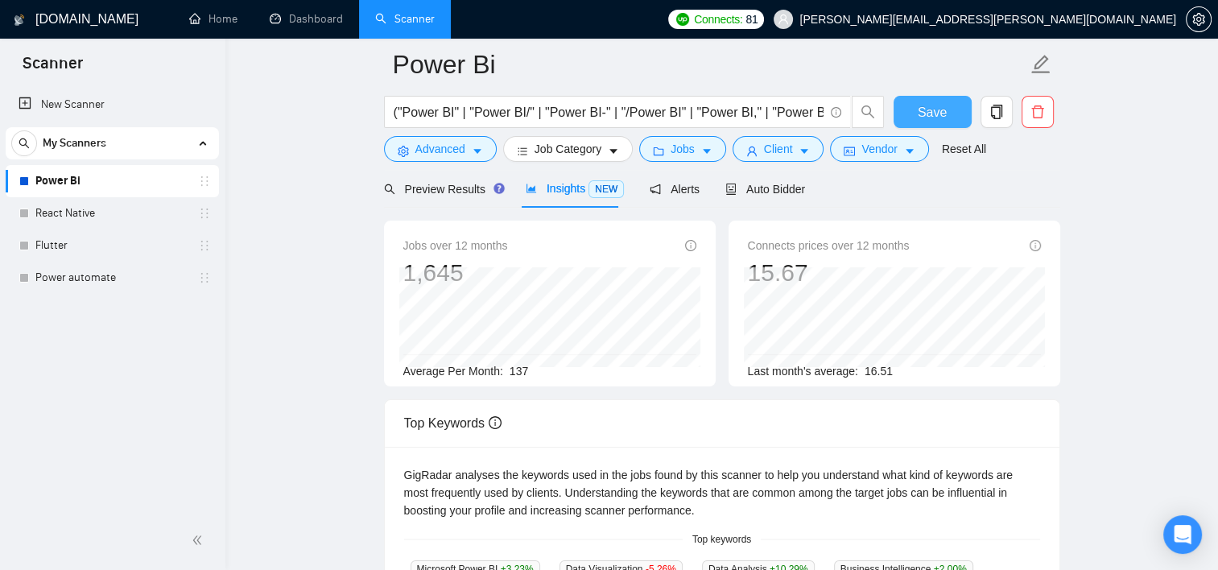
scroll to position [0, 0]
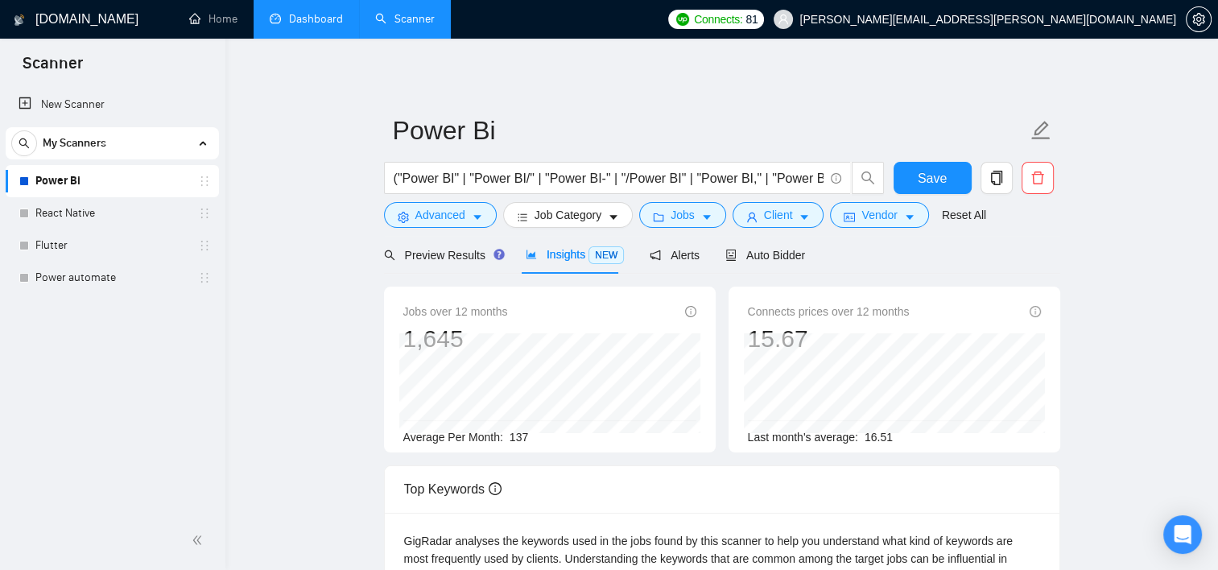
click at [312, 12] on link "Dashboard" at bounding box center [306, 19] width 73 height 14
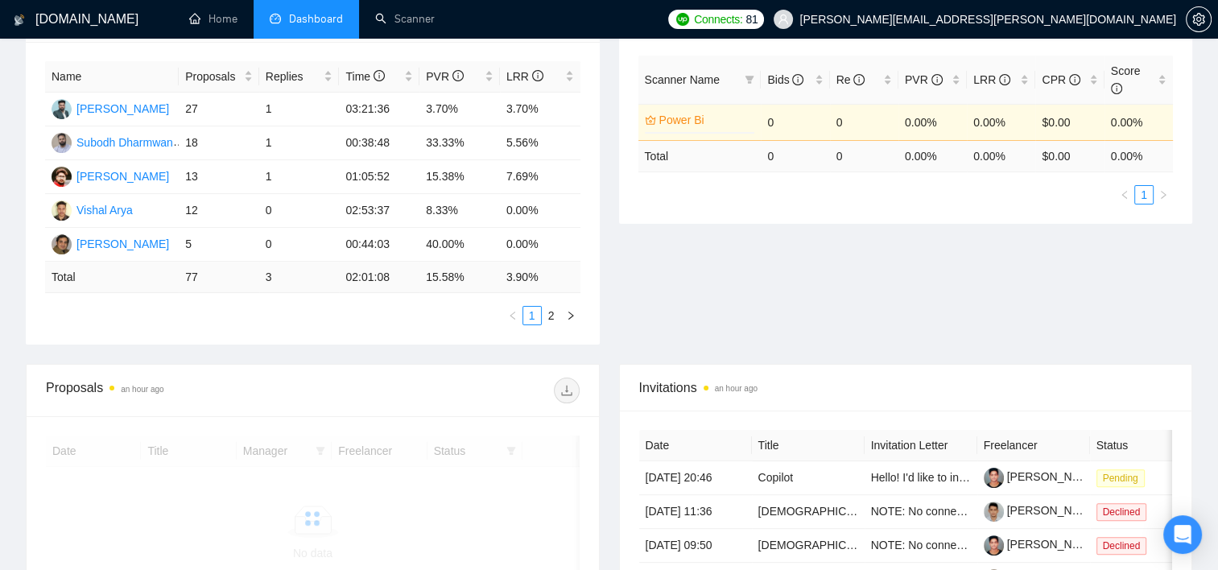
scroll to position [293, 0]
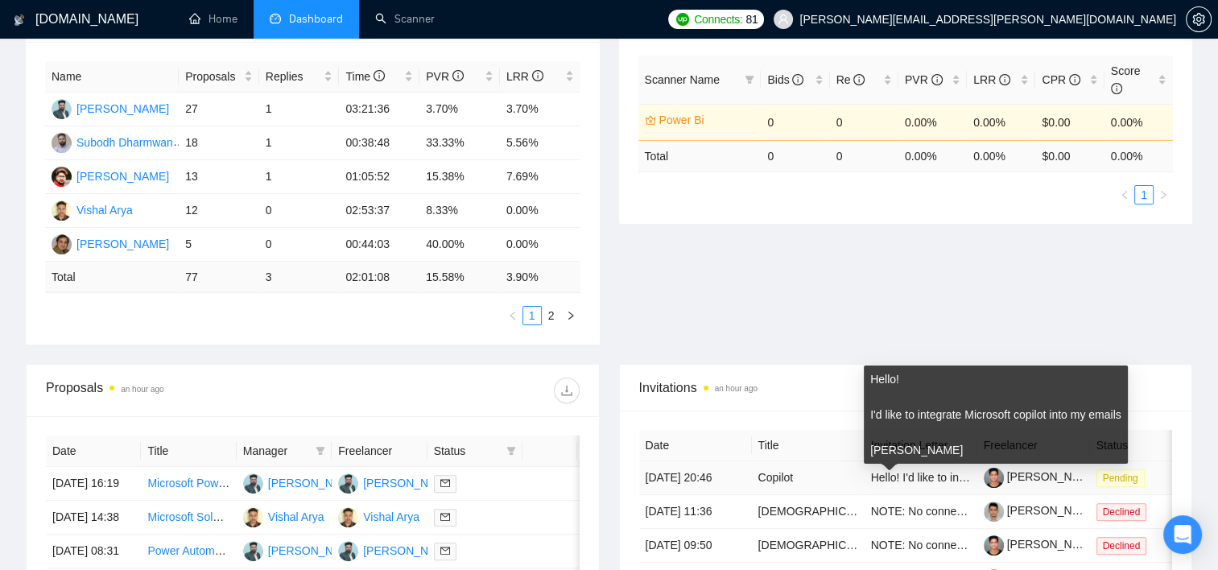
click at [780, 477] on span "Hello! I'd like to integrate Microsoft copilot into my emails [PERSON_NAME]" at bounding box center [1060, 477] width 378 height 13
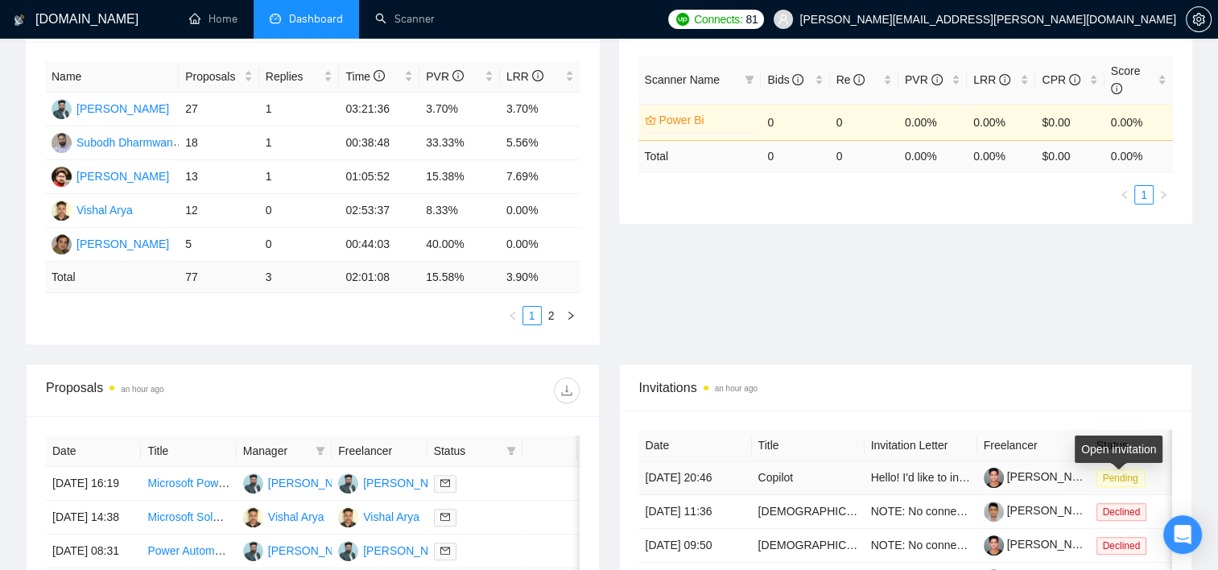
click at [780, 478] on span "Pending" at bounding box center [1120, 478] width 48 height 18
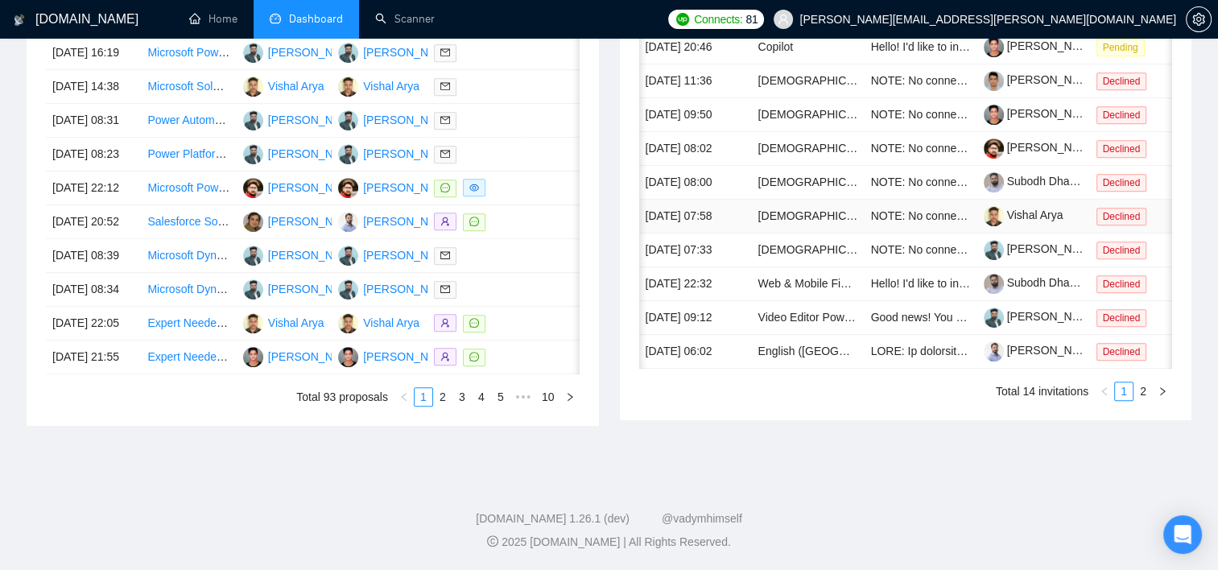
scroll to position [0, 2]
click at [780, 400] on link "2" at bounding box center [1143, 391] width 18 height 18
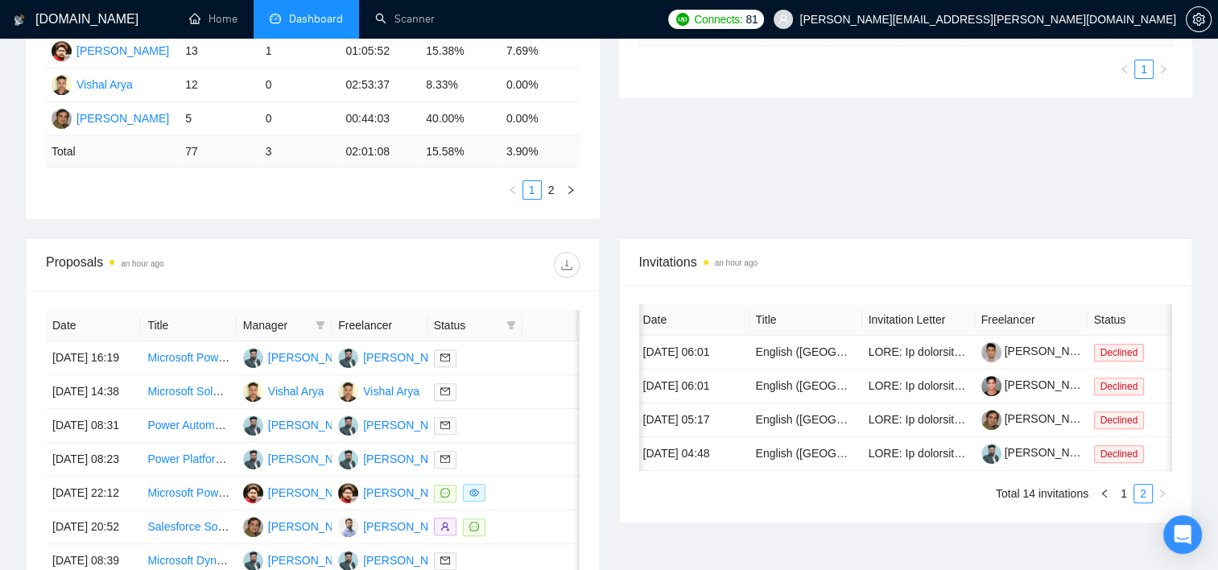
scroll to position [419, 0]
click at [780, 502] on link "1" at bounding box center [1124, 494] width 18 height 18
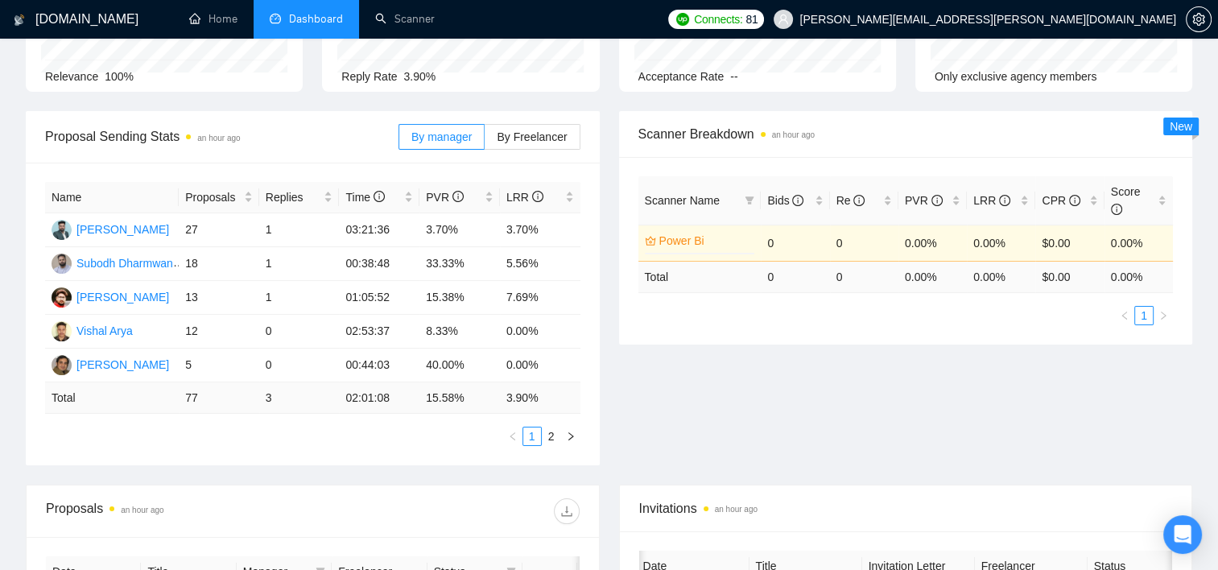
scroll to position [174, 0]
click at [535, 129] on span "By Freelancer" at bounding box center [532, 135] width 70 height 13
click at [485, 139] on input "By Freelancer" at bounding box center [485, 139] width 0 height 0
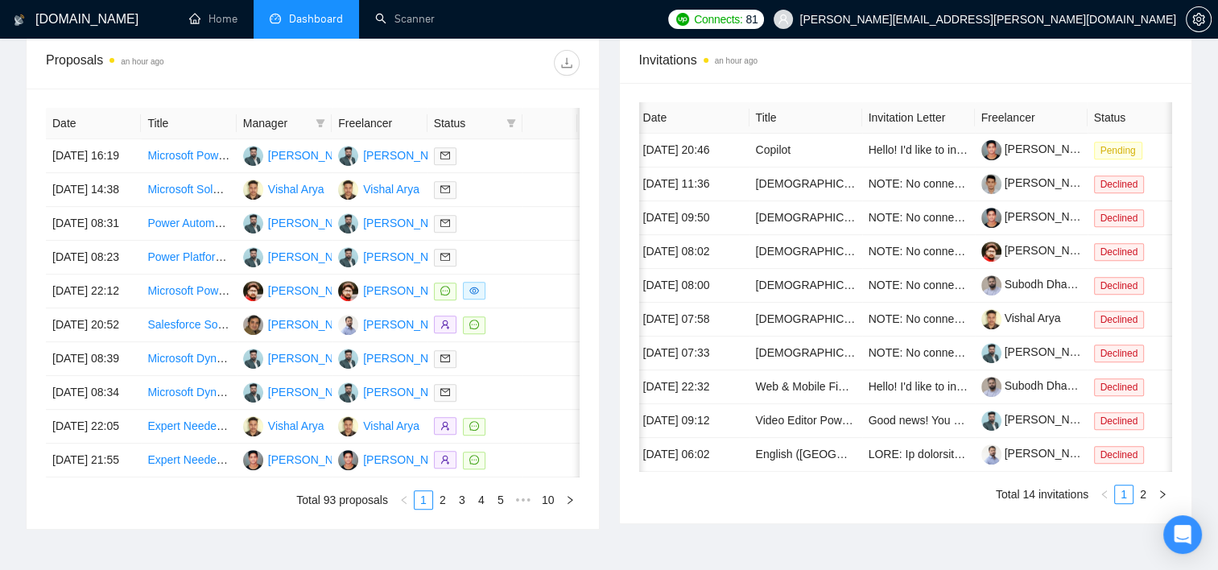
scroll to position [0, 0]
